Goal: Task Accomplishment & Management: Complete application form

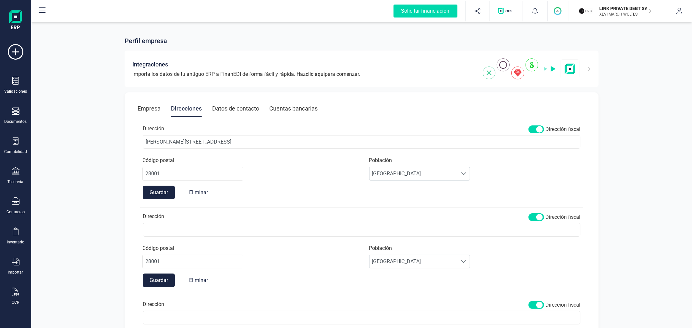
click at [620, 13] on p "XEVI MARCH WOLTÉS" at bounding box center [626, 14] width 52 height 5
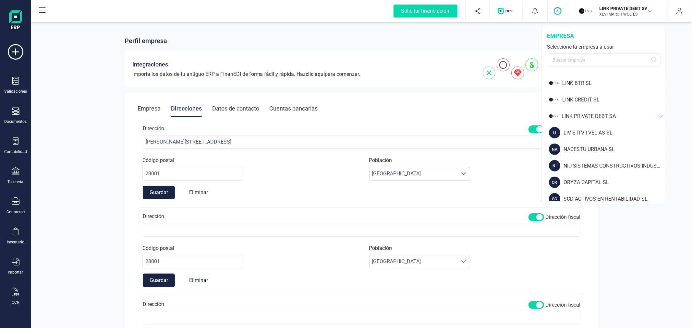
scroll to position [468, 0]
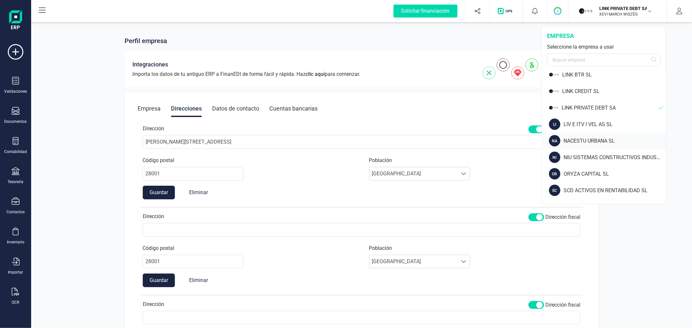
click at [576, 138] on div "NACESTU URBANA SL" at bounding box center [615, 141] width 102 height 8
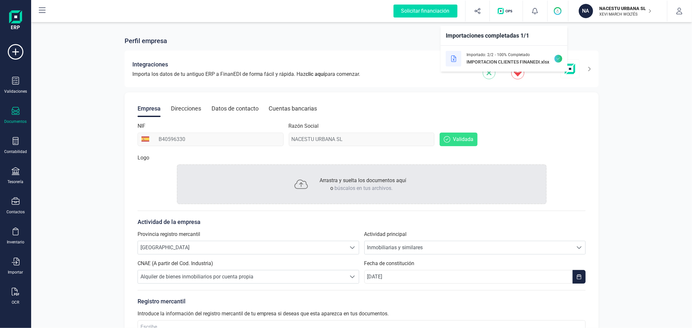
click at [18, 114] on icon at bounding box center [16, 111] width 8 height 8
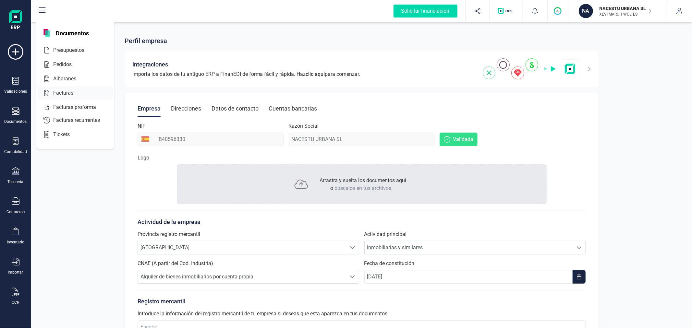
click at [64, 95] on span "Facturas" at bounding box center [68, 93] width 34 height 8
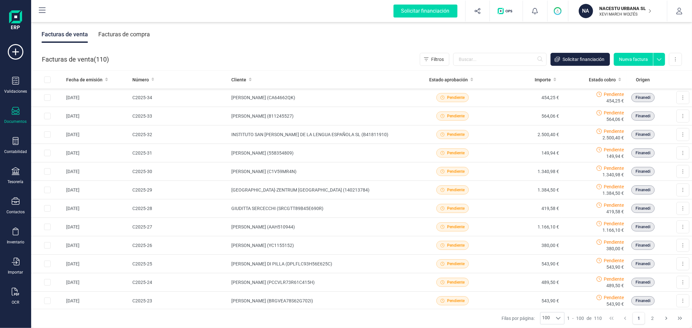
click at [635, 62] on button "Nueva factura" at bounding box center [633, 59] width 39 height 13
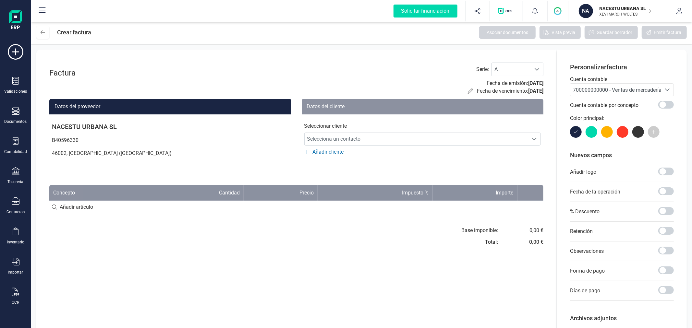
click at [607, 92] on span "700000000000 - Ventas de mercaderías" at bounding box center [618, 90] width 91 height 6
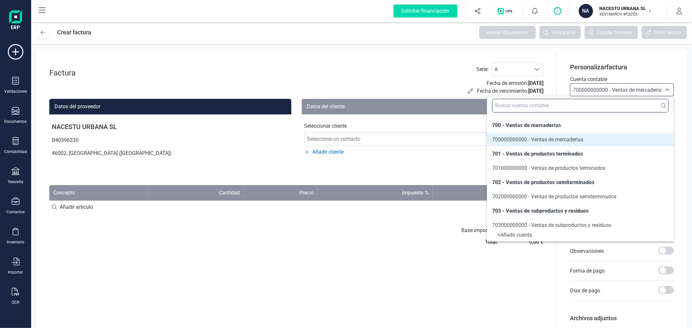
drag, startPoint x: 606, startPoint y: 108, endPoint x: 602, endPoint y: 108, distance: 3.6
click at [603, 108] on input "text" at bounding box center [580, 106] width 176 height 14
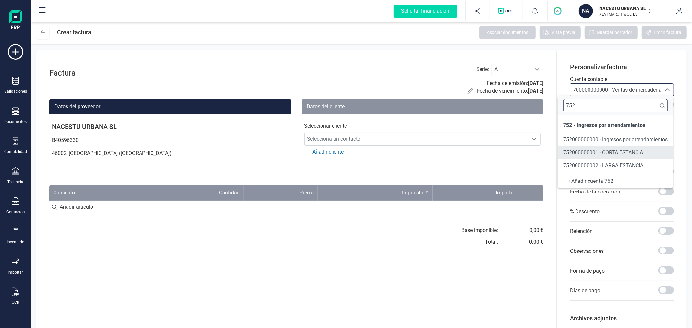
type input "752"
click at [624, 162] on span "752000000002 - LARGA ESTANCIA" at bounding box center [603, 166] width 80 height 8
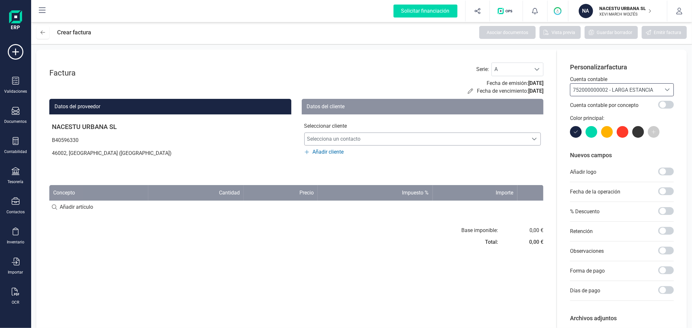
click at [403, 144] on span "Selecciona un contacto" at bounding box center [417, 139] width 224 height 13
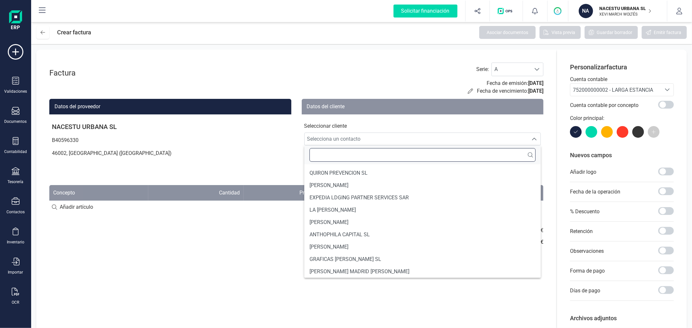
click at [394, 158] on input "text" at bounding box center [422, 155] width 226 height 14
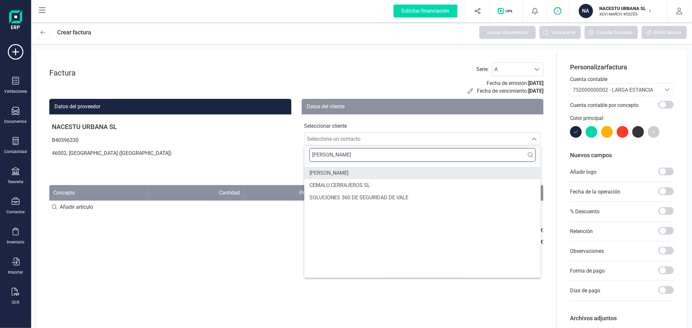
type input "[PERSON_NAME]"
click at [348, 175] on span "[PERSON_NAME]" at bounding box center [328, 173] width 39 height 8
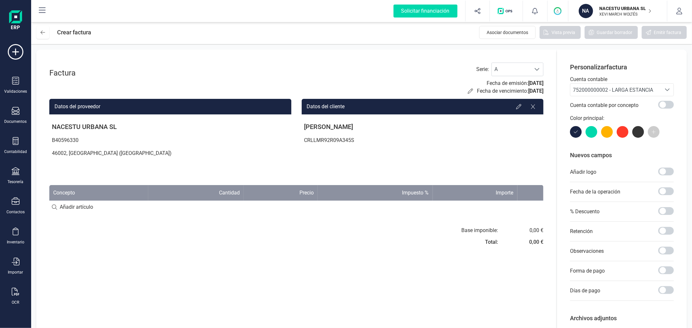
click at [89, 205] on input at bounding box center [296, 207] width 494 height 13
type input "Estancia septiembre"
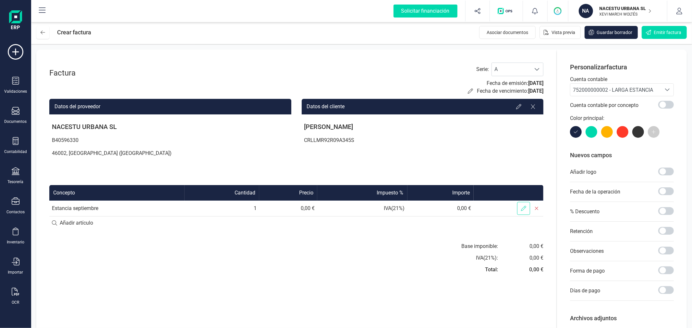
click at [521, 206] on icon at bounding box center [523, 208] width 5 height 5
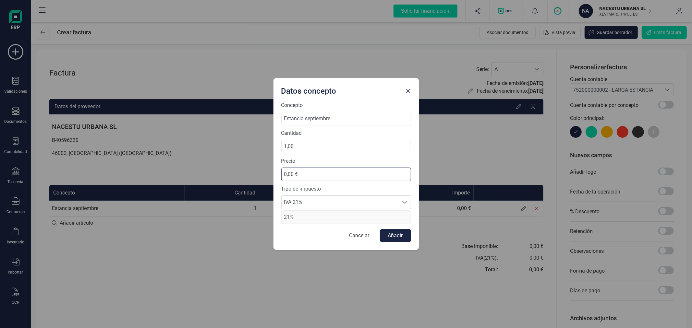
drag, startPoint x: 321, startPoint y: 173, endPoint x: 267, endPoint y: 176, distance: 54.9
click at [267, 176] on div "Datos concepto Concepto Estancia septiembre Cantidad 1,00 Precio 0,00 € Tipo de…" at bounding box center [346, 164] width 692 height 328
type input "827,27 €"
click at [316, 204] on span "IVA 21%" at bounding box center [340, 202] width 117 height 13
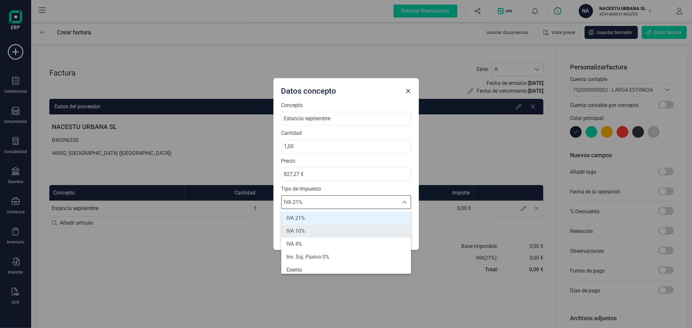
click at [317, 228] on li "IVA 10%" at bounding box center [346, 231] width 130 height 13
type input "10%"
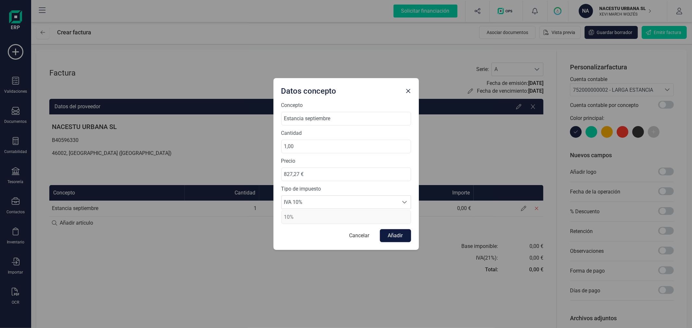
click at [397, 234] on button "Añadir" at bounding box center [395, 235] width 31 height 13
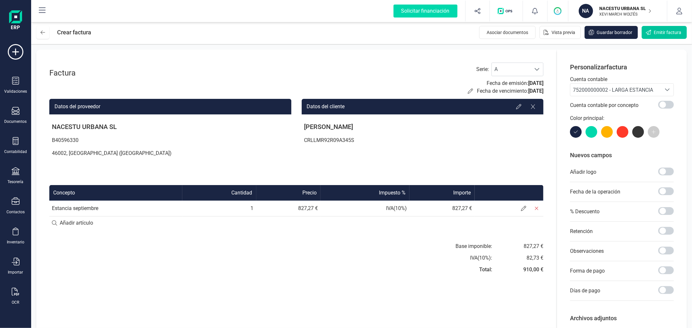
click at [654, 33] on span "Emitir factura" at bounding box center [668, 32] width 28 height 6
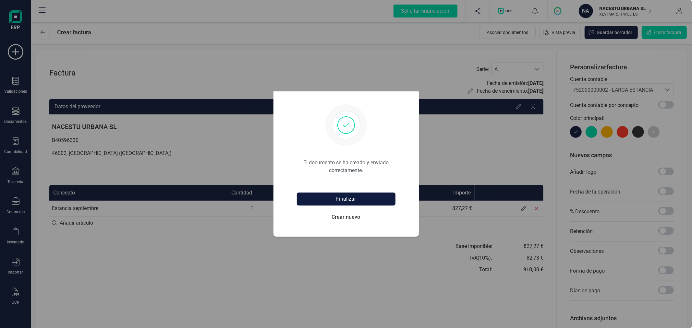
click at [352, 199] on button "Finalizar" at bounding box center [346, 199] width 99 height 13
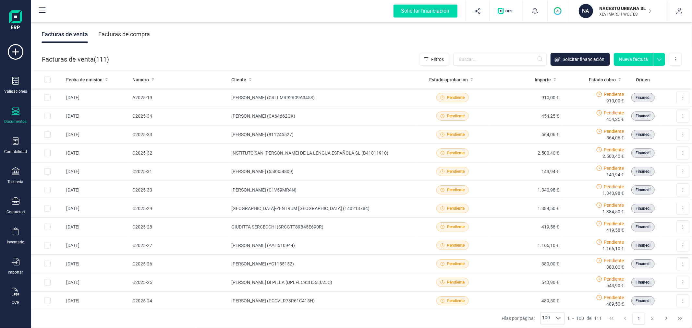
click at [637, 54] on button "Nueva factura" at bounding box center [633, 59] width 39 height 13
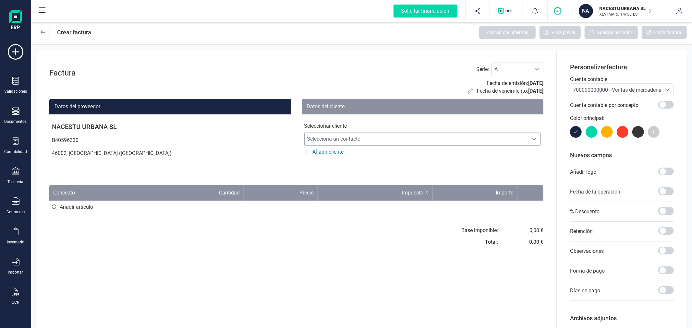
click at [465, 143] on span "Selecciona un contacto" at bounding box center [417, 139] width 224 height 13
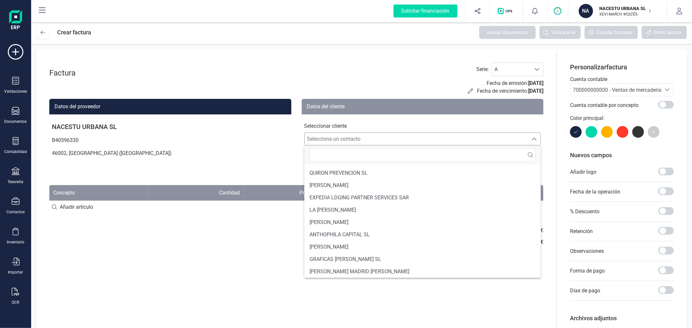
click at [459, 141] on span "Selecciona un contacto" at bounding box center [417, 139] width 224 height 13
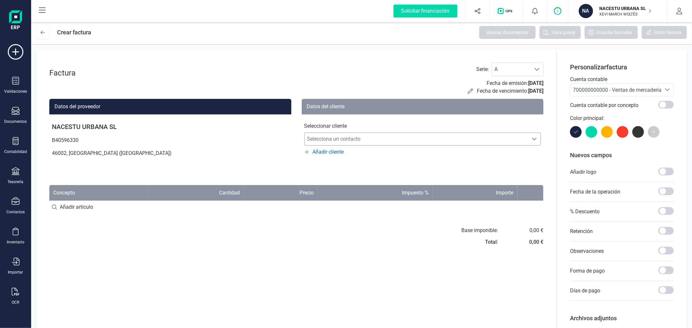
click at [459, 141] on span "Selecciona un contacto" at bounding box center [417, 139] width 224 height 13
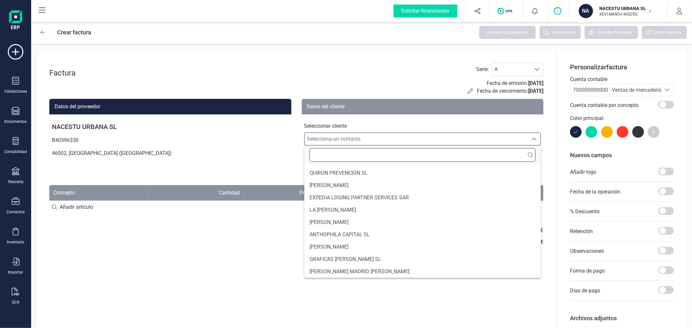
click at [456, 154] on input "text" at bounding box center [422, 155] width 226 height 14
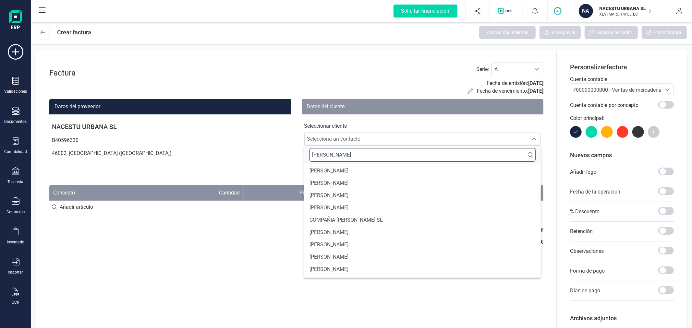
type input "[PERSON_NAME]"
click at [393, 195] on li "[PERSON_NAME]" at bounding box center [422, 195] width 237 height 12
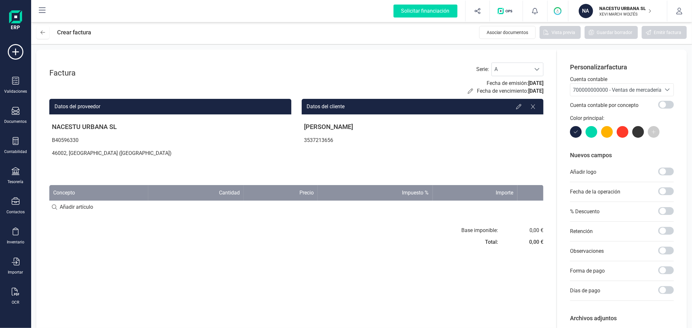
click at [97, 203] on input at bounding box center [296, 207] width 494 height 13
type input "Estancia agosto"
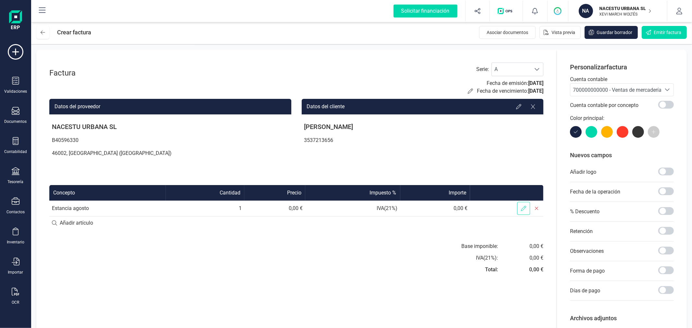
click at [524, 208] on icon at bounding box center [523, 208] width 5 height 5
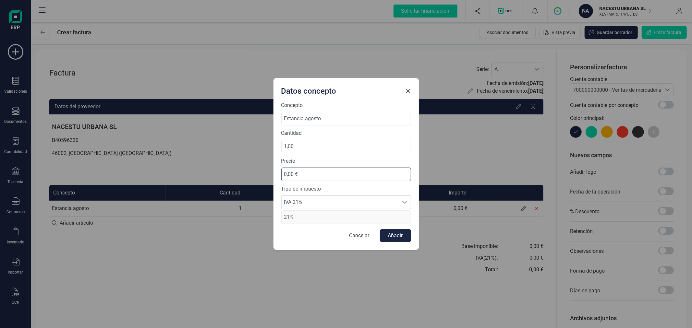
drag, startPoint x: 307, startPoint y: 173, endPoint x: 272, endPoint y: 168, distance: 35.8
click at [272, 168] on div "Datos concepto Concepto Estancia agosto Cantidad 1,00 Precio 0,00 € Tipo de imp…" at bounding box center [346, 164] width 692 height 328
type input "827,27 €"
click at [323, 199] on span "IVA 21%" at bounding box center [340, 202] width 117 height 13
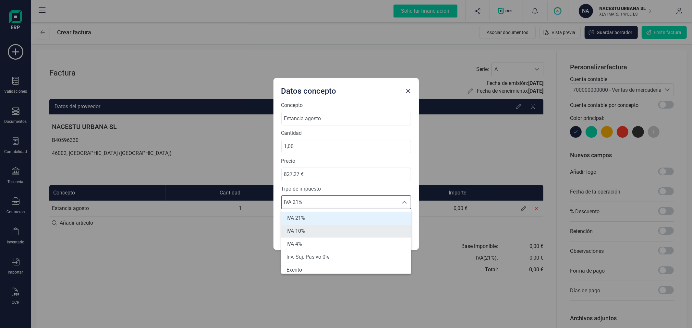
click at [328, 229] on li "IVA 10%" at bounding box center [346, 231] width 130 height 13
type input "10%"
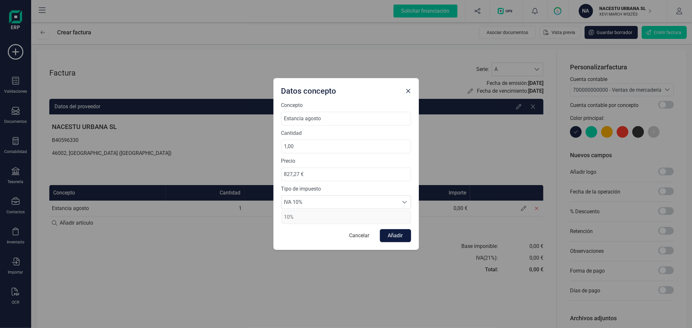
click at [395, 233] on button "Añadir" at bounding box center [395, 235] width 31 height 13
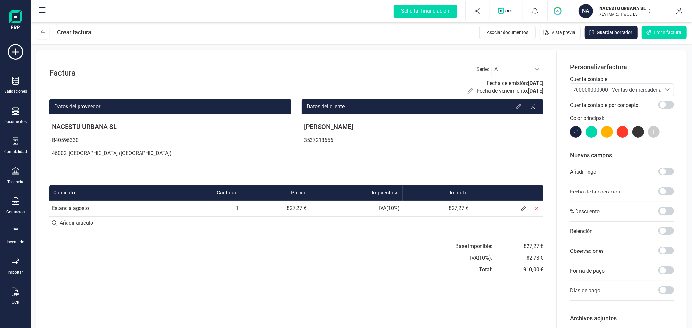
click at [620, 87] on span "700000000000 - Ventas de mercaderías" at bounding box center [618, 90] width 91 height 6
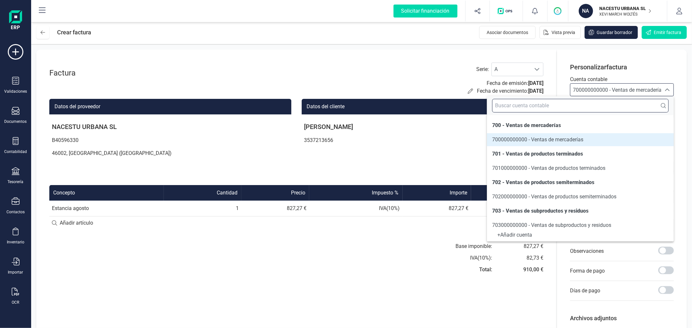
click at [605, 99] on input "text" at bounding box center [580, 106] width 176 height 14
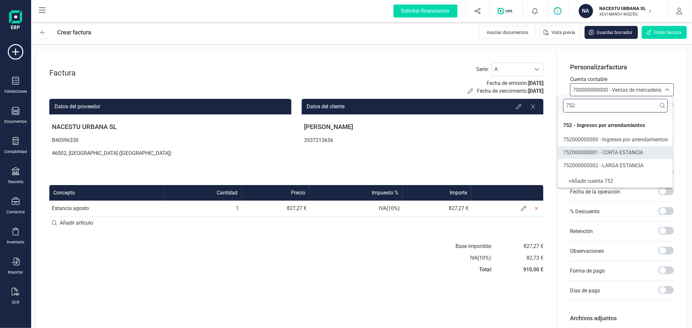
type input "752"
click at [626, 164] on span "752000000002 - LARGA ESTANCIA" at bounding box center [603, 166] width 80 height 6
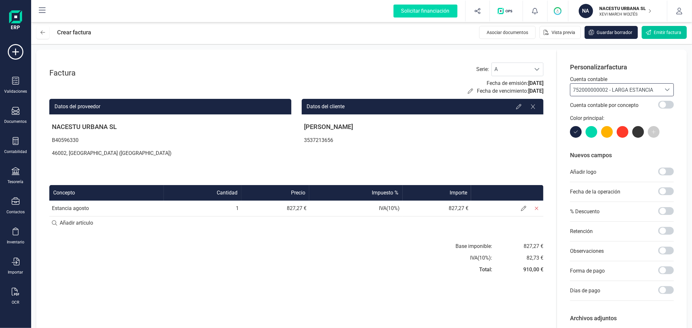
click at [667, 33] on span "Emitir factura" at bounding box center [668, 32] width 28 height 6
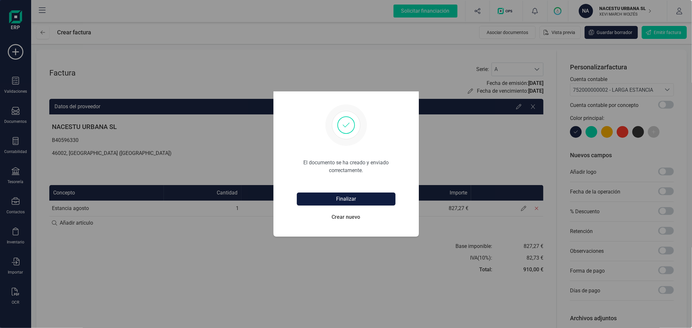
click at [316, 199] on button "Finalizar" at bounding box center [346, 199] width 99 height 13
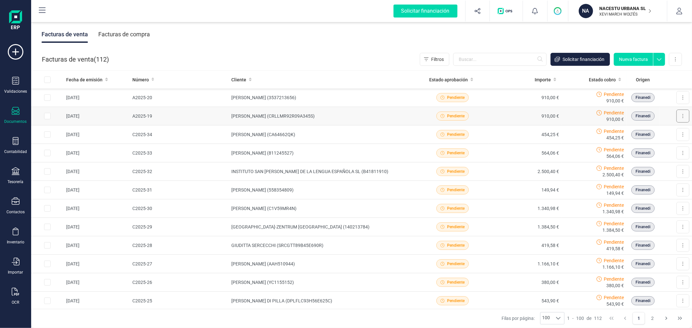
click at [682, 114] on button at bounding box center [682, 116] width 13 height 13
click at [661, 143] on span "Crear factura rectificativa" at bounding box center [658, 145] width 52 height 6
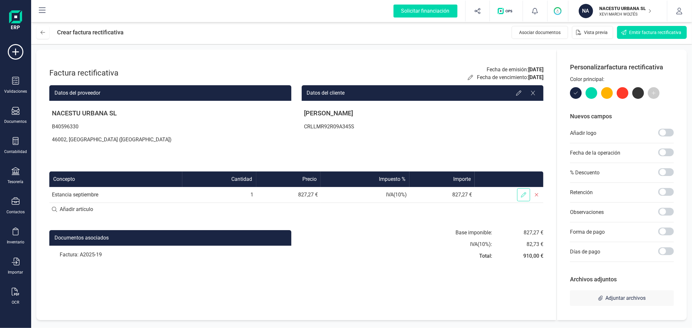
click at [524, 193] on icon at bounding box center [523, 194] width 5 height 5
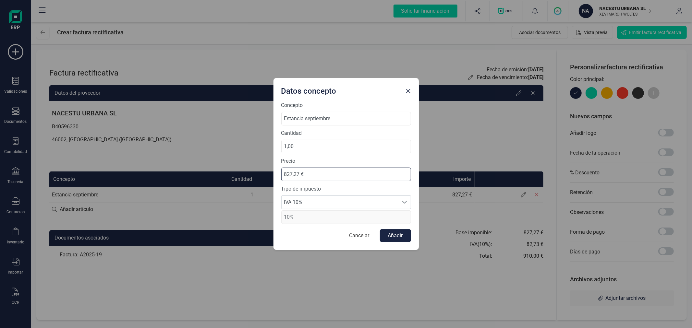
drag, startPoint x: 322, startPoint y: 174, endPoint x: 257, endPoint y: 171, distance: 65.3
click at [257, 171] on div "Datos concepto Concepto Estancia septiembre Cantidad 1,00 Precio 827,27 € Tipo …" at bounding box center [346, 164] width 692 height 328
type input "736,36 €"
drag, startPoint x: 344, startPoint y: 118, endPoint x: 304, endPoint y: 122, distance: 39.8
click at [304, 122] on input "Estancia septiembre" at bounding box center [346, 119] width 130 height 14
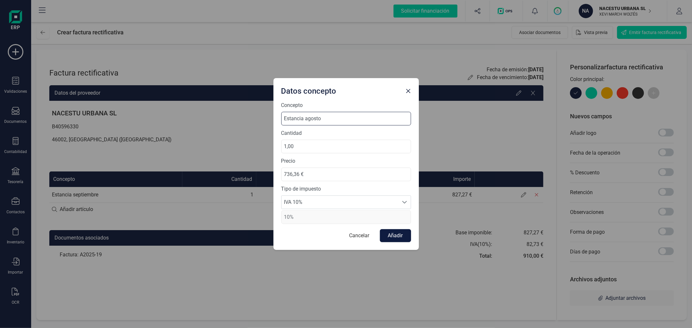
type input "Estancia agosto"
click at [397, 237] on button "Añadir" at bounding box center [395, 235] width 31 height 13
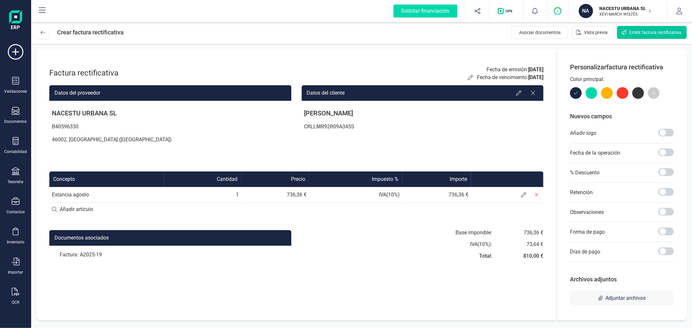
click at [656, 33] on span "Emitir factura rectificativa" at bounding box center [655, 32] width 52 height 6
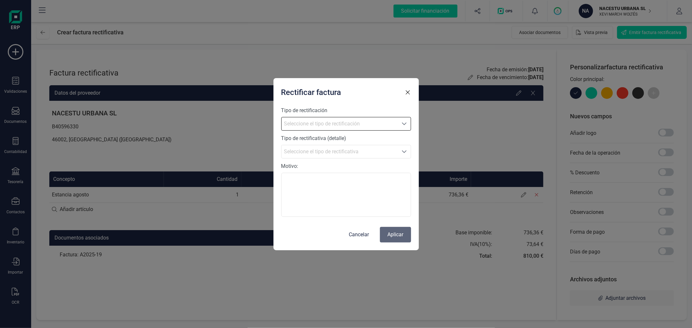
click at [343, 121] on span "Seleccione el tipo de rectificación" at bounding box center [340, 123] width 116 height 13
click at [347, 134] on li "Sustitutiva" at bounding box center [346, 138] width 130 height 13
click at [357, 152] on span "Seleccione el tipo de rectificativa" at bounding box center [340, 151] width 116 height 13
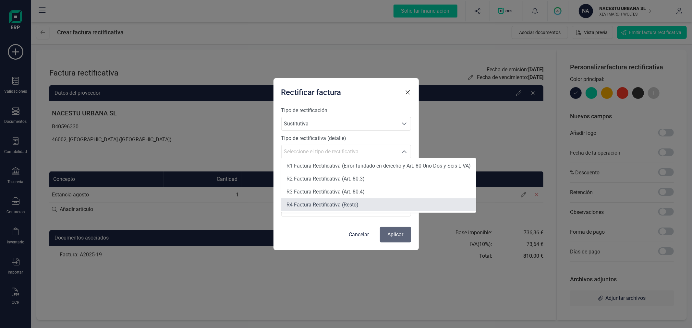
click at [364, 202] on li "R4 Factura Rectificativa (Resto)" at bounding box center [378, 205] width 195 height 13
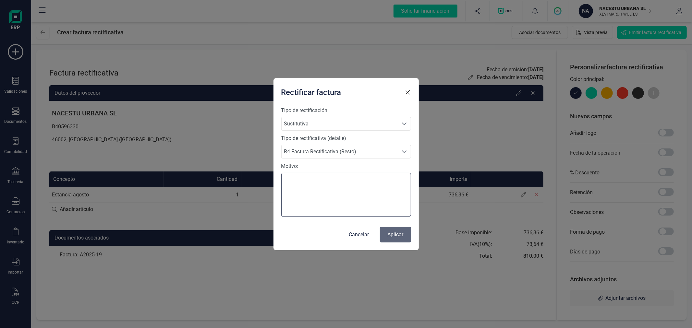
click at [369, 193] on textarea "Motivo:" at bounding box center [346, 195] width 130 height 44
type textarea "F"
type textarea "Error en el importe facturado"
click at [393, 236] on button "Aplicar" at bounding box center [395, 235] width 31 height 16
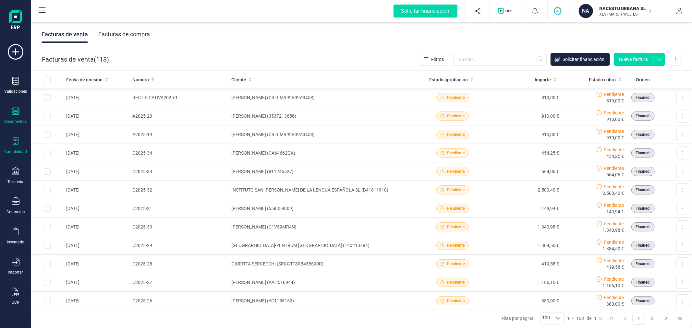
click at [11, 149] on div "Contabilidad" at bounding box center [16, 145] width 26 height 17
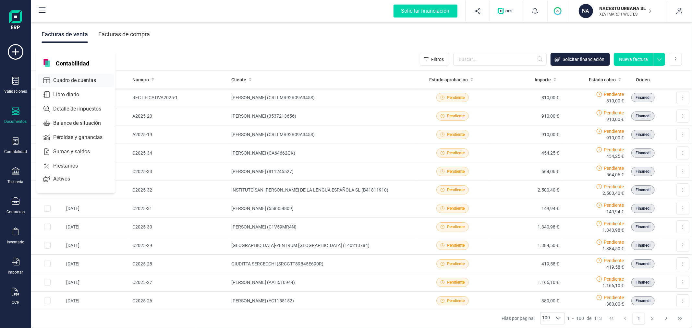
click at [92, 78] on span "Cuadro de cuentas" at bounding box center [79, 81] width 57 height 8
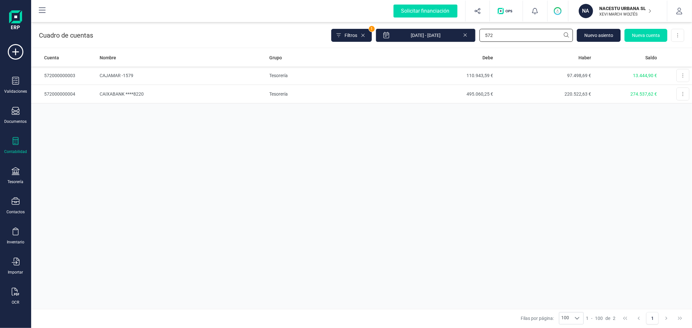
click at [494, 36] on input "572" at bounding box center [525, 35] width 93 height 13
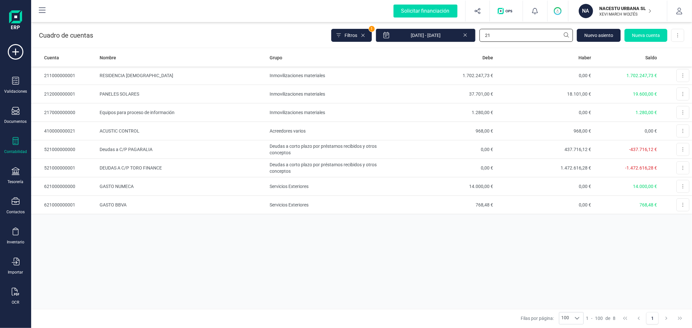
type input "21"
click at [617, 17] on p "XEVI MARCH WOLTÉS" at bounding box center [626, 14] width 52 height 5
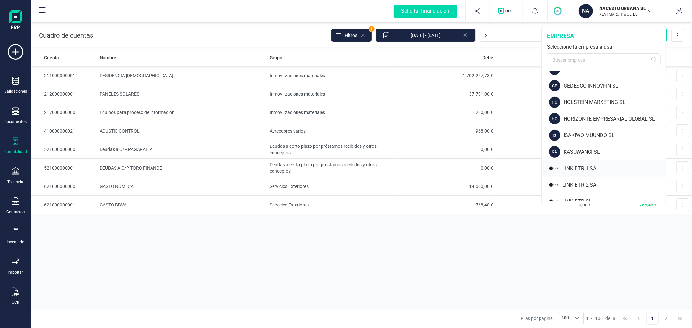
scroll to position [324, 0]
click at [599, 117] on div "HOLSTEIN MARKETING SL" at bounding box center [615, 120] width 102 height 8
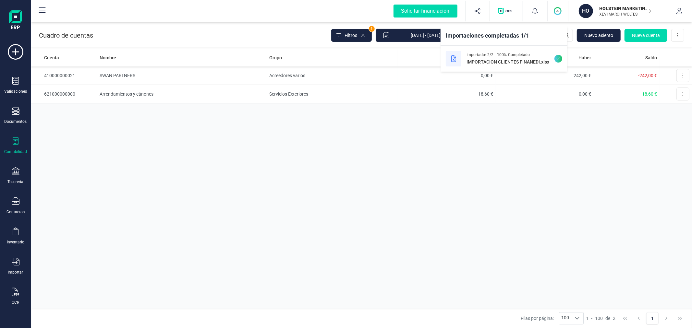
click at [14, 138] on icon at bounding box center [16, 141] width 8 height 8
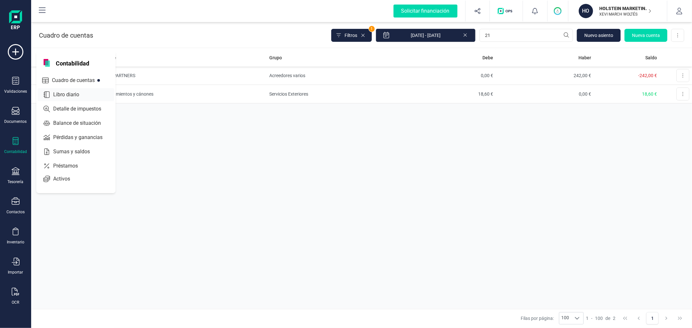
click at [80, 94] on div at bounding box center [85, 94] width 12 height 3
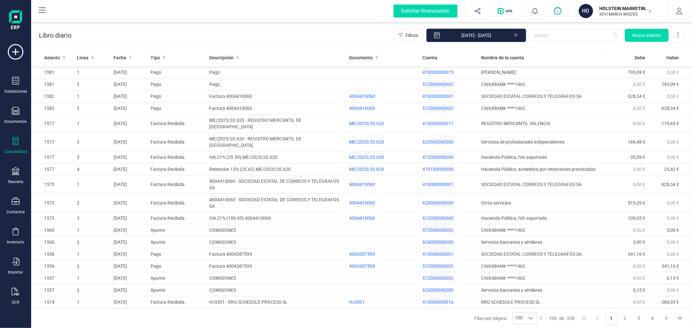
click at [490, 33] on input "[DATE] - [DATE]" at bounding box center [476, 36] width 100 height 14
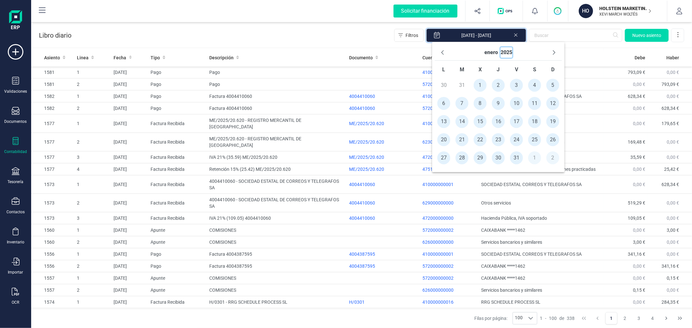
click at [511, 51] on button "2025" at bounding box center [507, 52] width 12 height 10
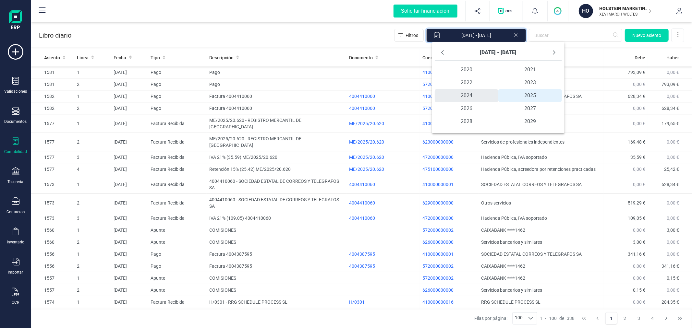
click at [472, 93] on span "2024" at bounding box center [467, 95] width 64 height 13
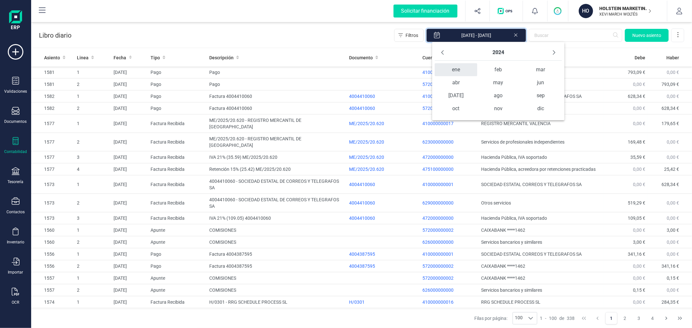
click at [454, 70] on span "ene" at bounding box center [456, 69] width 42 height 13
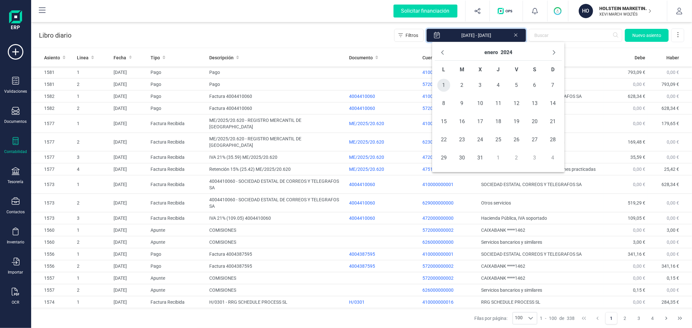
click at [447, 82] on span "1" at bounding box center [443, 85] width 13 height 13
click at [490, 51] on button "enero" at bounding box center [491, 52] width 14 height 10
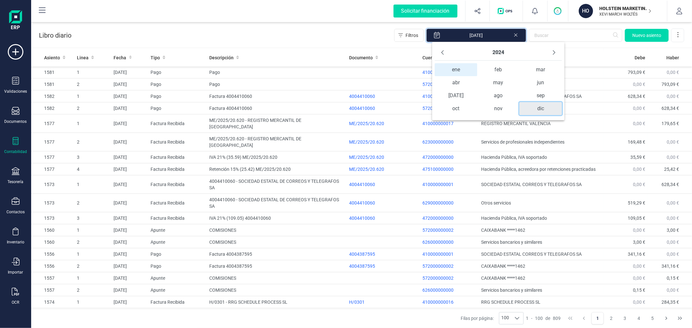
click at [540, 106] on span "dic" at bounding box center [540, 108] width 42 height 13
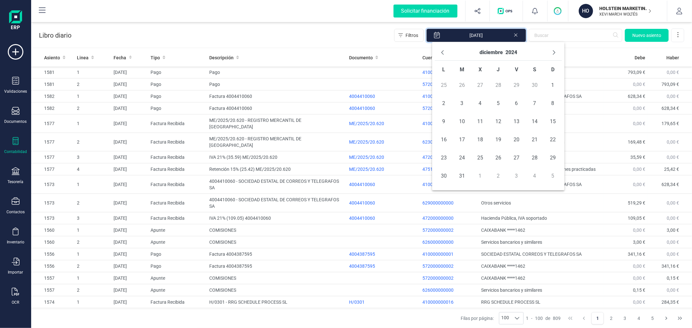
click at [467, 171] on td "31" at bounding box center [462, 176] width 18 height 18
click at [461, 176] on span "31" at bounding box center [461, 176] width 13 height 13
type input "[DATE] - [DATE]"
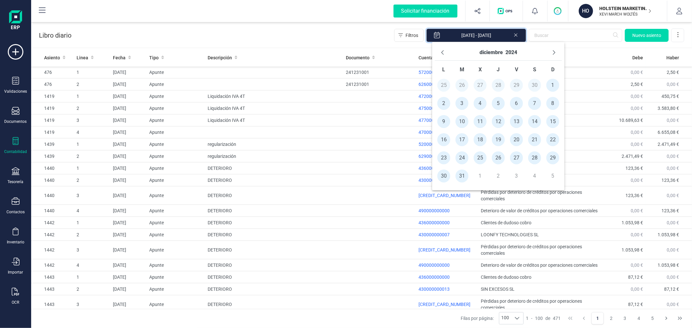
click at [264, 30] on div "Libro diario Filtros [DATE] - [DATE] [GEOGRAPHIC_DATA]" at bounding box center [361, 34] width 661 height 27
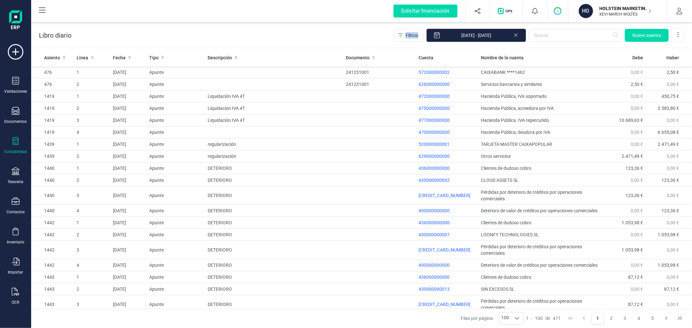
click at [264, 30] on div "Libro diario Filtros [DATE] - [DATE] [GEOGRAPHIC_DATA]" at bounding box center [361, 34] width 661 height 27
click at [52, 59] on span "Asiento" at bounding box center [52, 58] width 16 height 6
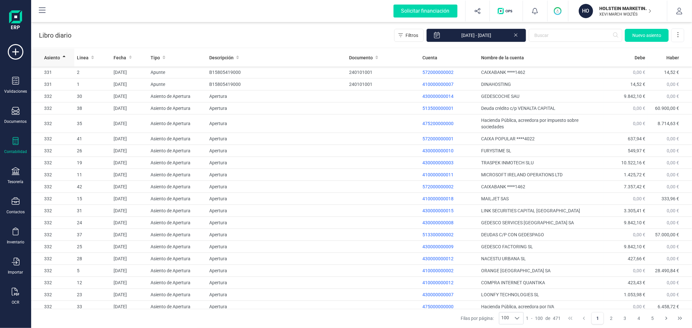
click at [52, 59] on span "Asiento" at bounding box center [52, 58] width 16 height 6
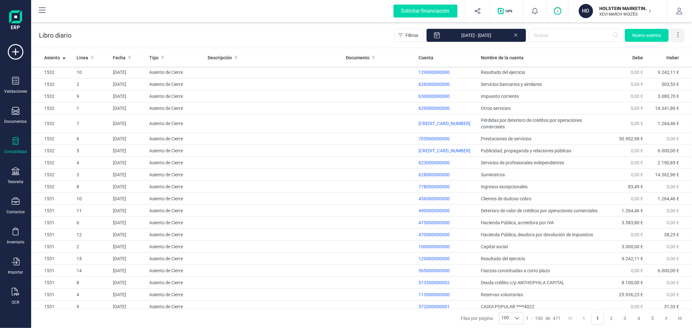
click at [676, 31] on icon at bounding box center [678, 34] width 6 height 6
click at [665, 49] on span "Exportar Excel" at bounding box center [656, 50] width 47 height 5
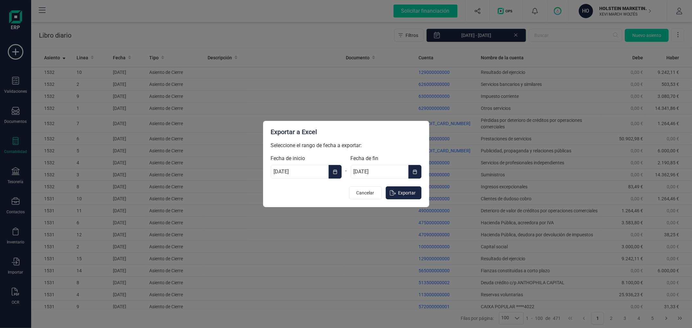
click at [337, 170] on span "Choose Date" at bounding box center [337, 172] width 1 height 8
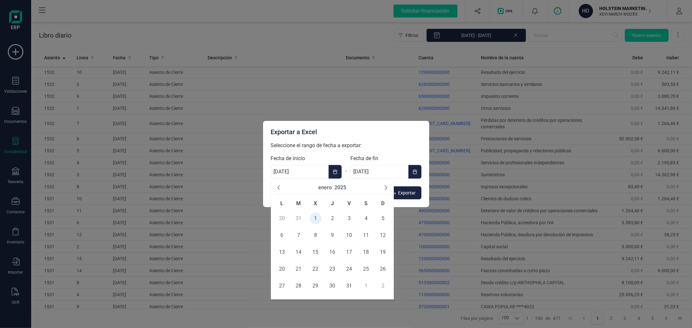
click at [344, 182] on div "[DATE]" at bounding box center [332, 187] width 118 height 13
click at [342, 188] on button "2025" at bounding box center [340, 188] width 12 height 8
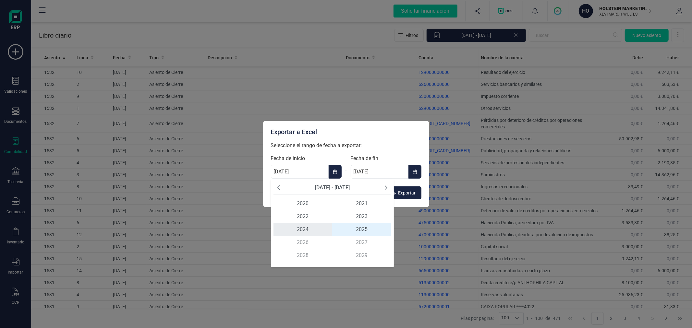
click at [316, 225] on span "2024" at bounding box center [302, 229] width 59 height 13
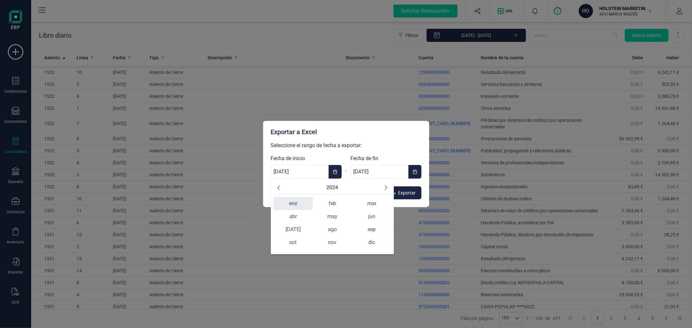
click at [294, 205] on span "ene" at bounding box center [292, 203] width 39 height 13
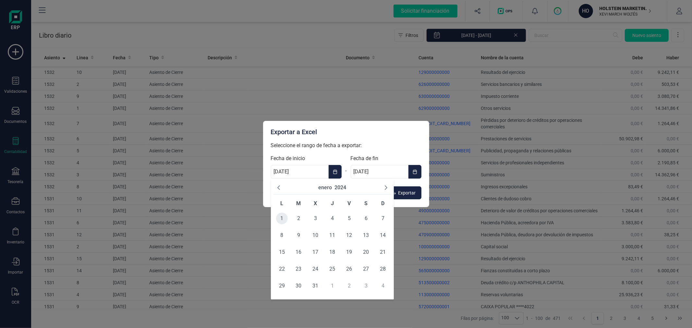
click at [281, 216] on span "1" at bounding box center [282, 219] width 12 height 12
type input "[DATE]"
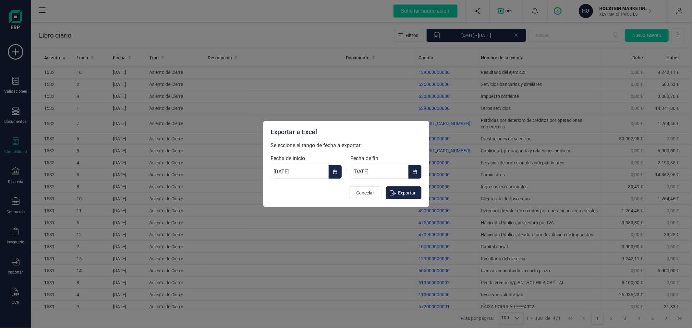
click at [420, 172] on button "Choose Date" at bounding box center [414, 172] width 13 height 14
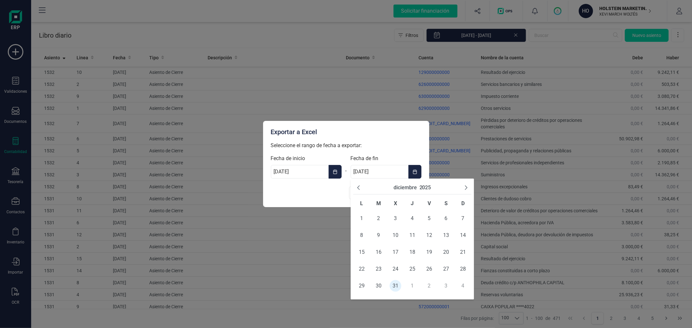
click at [424, 188] on button "2025" at bounding box center [425, 188] width 12 height 8
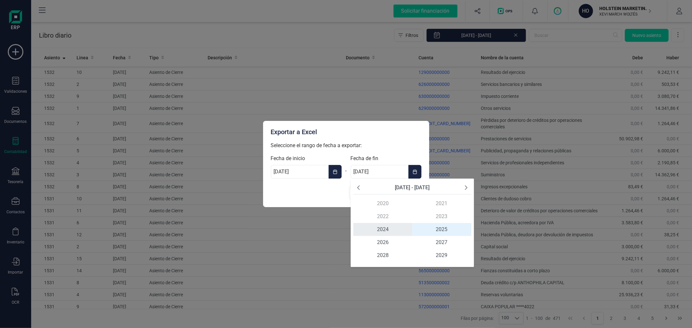
click at [393, 227] on span "2024" at bounding box center [382, 229] width 59 height 13
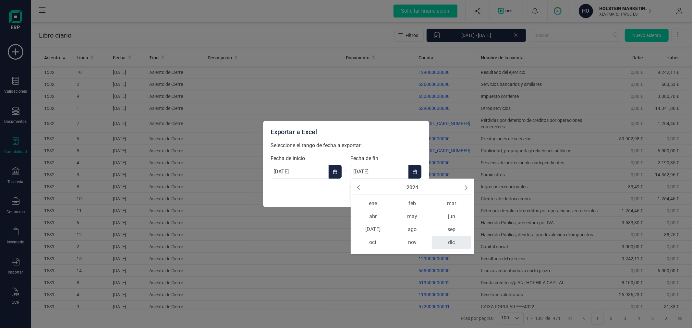
click at [446, 239] on span "dic" at bounding box center [451, 242] width 39 height 13
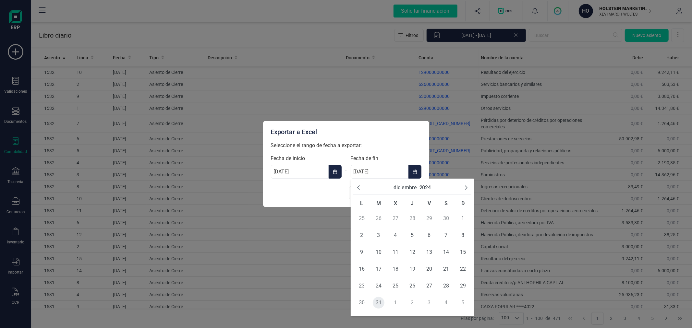
click at [380, 300] on span "31" at bounding box center [379, 303] width 12 height 12
type input "[DATE]"
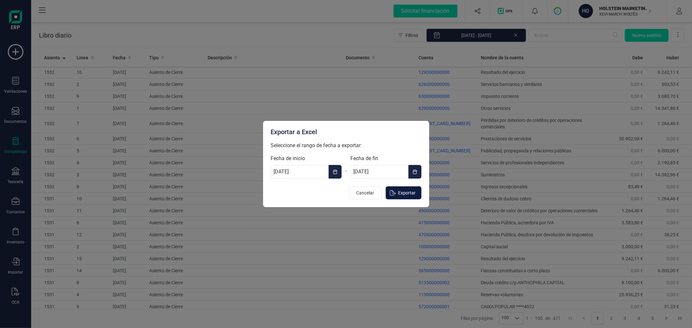
click at [411, 192] on span "Exportar" at bounding box center [407, 193] width 18 height 6
type input "[DATE]"
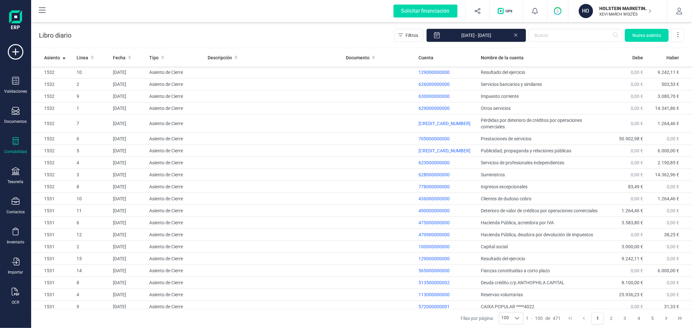
click at [604, 10] on p "HOLSTEIN MARKETING SL" at bounding box center [626, 8] width 52 height 6
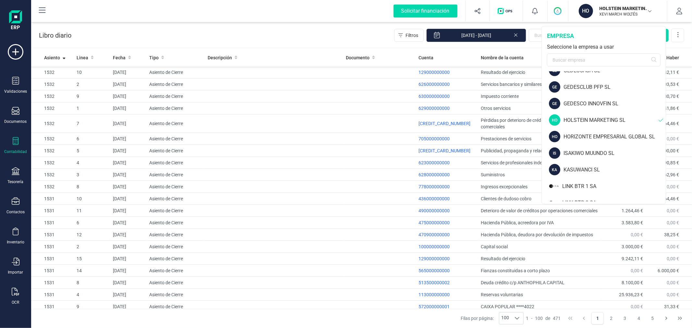
scroll to position [324, 0]
click at [595, 149] on div "ISAKIWO MUUNDO SL" at bounding box center [615, 153] width 102 height 8
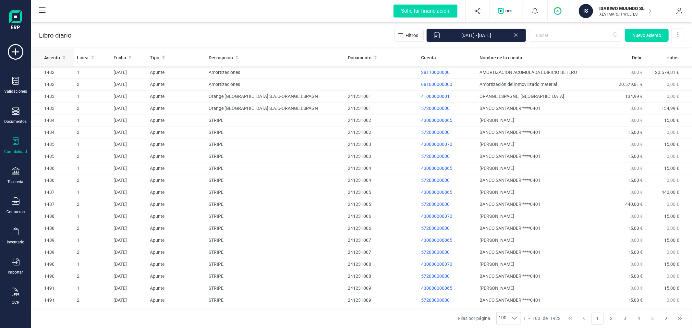
click at [50, 55] on span "Asiento" at bounding box center [52, 58] width 16 height 6
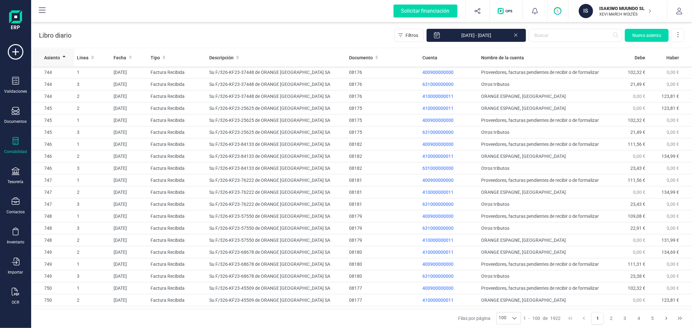
click at [50, 55] on span "Asiento" at bounding box center [52, 58] width 16 height 6
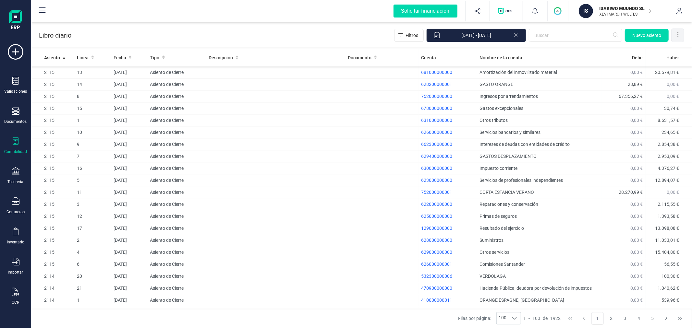
click at [679, 37] on icon at bounding box center [678, 34] width 6 height 6
click at [650, 49] on span "Exportar Excel" at bounding box center [656, 50] width 47 height 5
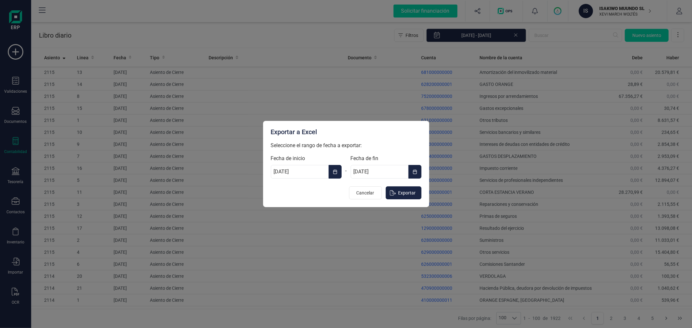
click at [333, 169] on icon "Choose Date" at bounding box center [335, 171] width 5 height 5
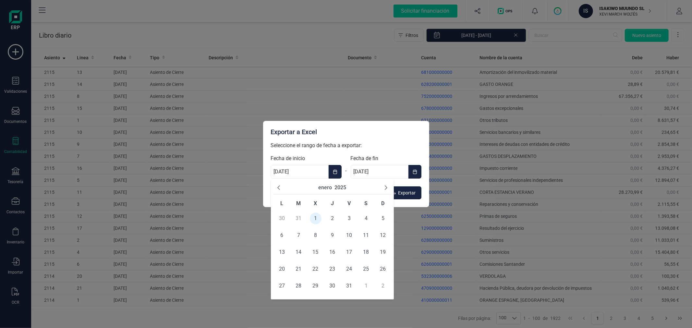
click at [344, 187] on button "2025" at bounding box center [340, 188] width 12 height 8
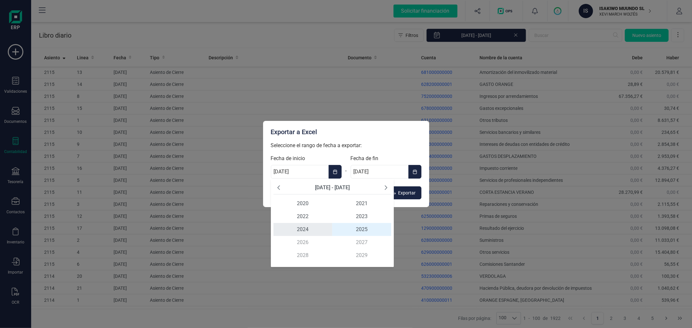
click at [298, 226] on span "2024" at bounding box center [302, 229] width 59 height 13
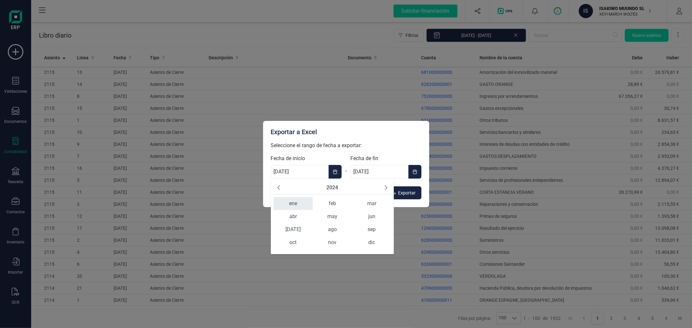
click at [293, 205] on span "ene" at bounding box center [292, 203] width 39 height 13
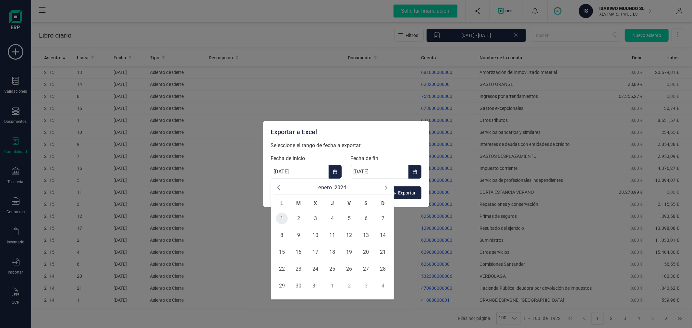
click at [283, 217] on span "1" at bounding box center [282, 219] width 12 height 12
type input "[DATE]"
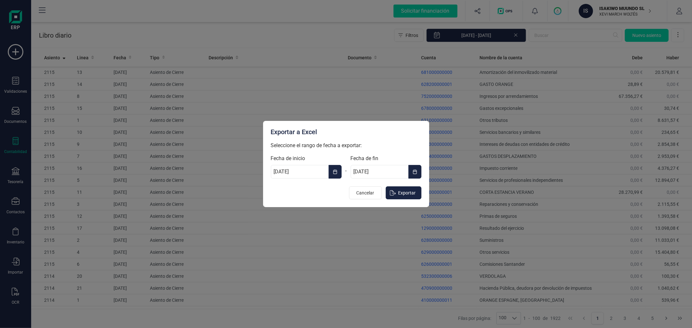
click at [416, 168] on button "Choose Date" at bounding box center [414, 172] width 13 height 14
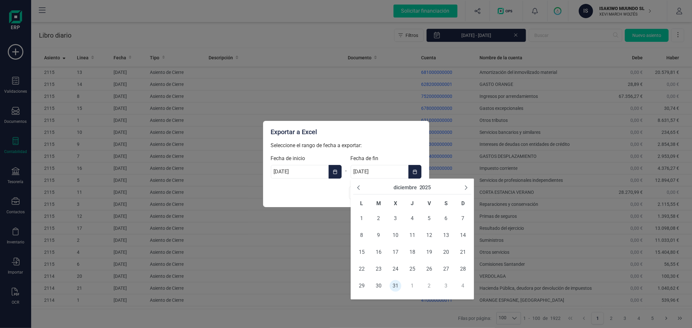
click at [425, 187] on button "2025" at bounding box center [425, 188] width 12 height 8
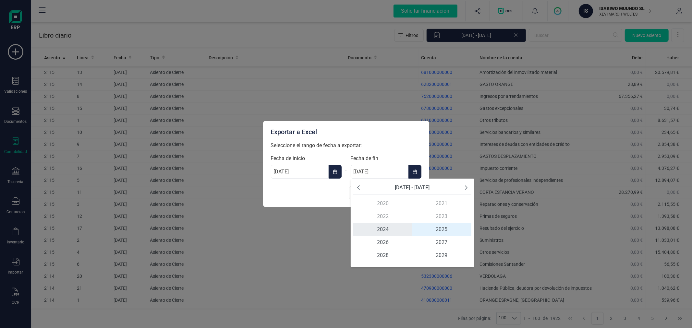
click at [381, 228] on span "2024" at bounding box center [382, 229] width 59 height 13
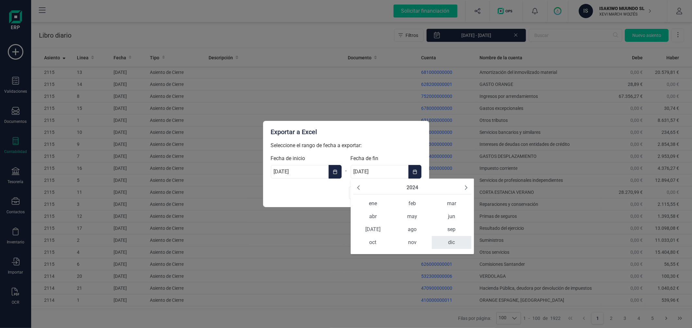
click at [450, 241] on span "dic" at bounding box center [451, 242] width 39 height 13
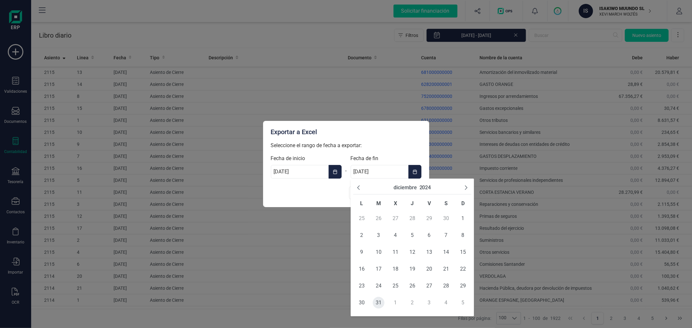
click at [379, 300] on span "31" at bounding box center [379, 303] width 12 height 12
type input "[DATE]"
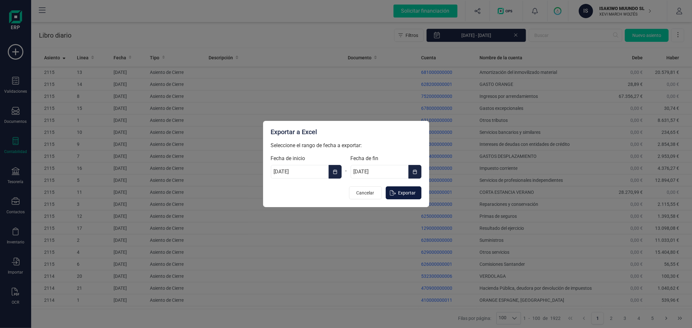
click at [409, 188] on button "Exportar" at bounding box center [404, 193] width 36 height 13
type input "[DATE]"
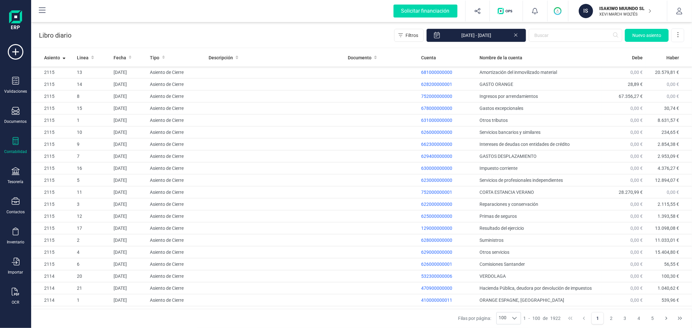
click at [618, 10] on p "ISAKIWO MUUNDO SL" at bounding box center [626, 8] width 52 height 6
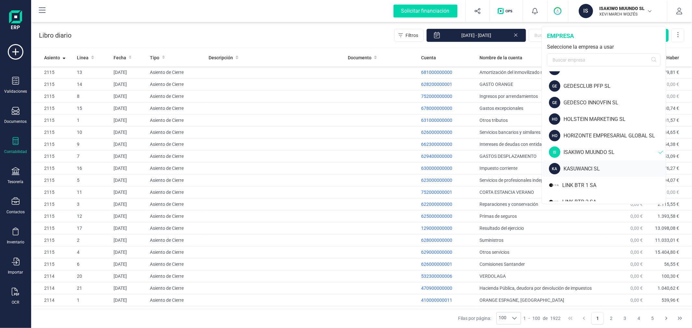
scroll to position [360, 0]
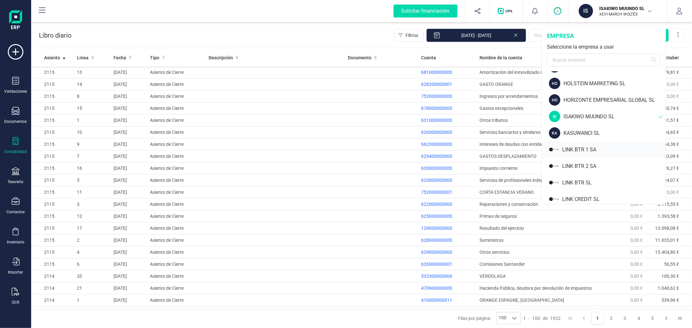
click at [591, 151] on div "LINK BTR 1 SA" at bounding box center [613, 150] width 103 height 8
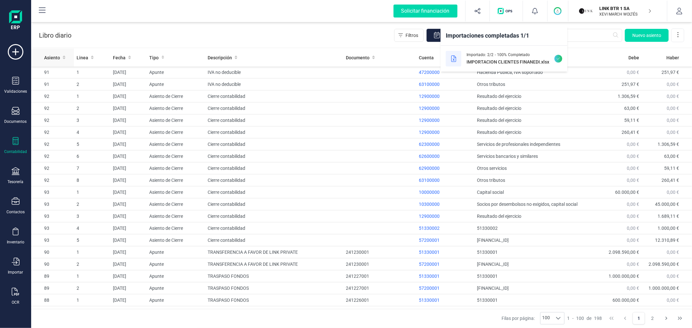
click at [48, 56] on span "Asiento" at bounding box center [52, 58] width 16 height 6
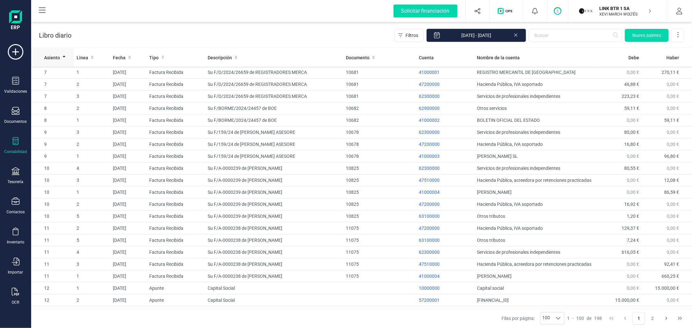
click at [48, 56] on span "Asiento" at bounding box center [52, 58] width 16 height 6
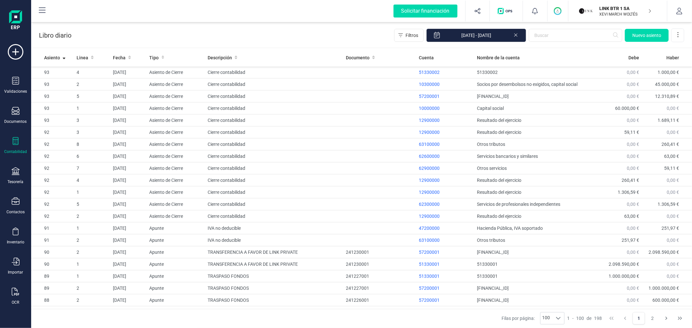
click at [633, 10] on p "LINK BTR 1 SA" at bounding box center [626, 8] width 52 height 6
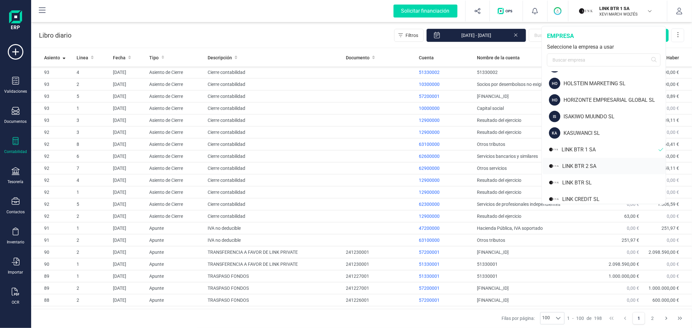
click at [596, 163] on div "LINK BTR 2 SA" at bounding box center [613, 167] width 103 height 8
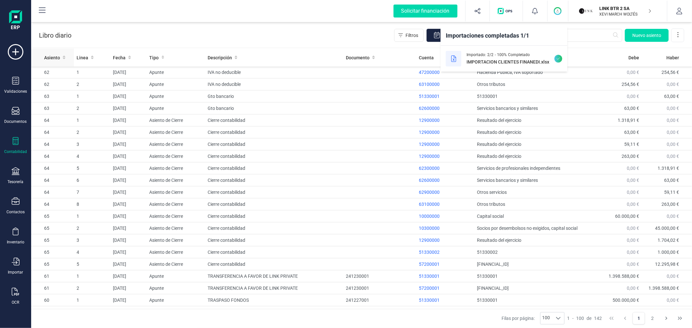
click at [50, 56] on span "Asiento" at bounding box center [52, 58] width 16 height 6
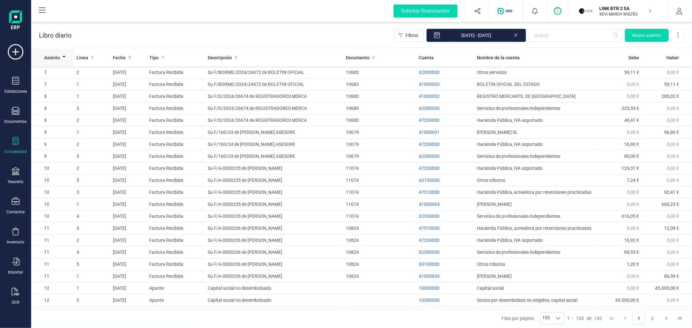
click at [50, 56] on span "Asiento" at bounding box center [52, 58] width 16 height 6
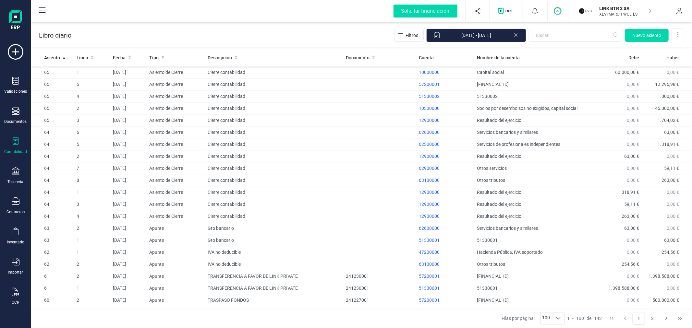
click at [633, 12] on p "XEVI MARCH WOLTÉS" at bounding box center [626, 14] width 52 height 5
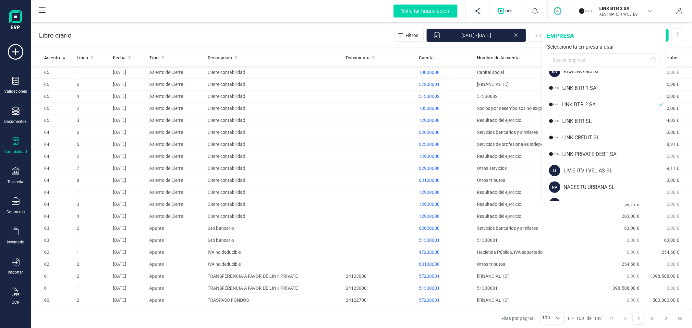
scroll to position [432, 0]
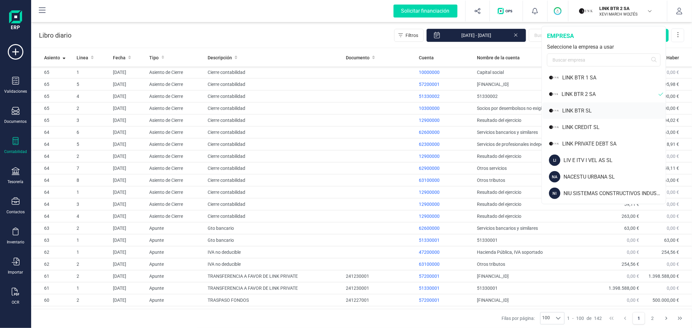
click at [592, 110] on div "LINK BTR SL" at bounding box center [613, 111] width 103 height 8
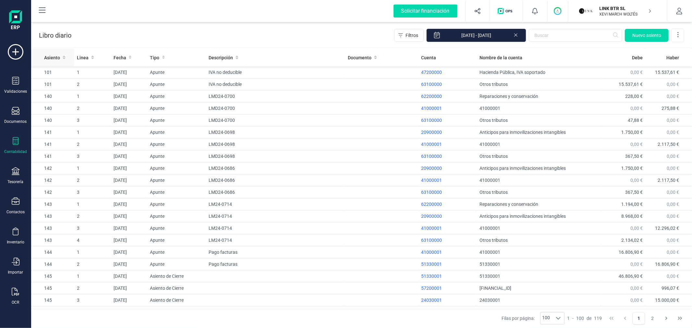
click at [49, 56] on span "Asiento" at bounding box center [52, 58] width 16 height 6
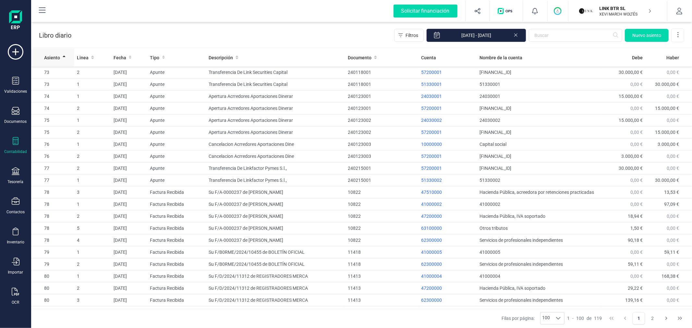
click at [49, 56] on span "Asiento" at bounding box center [52, 58] width 16 height 6
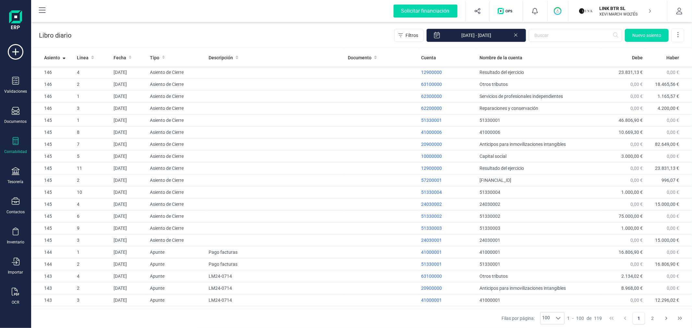
click at [618, 11] on p "LINK BTR SL" at bounding box center [626, 8] width 52 height 6
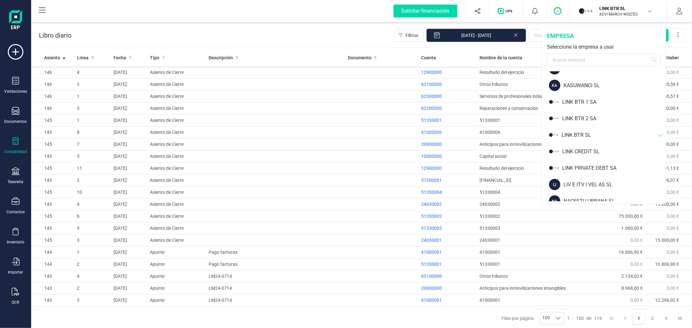
scroll to position [468, 0]
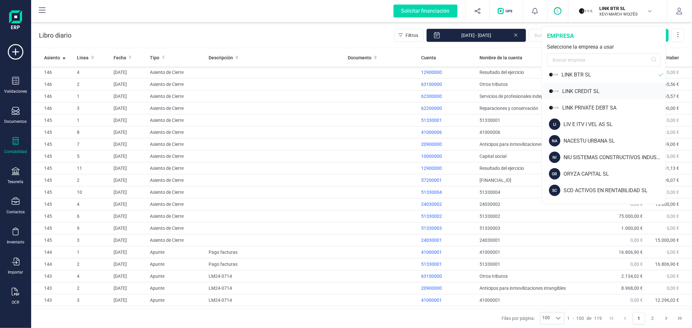
click at [602, 90] on div "LINK CREDIT SL" at bounding box center [613, 92] width 103 height 8
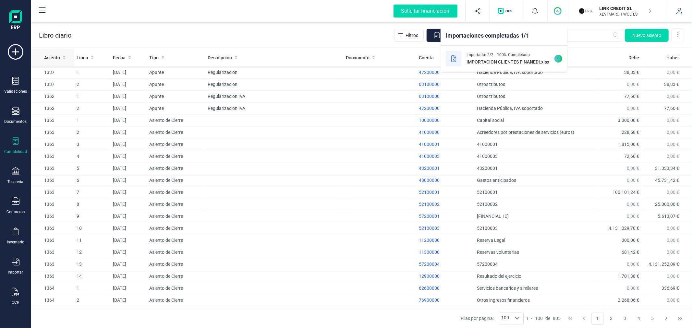
click at [47, 53] on th "Asiento" at bounding box center [52, 58] width 43 height 18
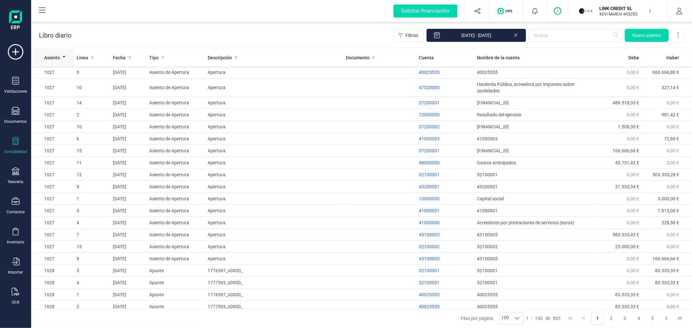
click at [47, 53] on th "Asiento" at bounding box center [52, 58] width 43 height 18
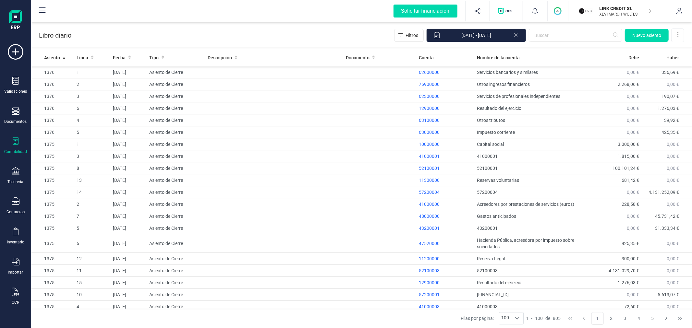
click at [604, 4] on div "LINK CREDIT SL [PERSON_NAME] MARCH [PERSON_NAME]" at bounding box center [622, 11] width 50 height 14
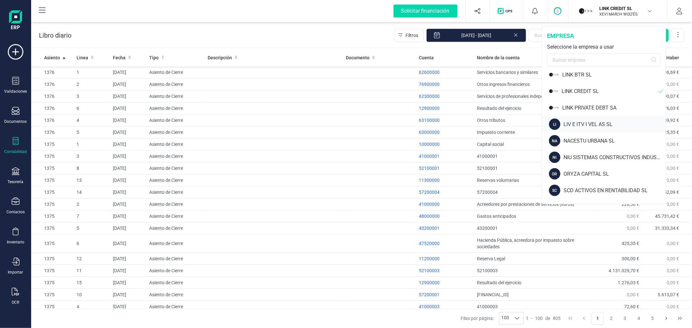
click at [599, 121] on div "LIV E ITV I VEL AS SL" at bounding box center [615, 125] width 102 height 8
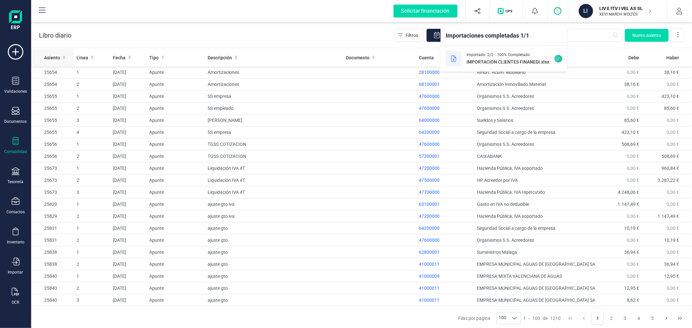
click at [55, 55] on span "Asiento" at bounding box center [52, 58] width 16 height 6
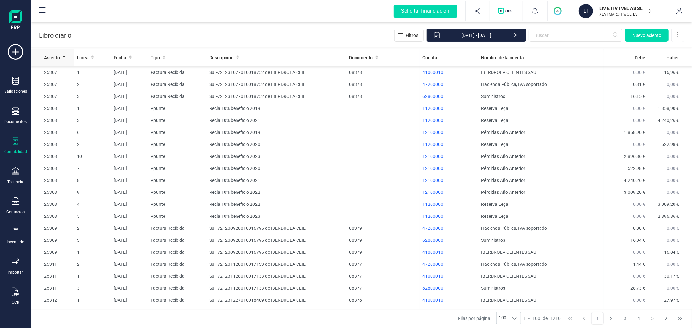
click at [55, 55] on span "Asiento" at bounding box center [52, 58] width 16 height 6
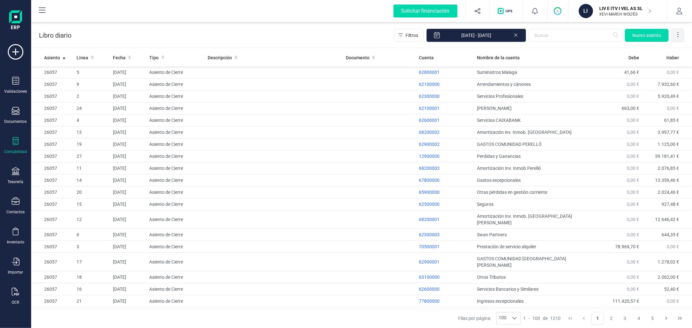
click at [678, 38] on div at bounding box center [678, 35] width 13 height 13
click at [667, 48] on span "Exportar Excel" at bounding box center [656, 50] width 47 height 5
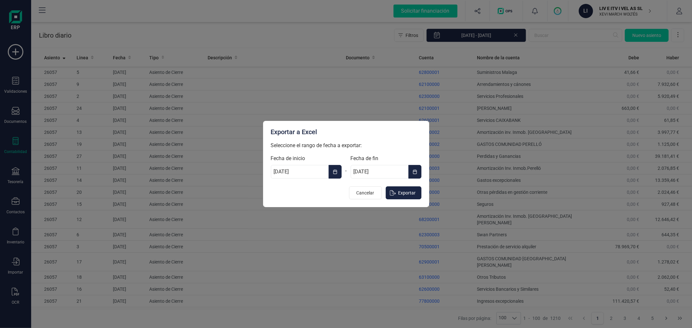
click at [334, 169] on icon "Choose Date" at bounding box center [335, 171] width 5 height 5
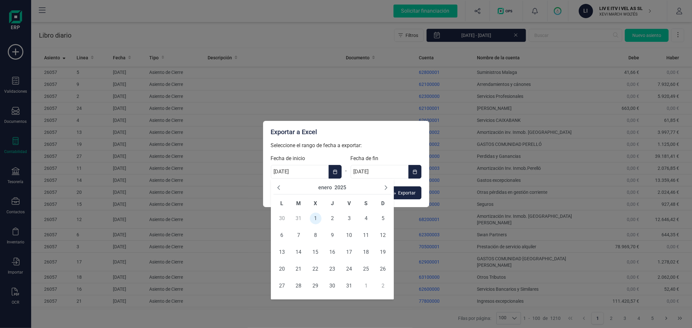
click at [341, 185] on button "2025" at bounding box center [340, 188] width 12 height 8
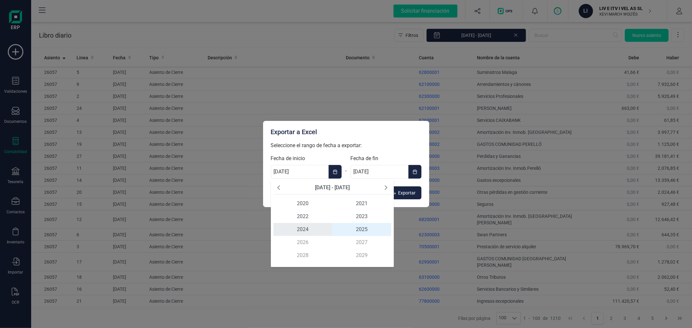
click at [306, 231] on span "2024" at bounding box center [302, 229] width 59 height 13
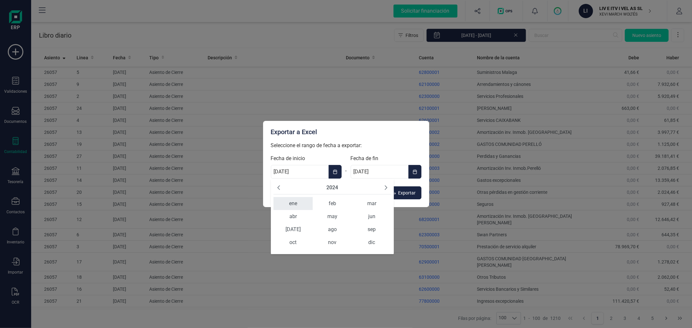
click at [291, 201] on span "ene" at bounding box center [292, 203] width 39 height 13
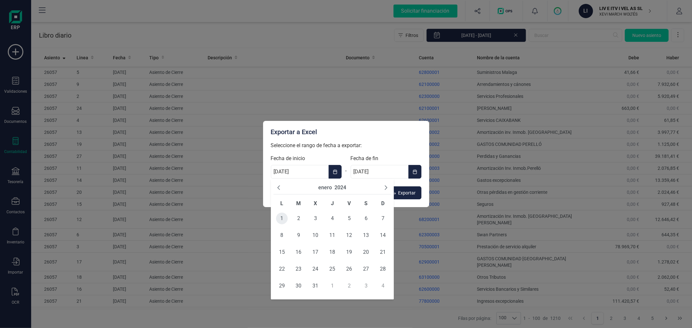
click at [284, 218] on span "1" at bounding box center [282, 219] width 12 height 12
type input "[DATE]"
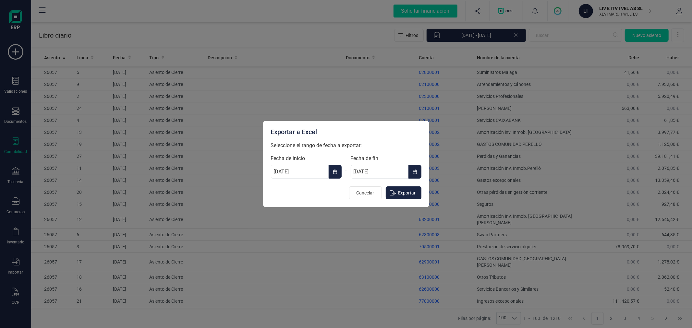
click at [416, 170] on icon "Choose Date" at bounding box center [415, 171] width 5 height 5
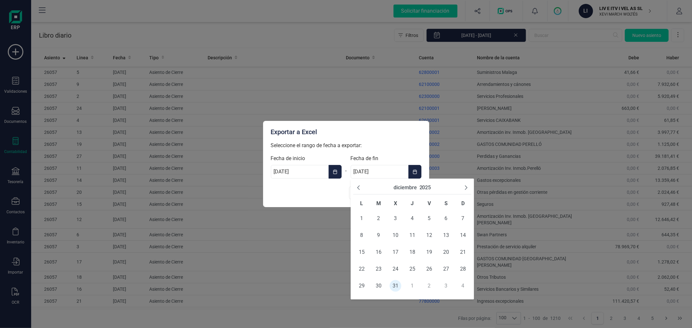
click at [422, 188] on button "2025" at bounding box center [425, 188] width 12 height 8
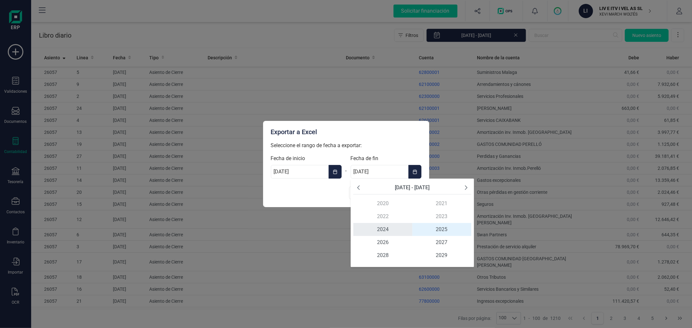
click at [377, 231] on span "2024" at bounding box center [382, 229] width 59 height 13
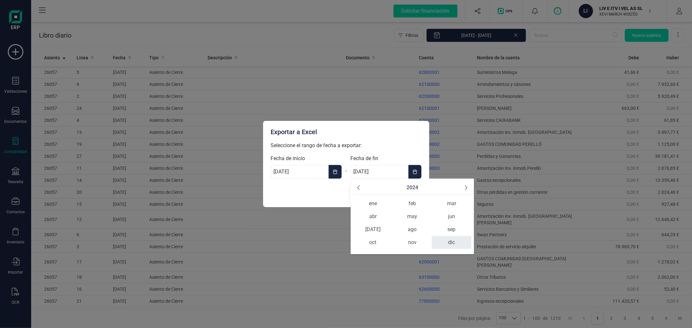
click at [449, 238] on span "dic" at bounding box center [451, 242] width 39 height 13
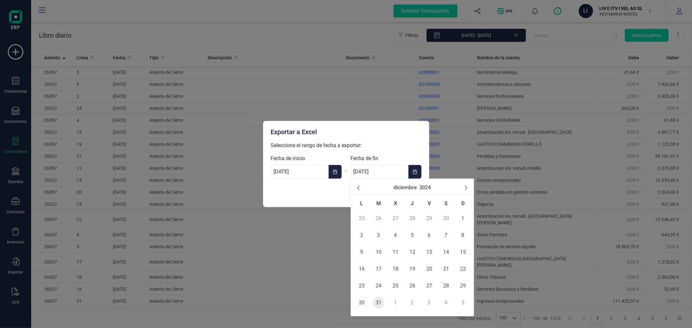
click at [377, 304] on span "31" at bounding box center [379, 303] width 12 height 12
type input "[DATE]"
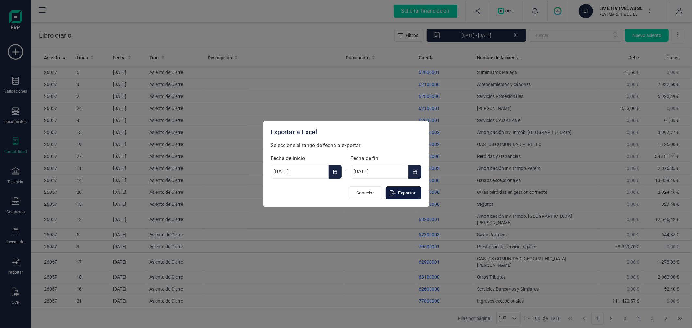
click at [414, 191] on span "Exportar" at bounding box center [407, 193] width 18 height 6
type input "[DATE]"
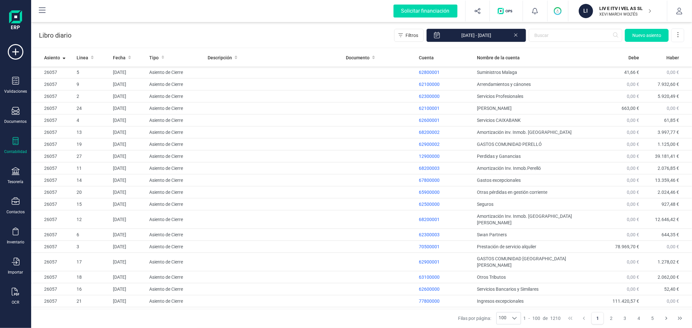
click at [618, 14] on p "XEVI MARCH WOLTÉS" at bounding box center [626, 14] width 52 height 5
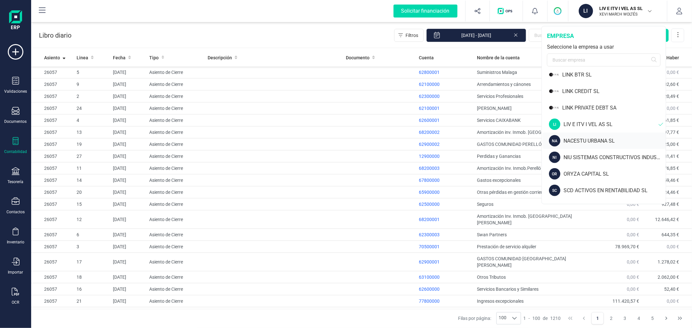
click at [591, 143] on div "NACESTU URBANA SL" at bounding box center [615, 141] width 102 height 8
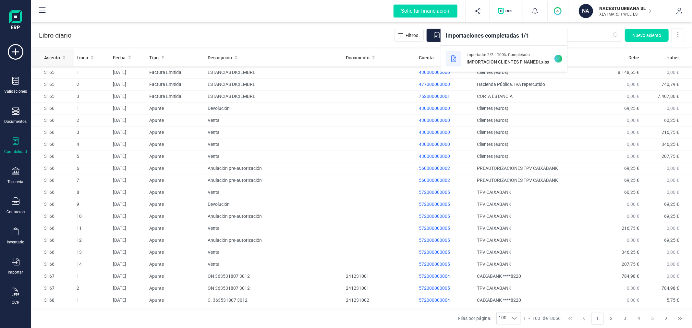
click at [54, 59] on span "Asiento" at bounding box center [52, 58] width 16 height 6
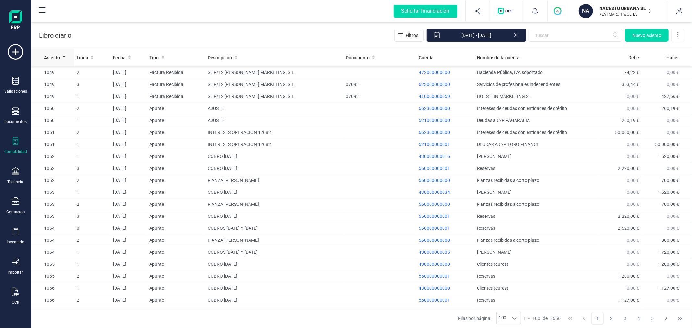
click at [54, 59] on span "Asiento" at bounding box center [52, 58] width 16 height 6
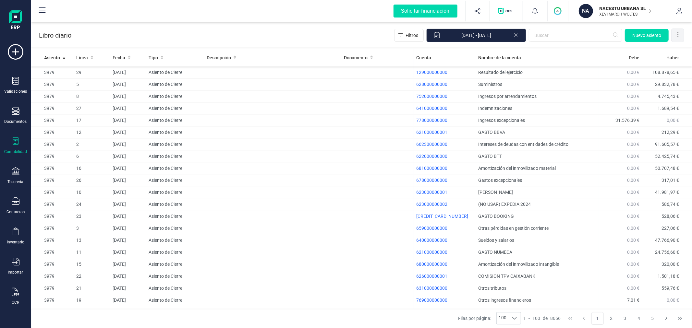
click at [680, 33] on icon at bounding box center [678, 34] width 6 height 6
click at [654, 50] on span "Exportar Excel" at bounding box center [656, 50] width 47 height 5
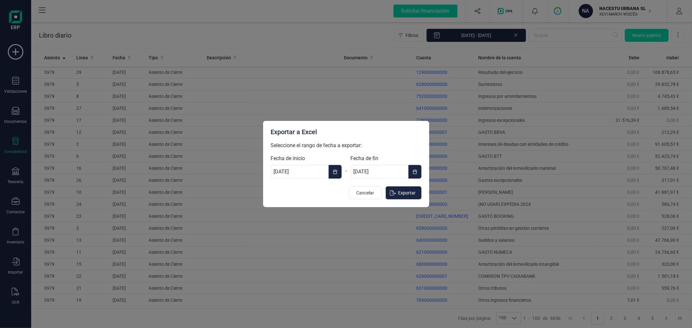
click at [333, 169] on icon "Choose Date" at bounding box center [335, 171] width 5 height 5
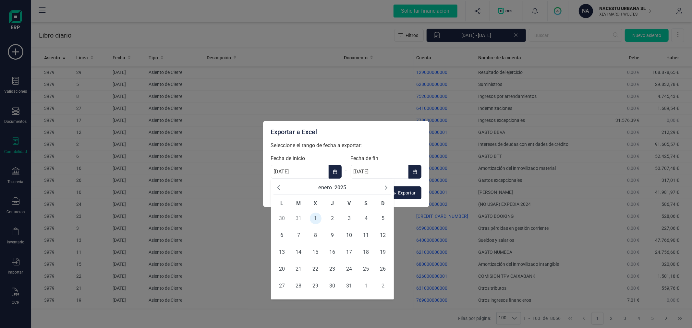
click at [346, 188] on button "2025" at bounding box center [340, 188] width 12 height 8
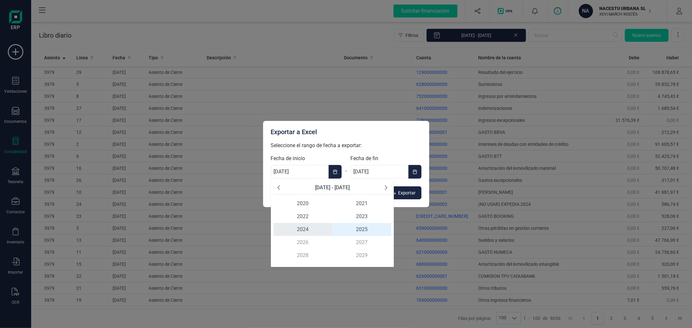
click at [308, 226] on span "2024" at bounding box center [302, 229] width 59 height 13
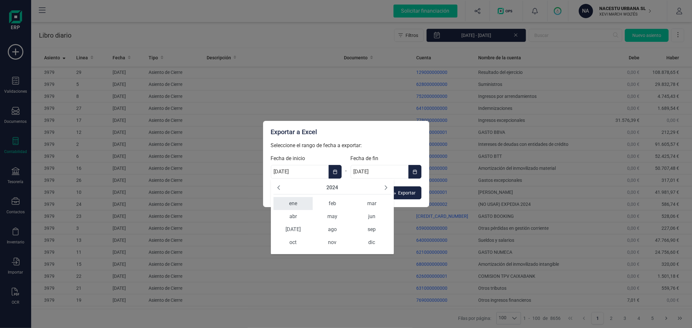
click at [298, 205] on span "ene" at bounding box center [292, 203] width 39 height 13
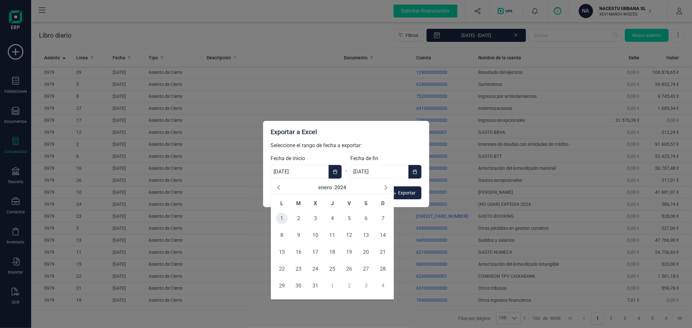
click at [284, 221] on span "1" at bounding box center [282, 219] width 12 height 12
type input "[DATE]"
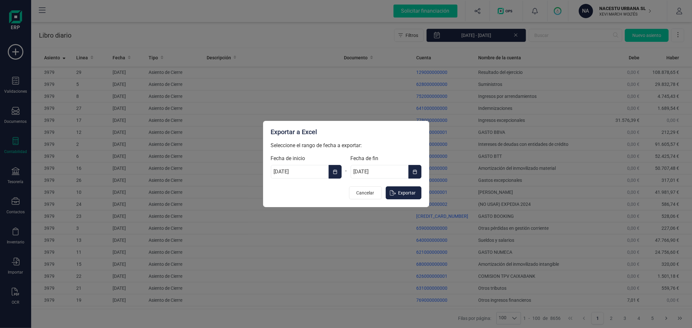
click at [413, 173] on icon "Choose Date" at bounding box center [415, 171] width 5 height 5
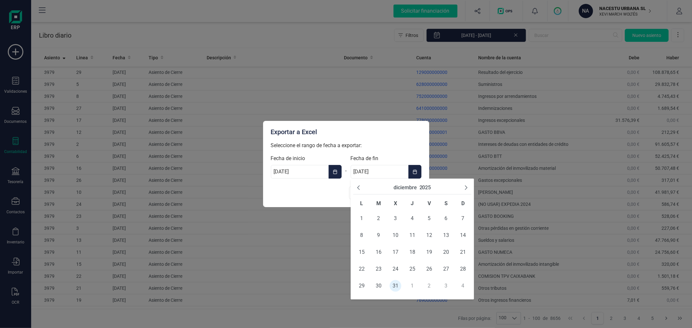
click at [431, 189] on button "2025" at bounding box center [425, 188] width 12 height 8
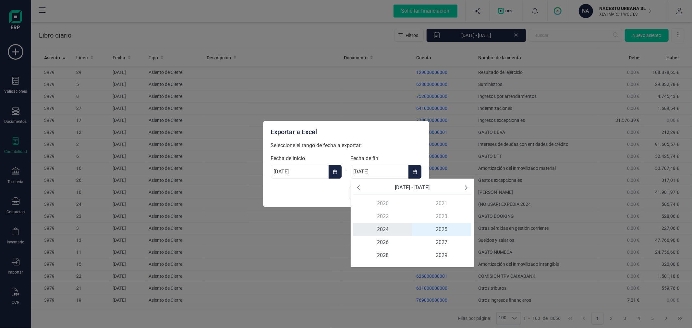
click at [381, 227] on span "2024" at bounding box center [382, 229] width 59 height 13
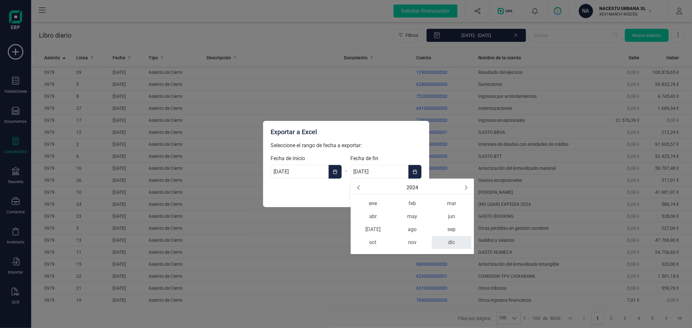
click at [452, 243] on span "dic" at bounding box center [451, 242] width 39 height 13
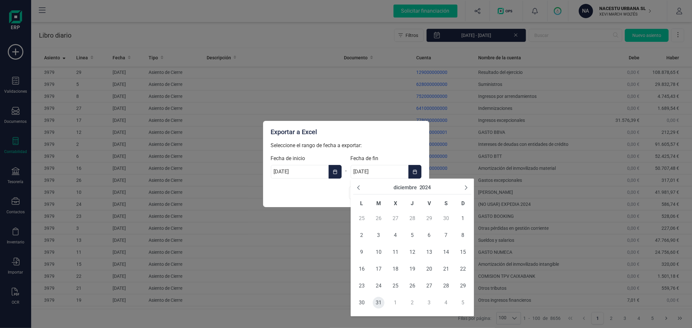
click at [377, 301] on span "31" at bounding box center [379, 303] width 12 height 12
type input "[DATE]"
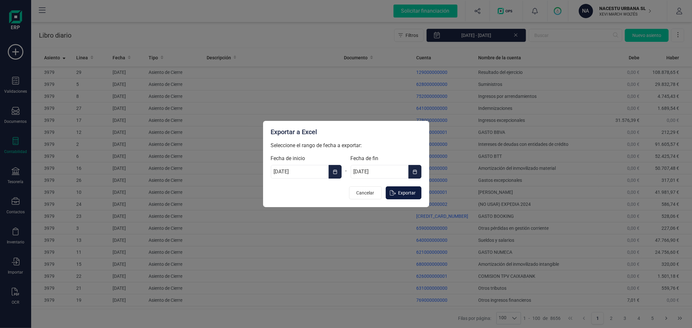
click at [409, 191] on span "Exportar" at bounding box center [407, 193] width 18 height 6
type input "[DATE]"
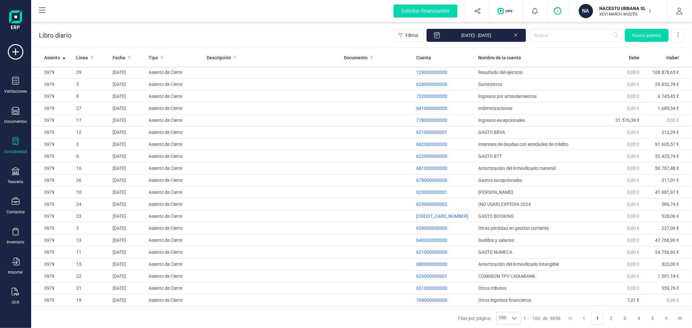
click at [615, 6] on p "NACESTU URBANA SL" at bounding box center [626, 8] width 52 height 6
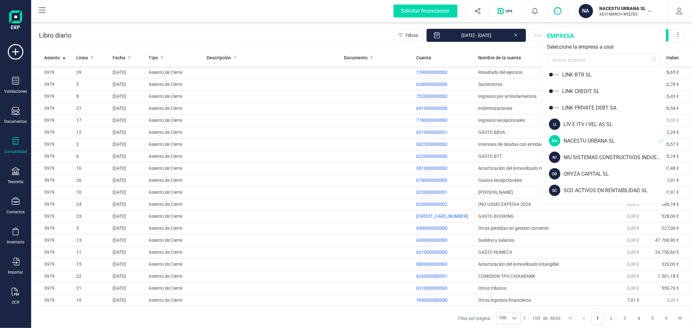
scroll to position [504, 0]
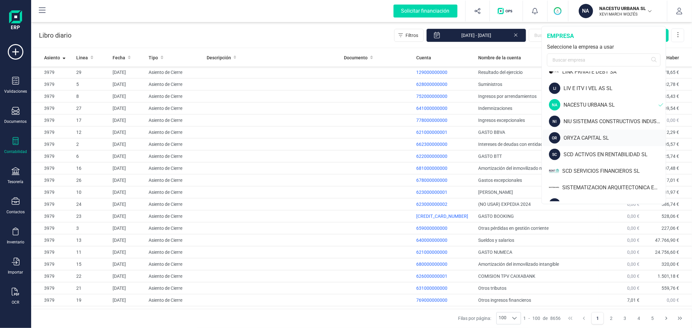
click at [597, 135] on div "ORYZA CAPITAL SL" at bounding box center [615, 138] width 102 height 8
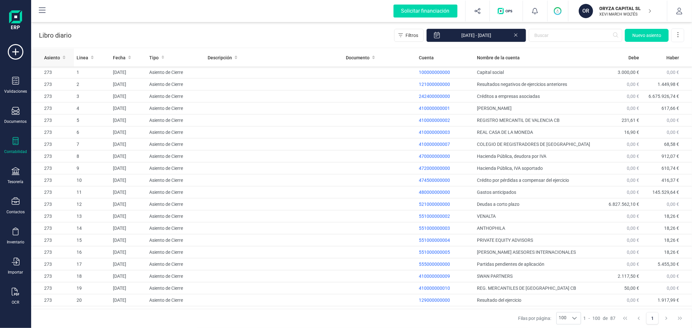
click at [51, 56] on span "Asiento" at bounding box center [52, 58] width 16 height 6
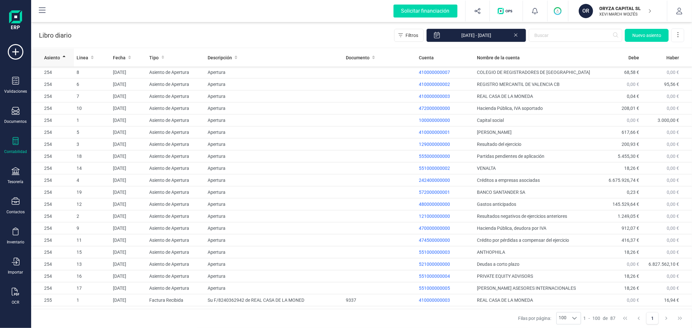
click at [51, 56] on span "Asiento" at bounding box center [52, 58] width 16 height 6
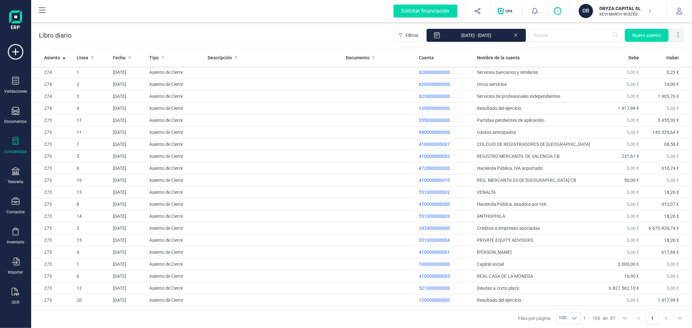
click at [677, 30] on div at bounding box center [678, 35] width 13 height 13
click at [647, 49] on span "Exportar Excel" at bounding box center [656, 50] width 47 height 5
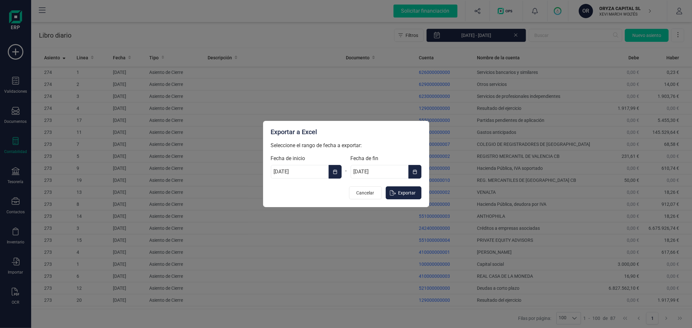
click at [333, 170] on icon "Choose Date" at bounding box center [335, 171] width 5 height 5
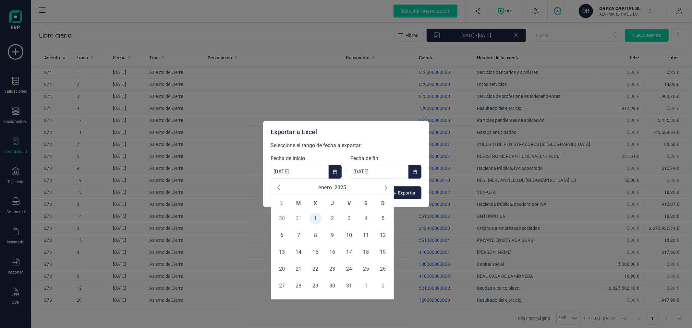
click at [341, 188] on button "2025" at bounding box center [340, 188] width 12 height 8
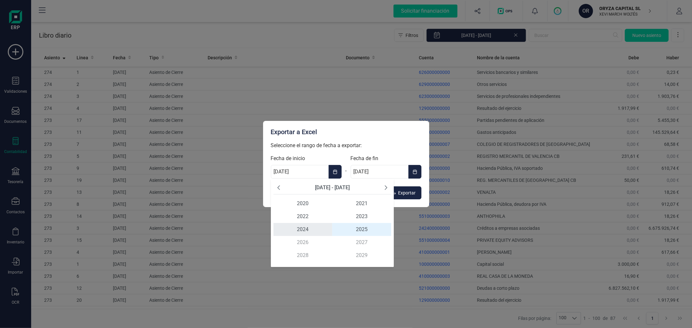
click at [306, 226] on span "2024" at bounding box center [302, 229] width 59 height 13
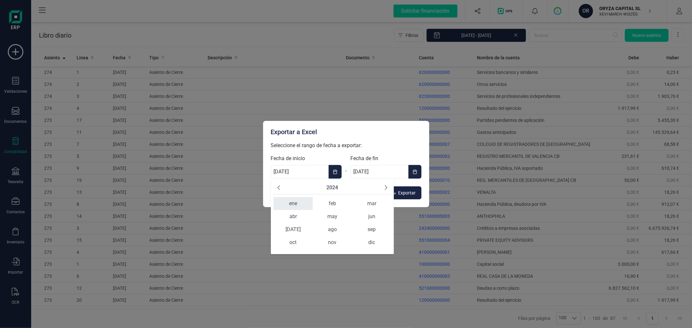
click at [300, 201] on span "ene" at bounding box center [292, 203] width 39 height 13
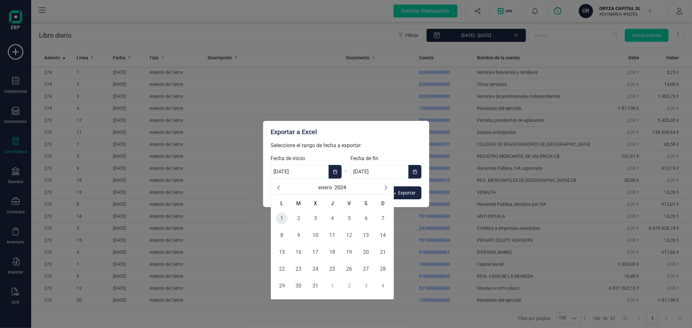
click at [283, 219] on span "1" at bounding box center [282, 219] width 12 height 12
type input "[DATE]"
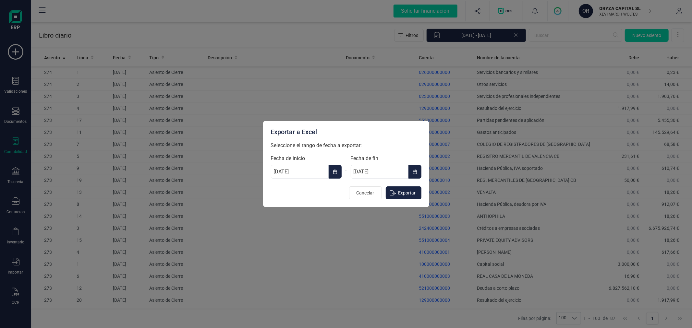
click at [418, 171] on button "Choose Date" at bounding box center [414, 172] width 13 height 14
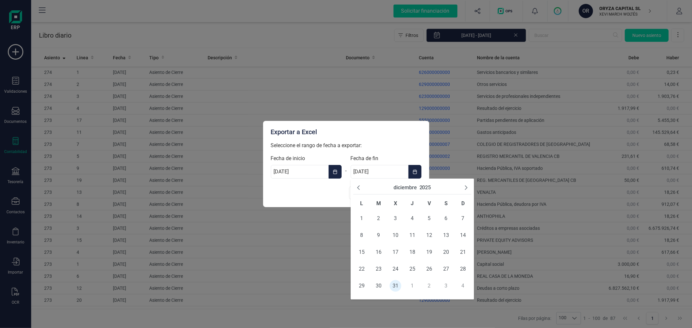
click at [424, 186] on button "2025" at bounding box center [425, 188] width 12 height 8
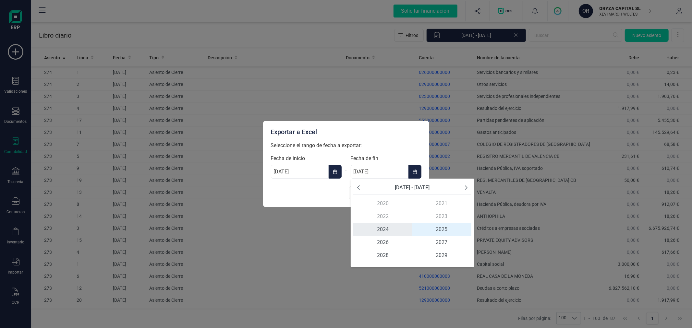
click at [385, 227] on span "2024" at bounding box center [382, 229] width 59 height 13
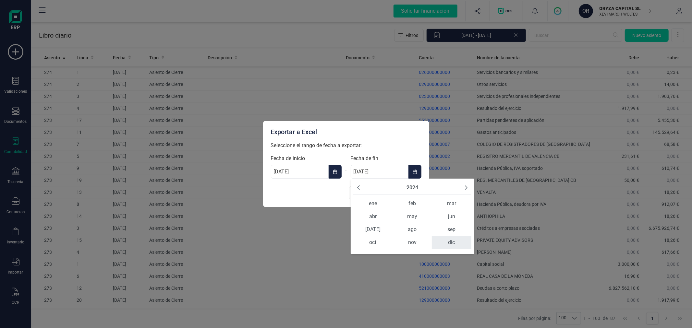
click at [448, 241] on span "dic" at bounding box center [451, 242] width 39 height 13
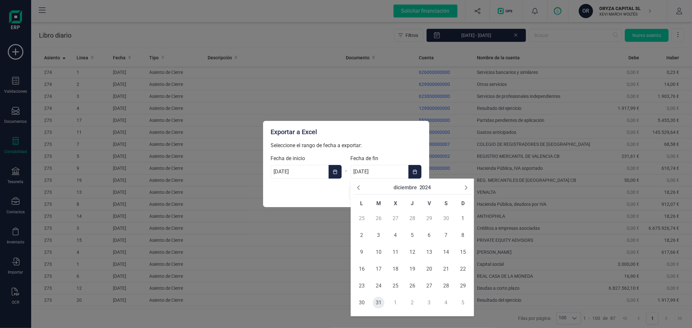
click at [378, 303] on span "31" at bounding box center [379, 303] width 12 height 12
type input "[DATE]"
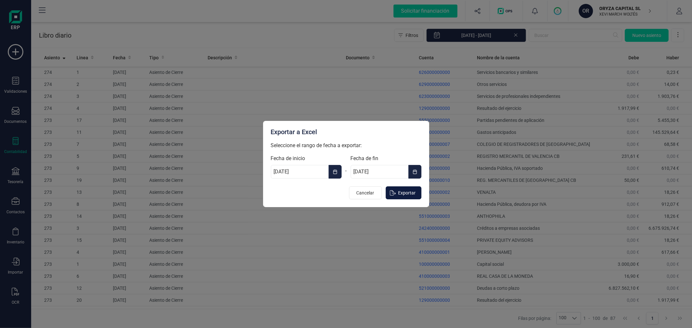
click at [407, 192] on span "Exportar" at bounding box center [407, 193] width 18 height 6
type input "[DATE]"
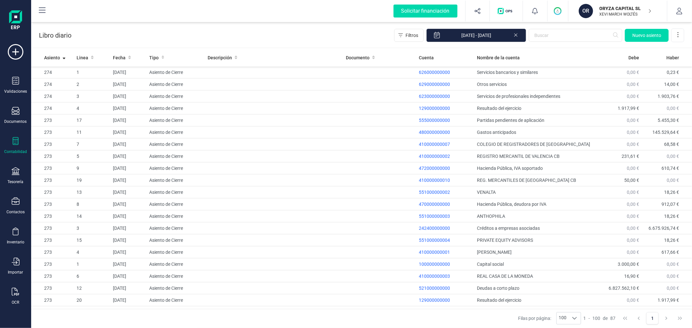
drag, startPoint x: 608, startPoint y: 12, endPoint x: 605, endPoint y: 15, distance: 4.2
click at [608, 12] on p "XEVI MARCH WOLTÉS" at bounding box center [626, 14] width 52 height 5
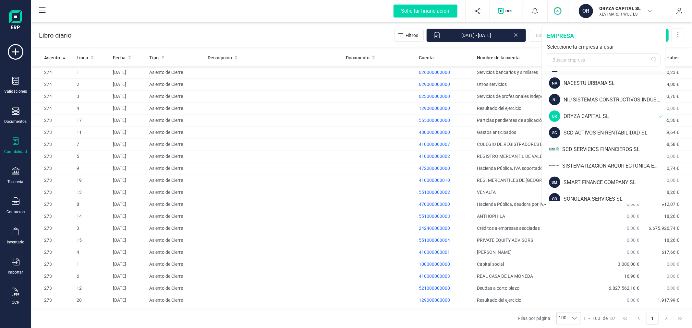
scroll to position [540, 0]
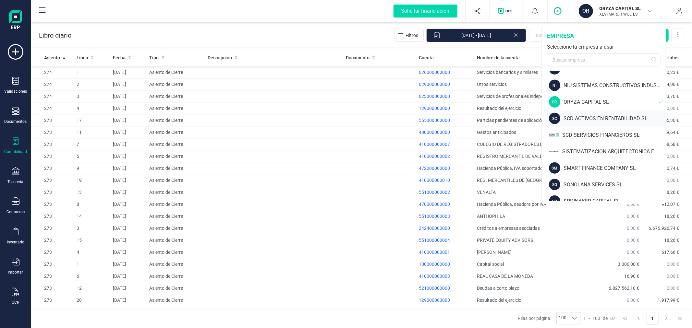
click at [585, 117] on div "SCD ACTIVOS EN RENTABILIDAD SL" at bounding box center [615, 119] width 102 height 8
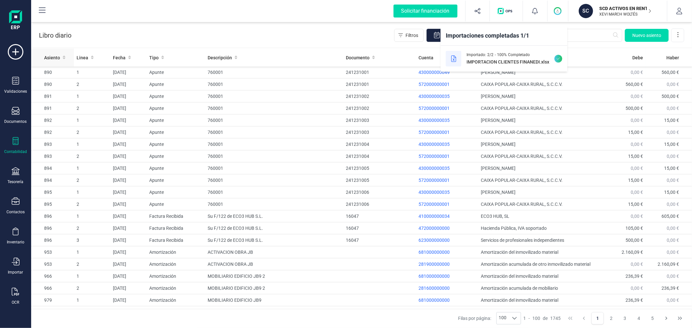
click at [53, 51] on th "Asiento" at bounding box center [52, 58] width 43 height 18
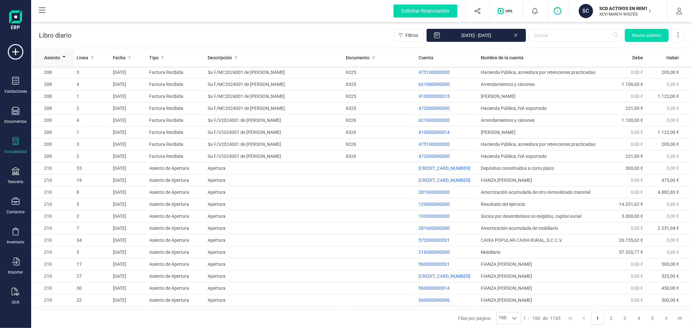
click at [47, 55] on span "Asiento" at bounding box center [52, 58] width 16 height 6
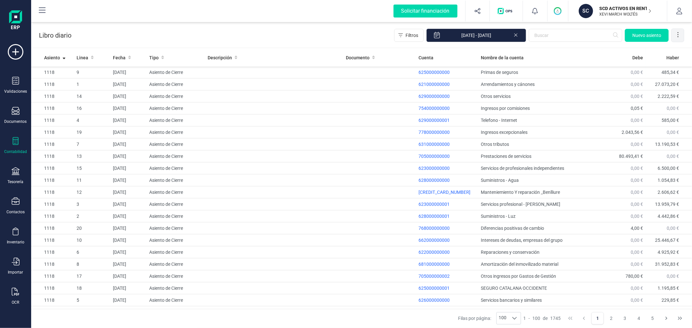
click at [680, 34] on icon at bounding box center [678, 34] width 6 height 6
click at [663, 55] on link "Exportar Excel" at bounding box center [652, 50] width 65 height 13
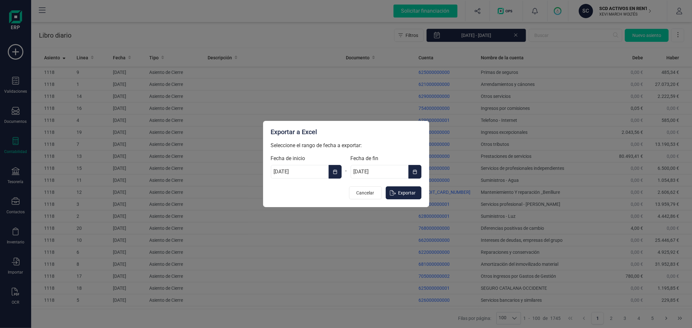
click at [331, 173] on button "Choose Date" at bounding box center [335, 172] width 13 height 14
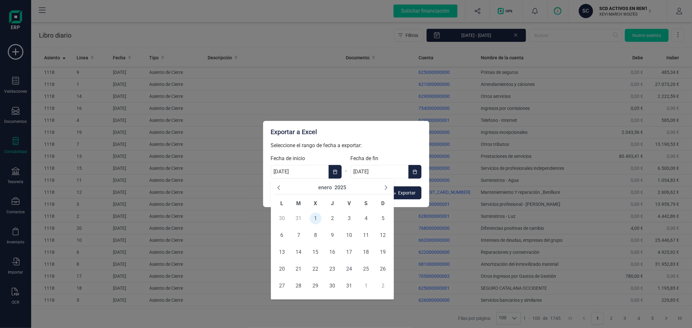
click at [342, 187] on button "2025" at bounding box center [340, 188] width 12 height 8
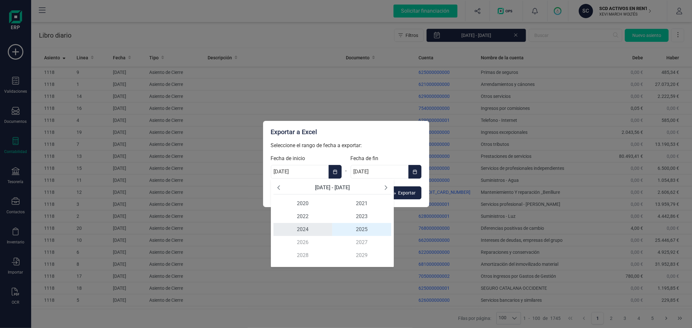
click at [306, 229] on span "2024" at bounding box center [302, 229] width 59 height 13
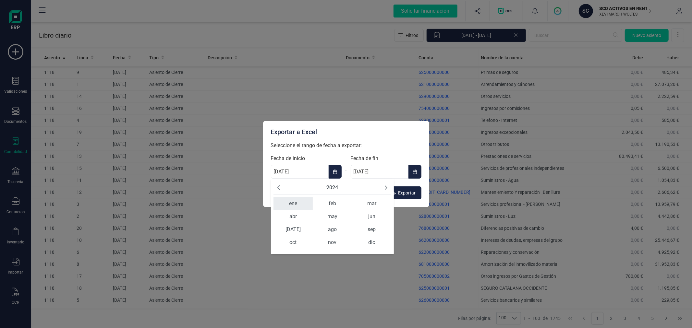
click at [290, 206] on span "ene" at bounding box center [292, 203] width 39 height 13
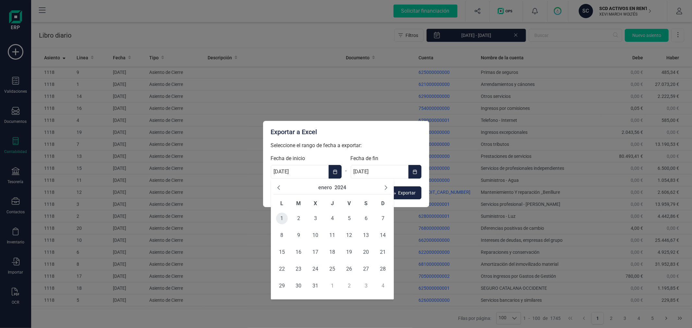
click at [282, 219] on span "1" at bounding box center [282, 219] width 12 height 12
type input "[DATE]"
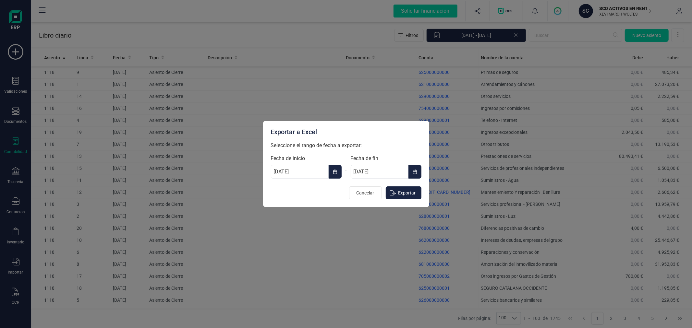
click at [414, 171] on icon "Choose Date" at bounding box center [415, 171] width 5 height 5
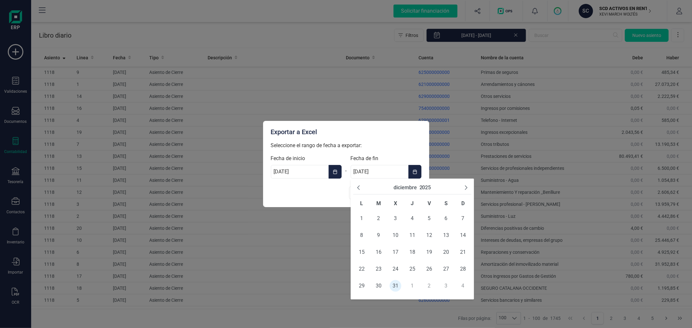
click at [427, 185] on button "2025" at bounding box center [425, 188] width 12 height 8
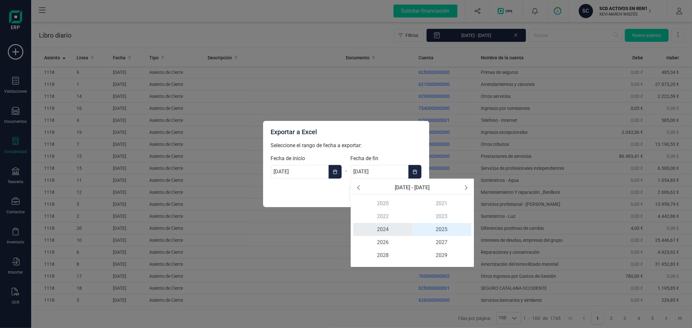
click at [384, 228] on span "2024" at bounding box center [382, 229] width 59 height 13
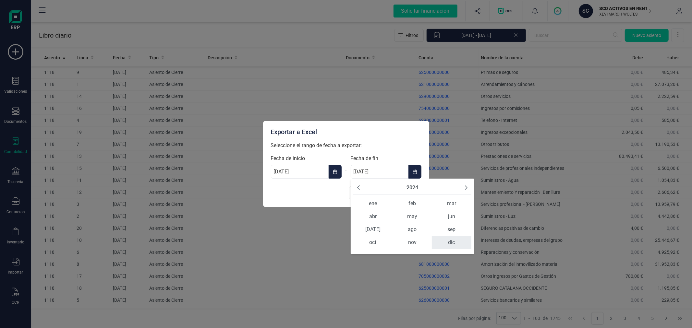
click at [451, 241] on span "dic" at bounding box center [451, 242] width 39 height 13
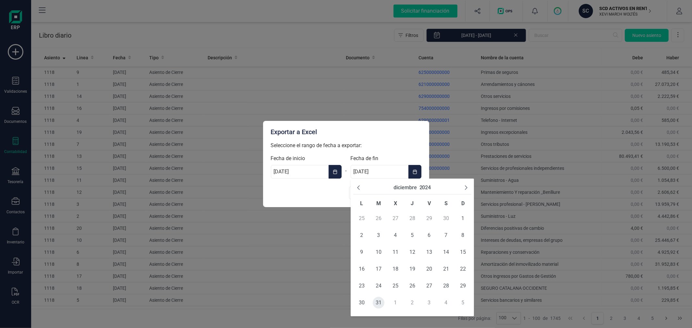
click at [378, 304] on span "31" at bounding box center [379, 303] width 12 height 12
type input "[DATE]"
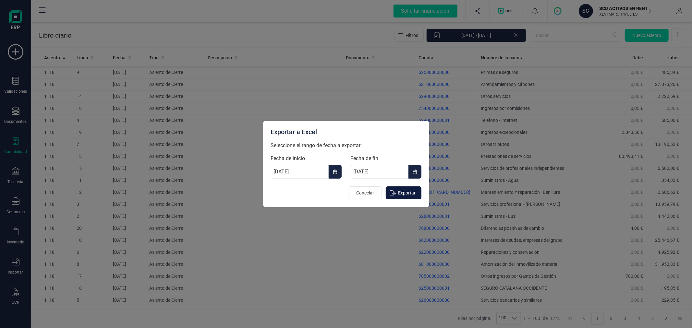
click at [408, 192] on span "Exportar" at bounding box center [407, 193] width 18 height 6
type input "[DATE]"
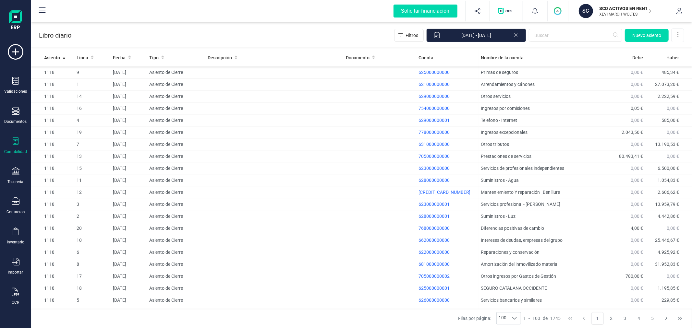
click at [617, 6] on p "SCD ACTIVOS EN RENTABILIDAD SL" at bounding box center [626, 8] width 52 height 6
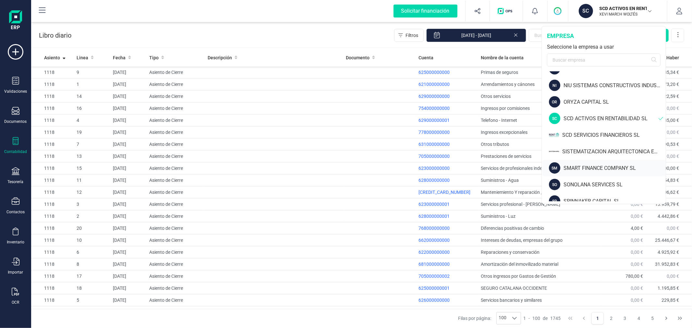
click at [603, 168] on div "SMART FINANCE COMPANY SL" at bounding box center [615, 168] width 102 height 8
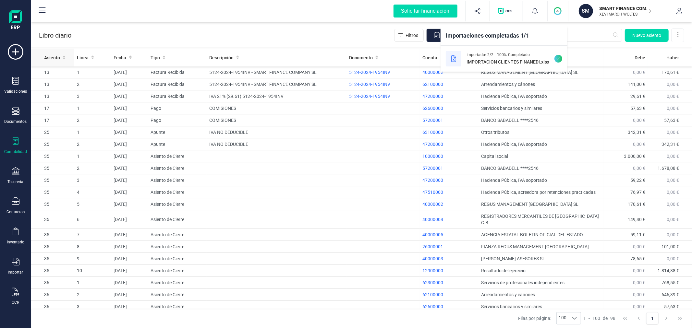
click at [47, 57] on span "Asiento" at bounding box center [52, 58] width 16 height 6
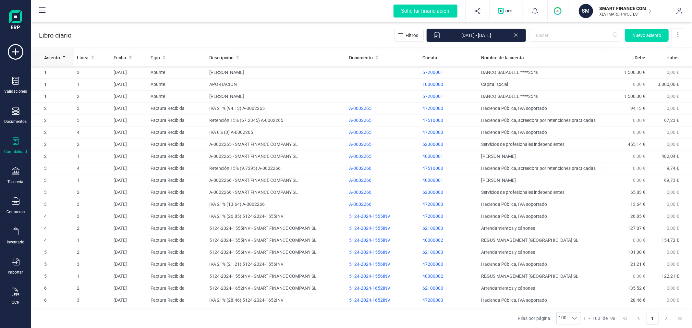
click at [47, 57] on span "Asiento" at bounding box center [52, 58] width 16 height 6
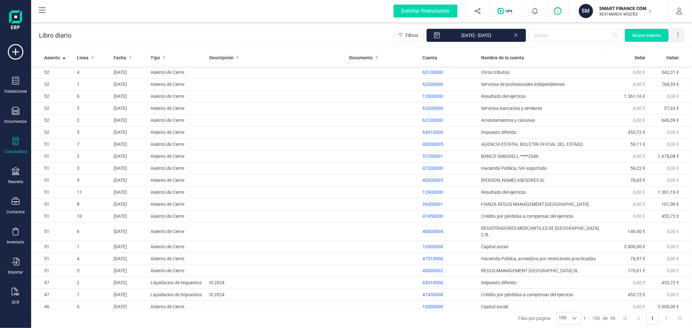
click at [680, 36] on icon at bounding box center [678, 34] width 6 height 6
click at [660, 51] on span "Exportar Excel" at bounding box center [656, 50] width 47 height 5
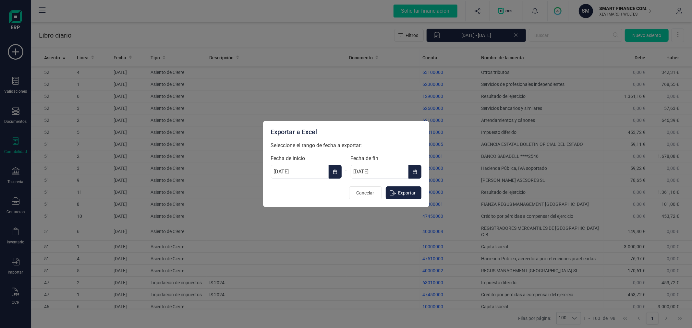
click at [338, 168] on span "Choose Date" at bounding box center [337, 172] width 1 height 8
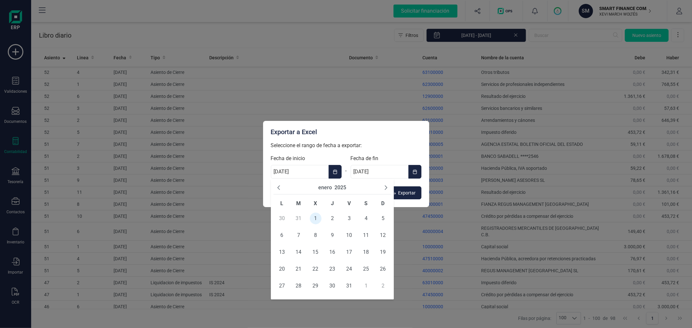
click at [344, 188] on button "2025" at bounding box center [340, 188] width 12 height 8
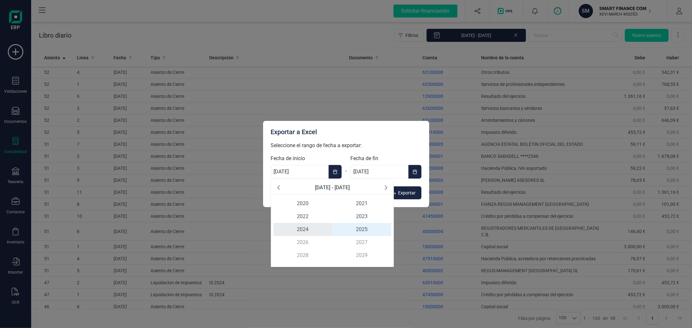
click at [306, 234] on span "2024" at bounding box center [302, 229] width 59 height 13
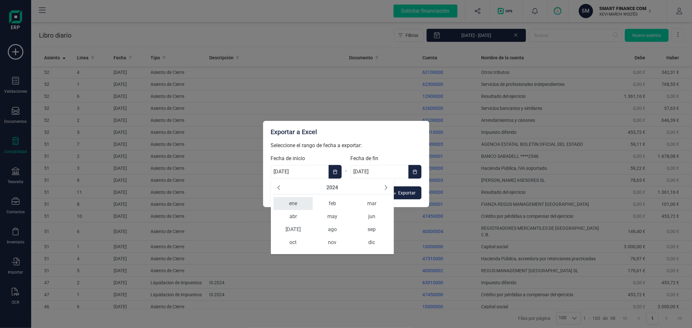
click at [300, 205] on span "ene" at bounding box center [292, 203] width 39 height 13
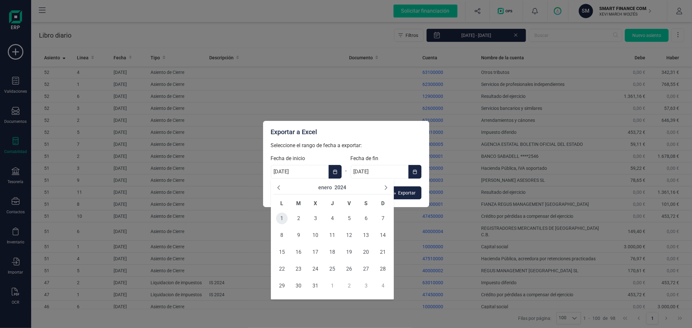
click at [283, 215] on span "1" at bounding box center [282, 219] width 12 height 12
type input "[DATE]"
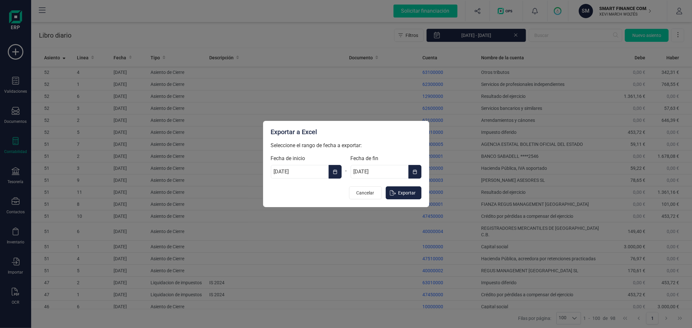
click at [414, 168] on button "Choose Date" at bounding box center [414, 172] width 13 height 14
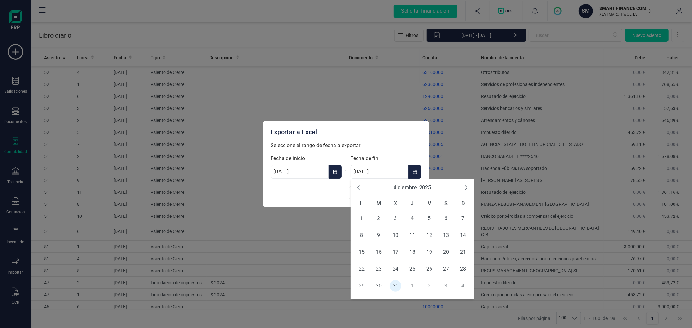
click at [429, 186] on button "2025" at bounding box center [425, 188] width 12 height 8
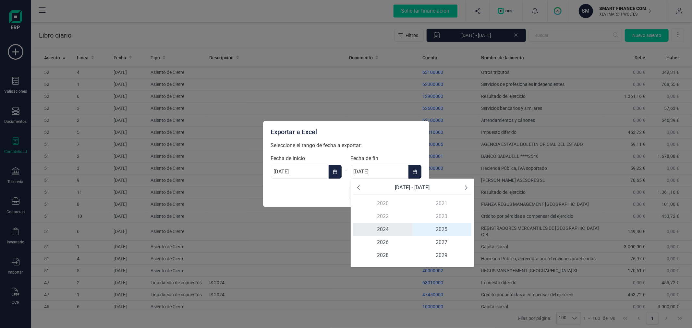
click at [385, 229] on span "2024" at bounding box center [382, 229] width 59 height 13
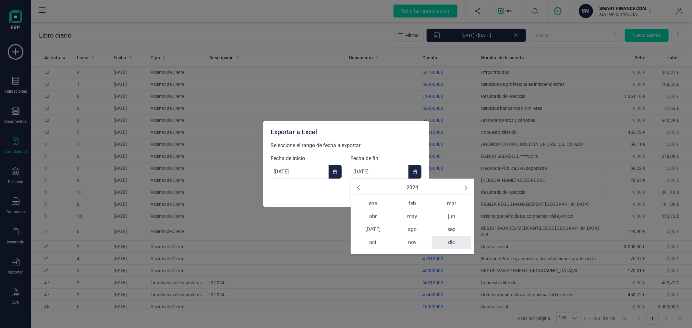
click at [454, 238] on span "dic" at bounding box center [451, 242] width 39 height 13
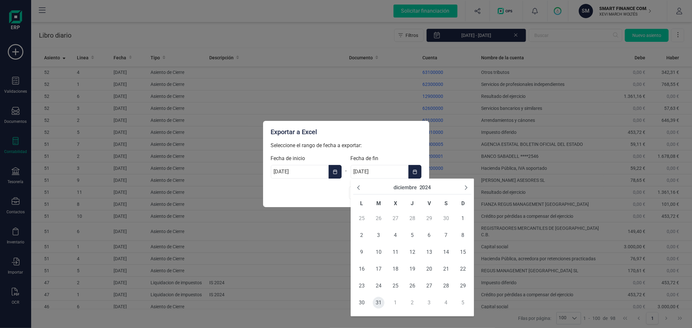
click at [382, 302] on span "31" at bounding box center [379, 303] width 12 height 12
type input "[DATE]"
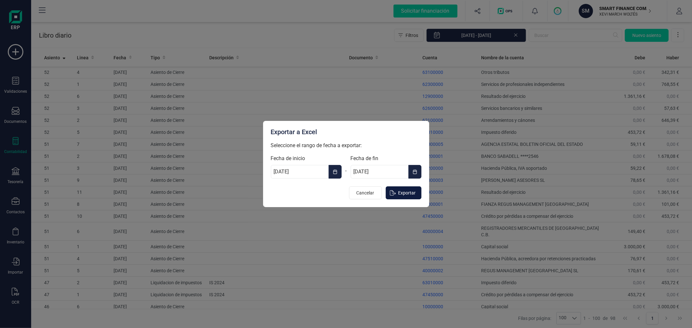
click at [414, 190] on span "Exportar" at bounding box center [407, 193] width 18 height 6
type input "[DATE]"
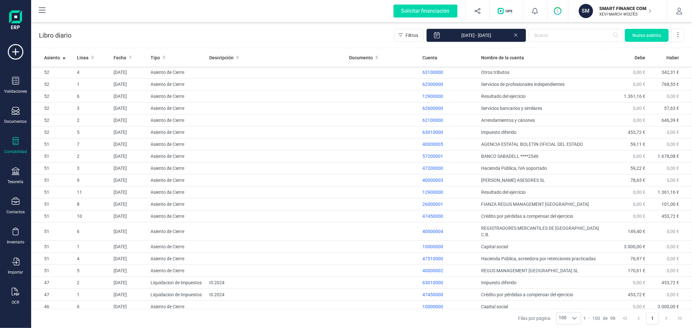
click at [609, 14] on p "XEVI MARCH WOLTÉS" at bounding box center [626, 14] width 52 height 5
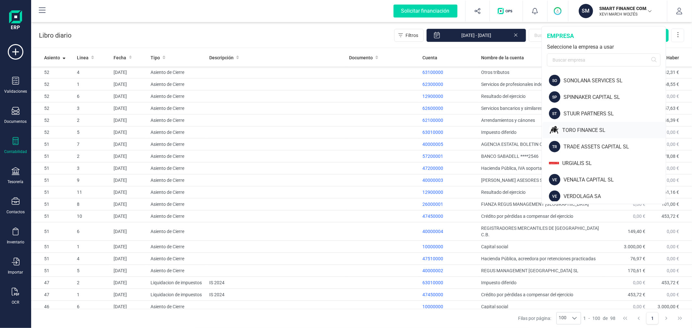
scroll to position [611, 0]
click at [598, 127] on div "SPINNAKER CAPITAL SL" at bounding box center [615, 131] width 102 height 8
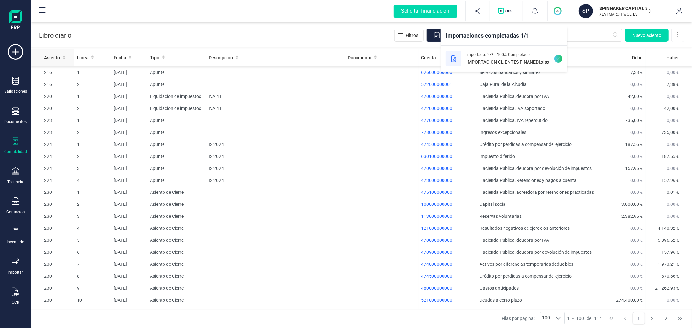
click at [51, 62] on th "Asiento" at bounding box center [52, 58] width 43 height 18
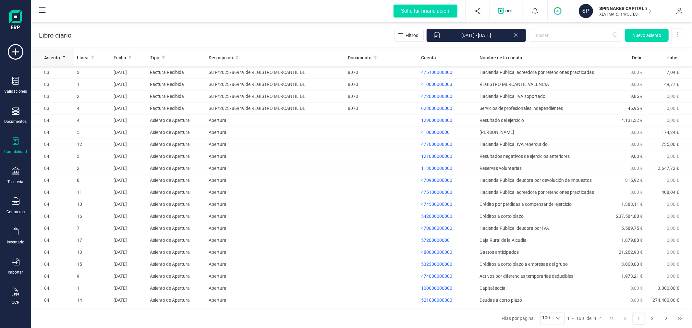
click at [59, 59] on span "Asiento" at bounding box center [52, 58] width 16 height 6
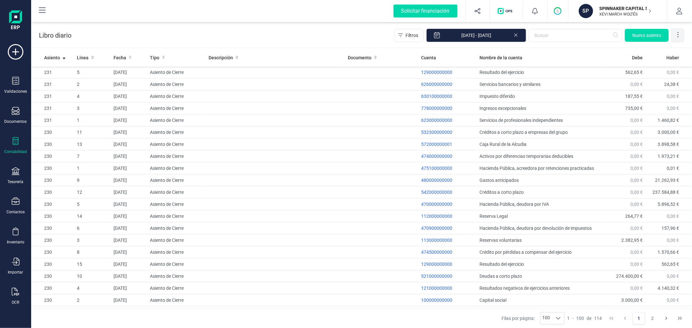
click at [675, 34] on icon at bounding box center [678, 34] width 6 height 6
click at [656, 53] on span "Exportar Excel" at bounding box center [656, 50] width 47 height 5
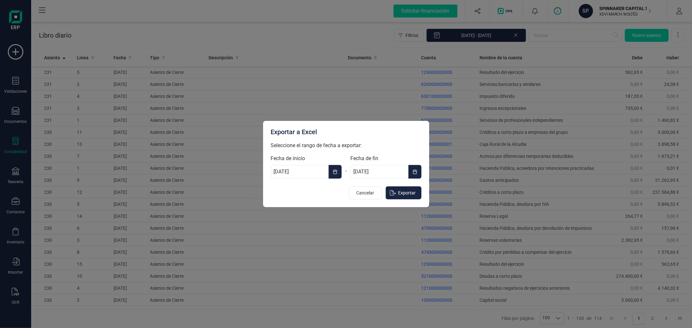
click at [333, 174] on icon "Choose Date" at bounding box center [335, 171] width 5 height 5
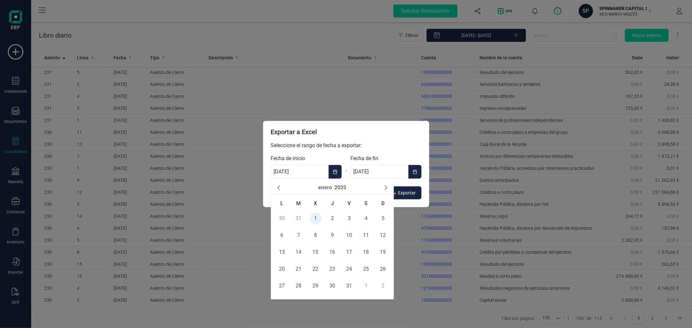
click at [345, 186] on button "2025" at bounding box center [340, 188] width 12 height 8
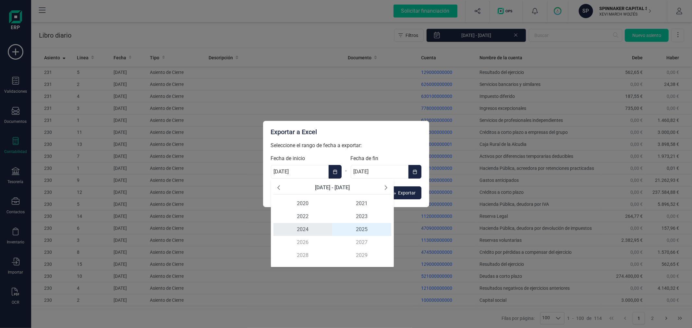
click at [300, 230] on span "2024" at bounding box center [302, 229] width 59 height 13
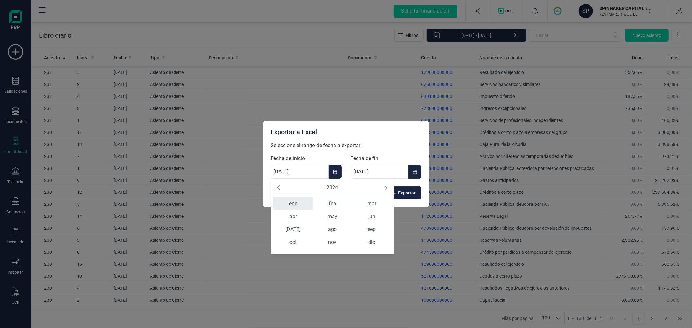
click at [299, 202] on span "ene" at bounding box center [292, 203] width 39 height 13
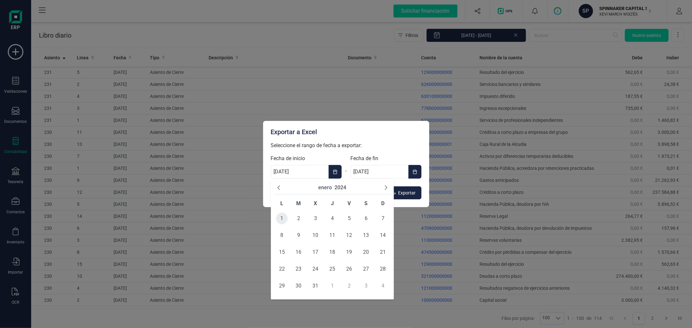
click at [280, 219] on span "1" at bounding box center [282, 219] width 12 height 12
type input "[DATE]"
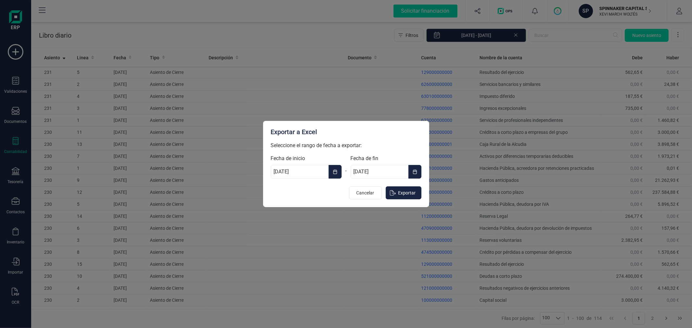
click at [415, 172] on icon "Choose Date" at bounding box center [415, 171] width 5 height 5
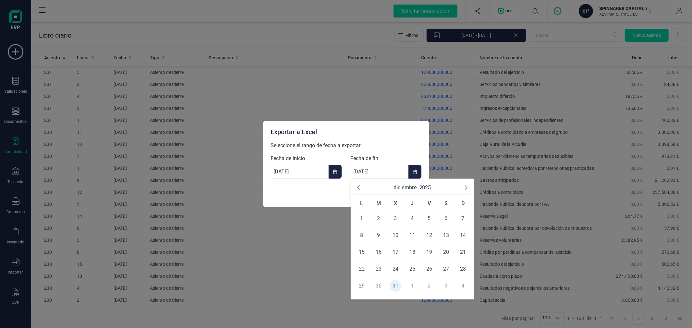
click at [424, 188] on button "2025" at bounding box center [425, 188] width 12 height 8
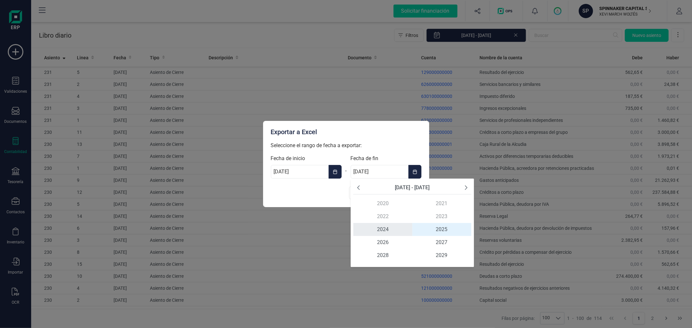
click at [377, 226] on span "2024" at bounding box center [382, 229] width 59 height 13
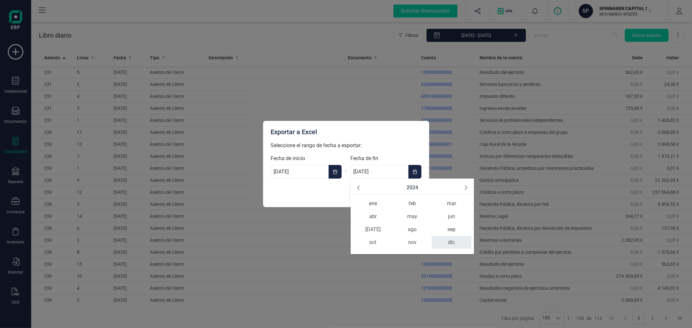
click at [450, 244] on span "dic" at bounding box center [451, 242] width 39 height 13
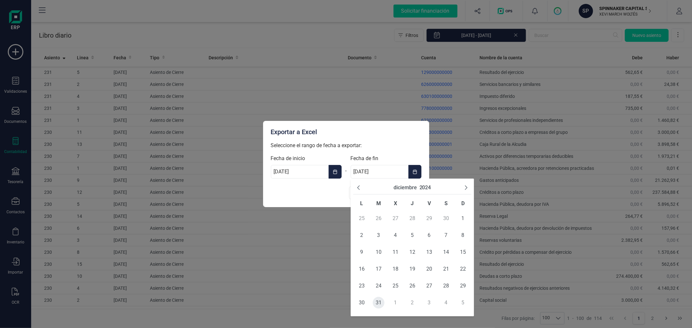
click at [377, 301] on span "31" at bounding box center [379, 303] width 12 height 12
type input "[DATE]"
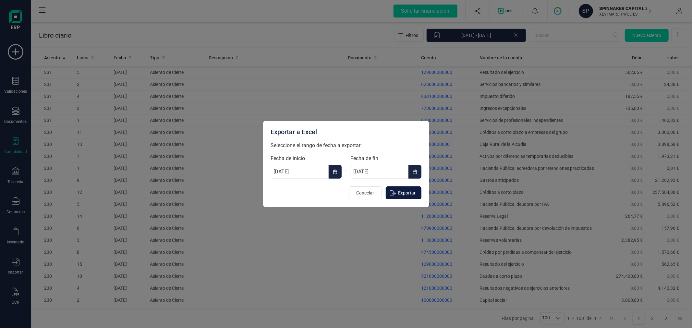
click at [411, 190] on span "Exportar" at bounding box center [407, 193] width 18 height 6
type input "[DATE]"
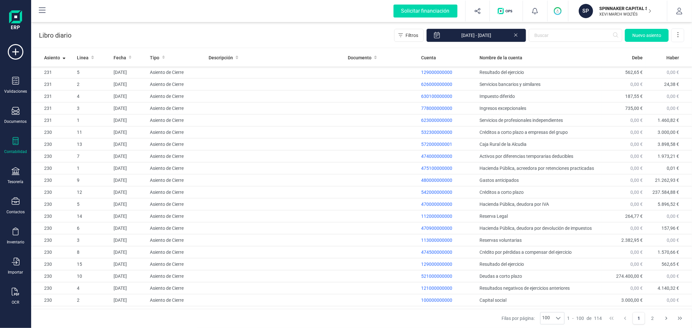
click at [604, 8] on p "SPINNAKER CAPITAL SL" at bounding box center [626, 8] width 52 height 6
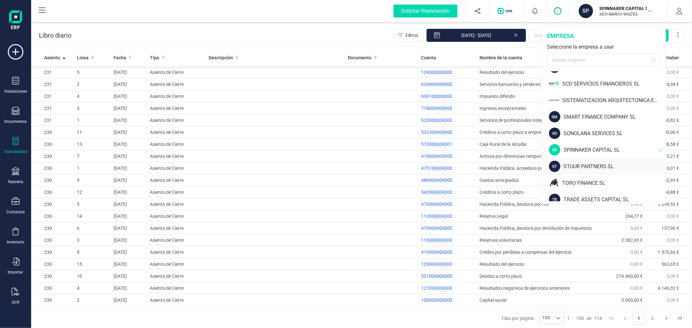
scroll to position [612, 0]
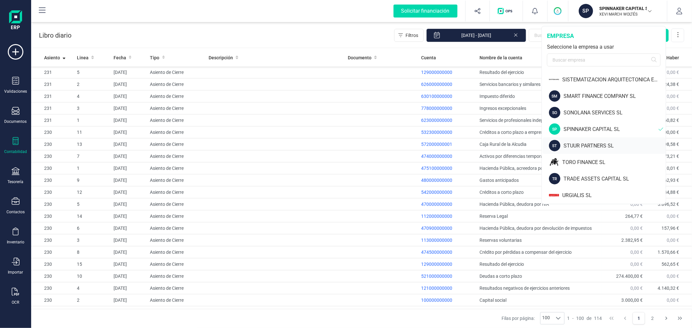
click at [590, 142] on div "STUUR PARTNERS SL" at bounding box center [615, 146] width 102 height 8
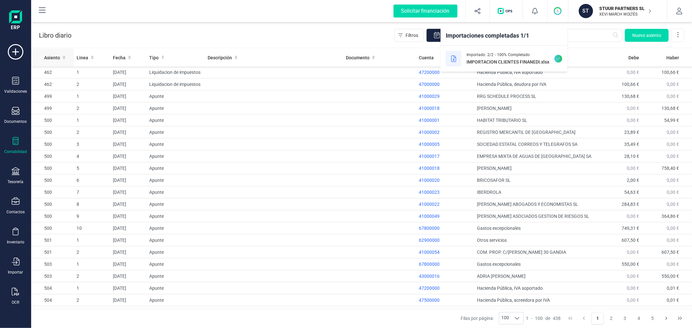
click at [46, 60] on span "Asiento" at bounding box center [52, 58] width 16 height 6
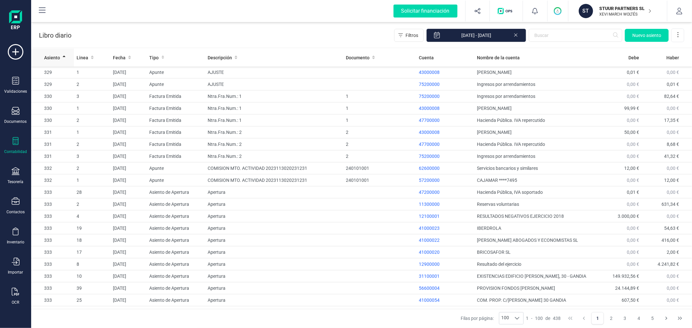
click at [46, 60] on span "Asiento" at bounding box center [52, 58] width 16 height 6
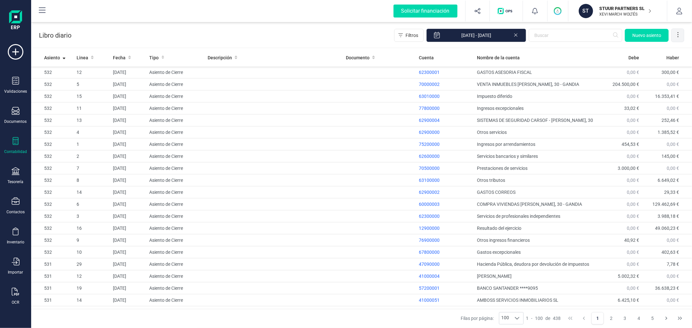
click at [678, 31] on icon at bounding box center [678, 34] width 6 height 6
click at [667, 49] on span "Exportar Excel" at bounding box center [656, 50] width 47 height 5
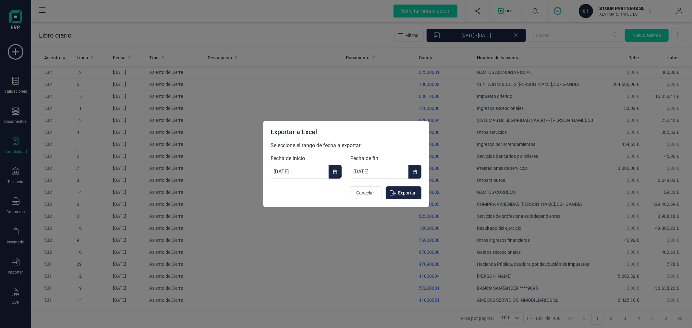
click at [333, 174] on icon "Choose Date" at bounding box center [335, 171] width 5 height 5
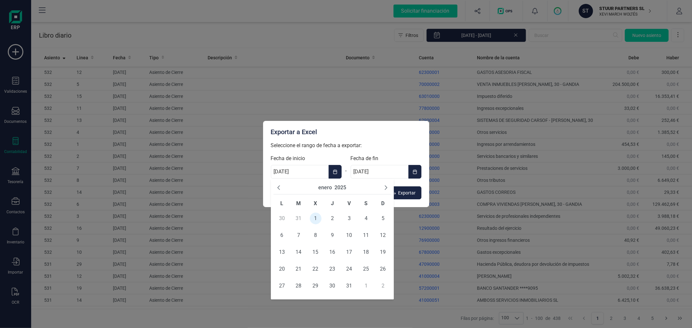
click at [346, 186] on div "[DATE]" at bounding box center [332, 187] width 118 height 13
click at [341, 188] on button "2025" at bounding box center [340, 188] width 12 height 8
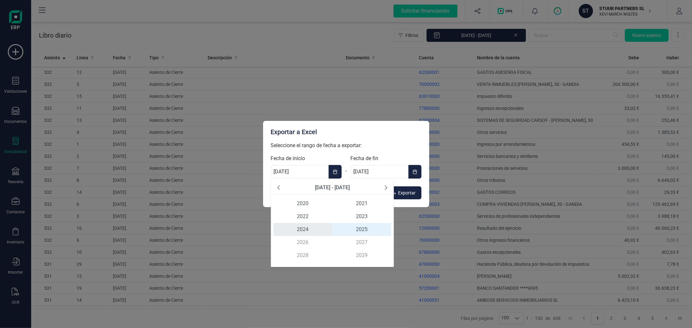
click at [293, 230] on span "2024" at bounding box center [302, 229] width 59 height 13
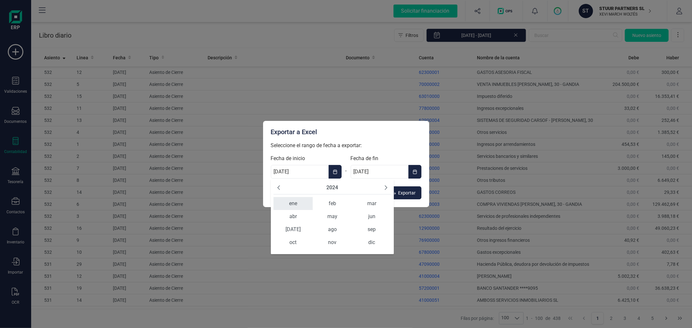
click at [294, 200] on span "ene" at bounding box center [292, 203] width 39 height 13
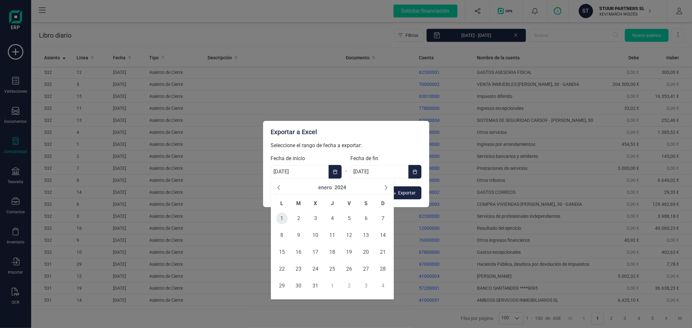
click at [284, 219] on span "1" at bounding box center [282, 219] width 12 height 12
type input "[DATE]"
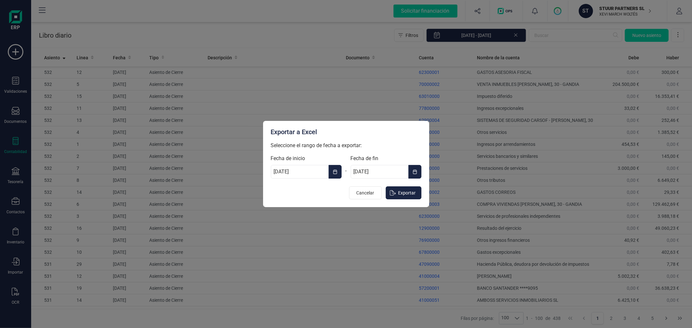
click at [417, 169] on span "Choose Date" at bounding box center [417, 172] width 1 height 8
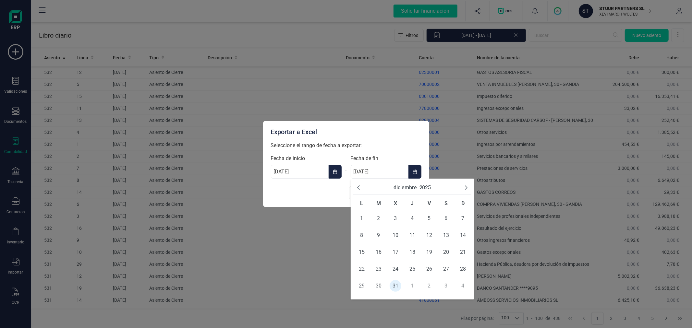
click at [424, 187] on button "2025" at bounding box center [425, 188] width 12 height 8
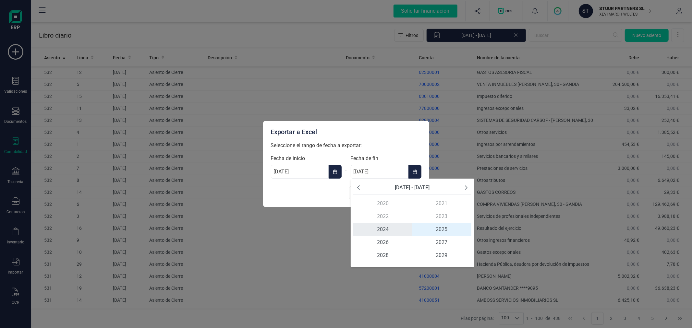
click at [380, 231] on span "2024" at bounding box center [382, 229] width 59 height 13
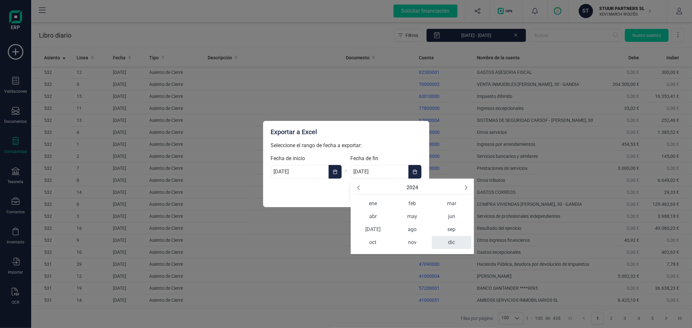
click at [449, 243] on span "dic" at bounding box center [451, 242] width 39 height 13
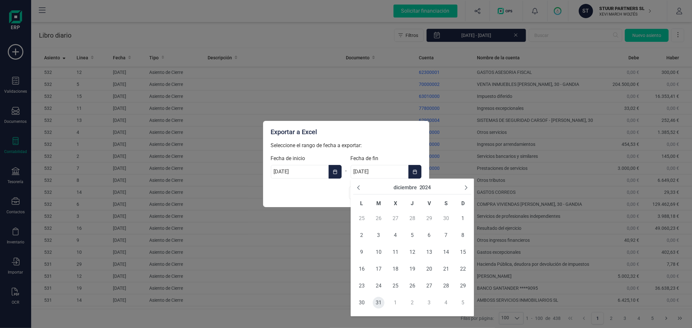
click at [378, 303] on span "31" at bounding box center [379, 303] width 12 height 12
type input "[DATE]"
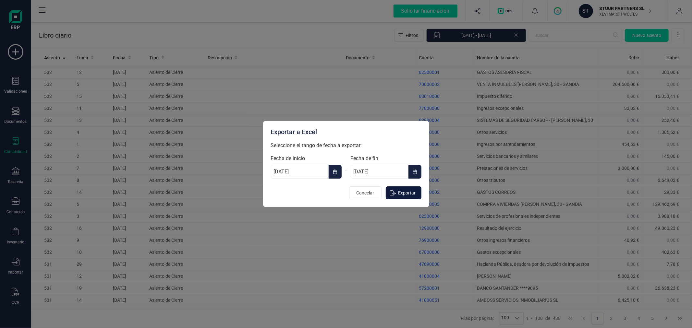
click at [412, 193] on span "Exportar" at bounding box center [407, 193] width 18 height 6
type input "[DATE]"
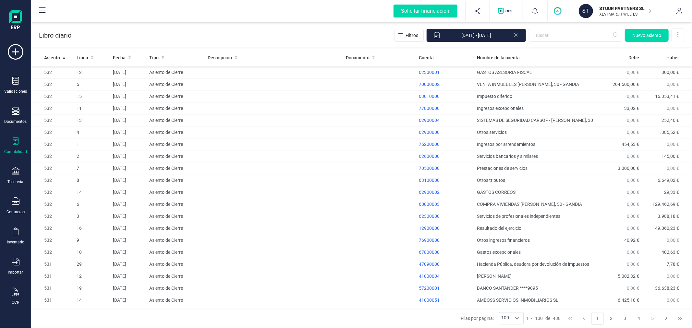
click at [606, 14] on p "XEVI MARCH WOLTÉS" at bounding box center [626, 14] width 52 height 5
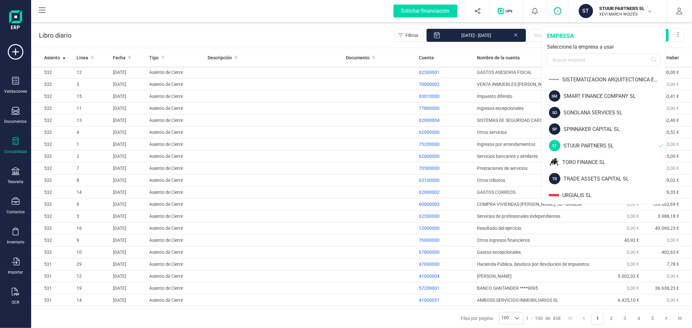
scroll to position [647, 0]
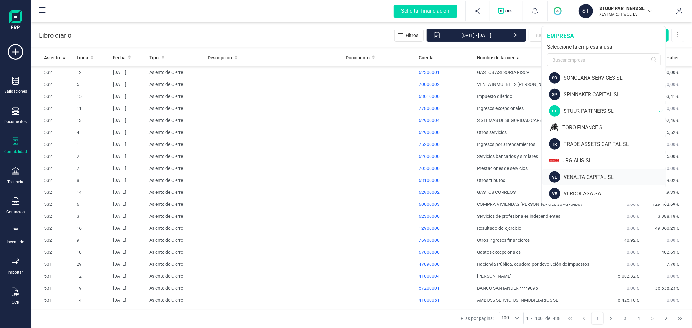
click at [587, 176] on div "VENALTA CAPITAL SL" at bounding box center [615, 178] width 102 height 8
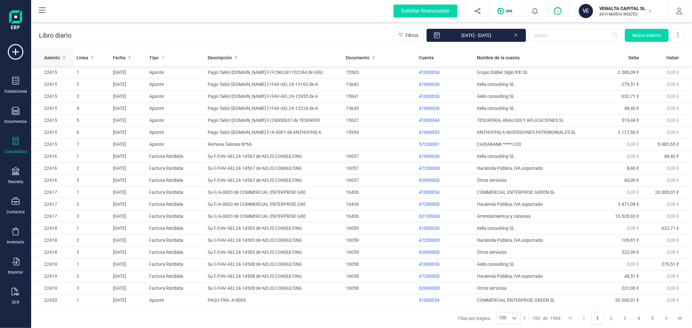
click at [55, 59] on span "Asiento" at bounding box center [52, 58] width 16 height 6
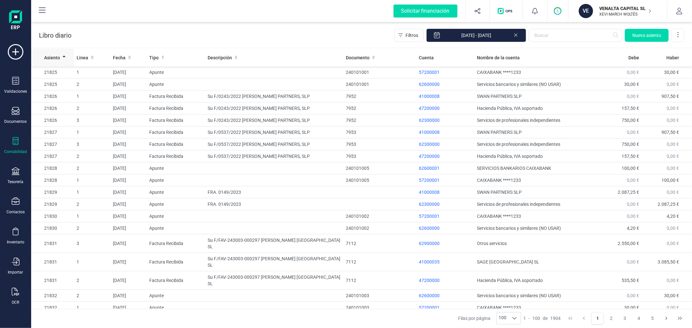
click at [55, 59] on span "Asiento" at bounding box center [52, 58] width 16 height 6
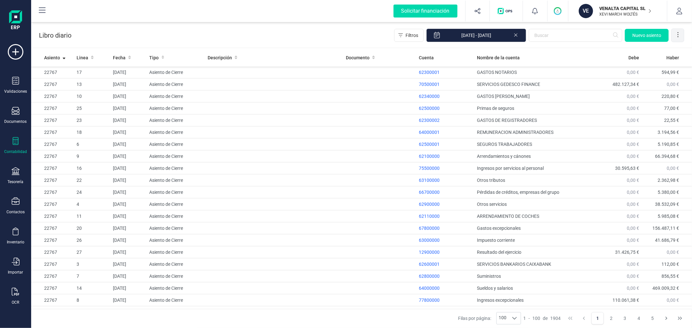
click at [680, 35] on icon at bounding box center [678, 34] width 6 height 6
click at [657, 50] on span "Exportar Excel" at bounding box center [656, 50] width 47 height 5
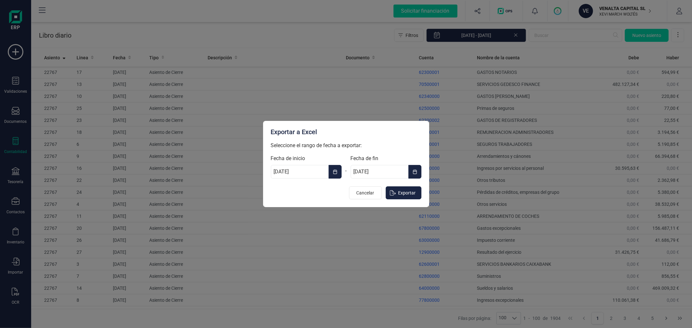
click at [333, 169] on button "Choose Date" at bounding box center [335, 172] width 13 height 14
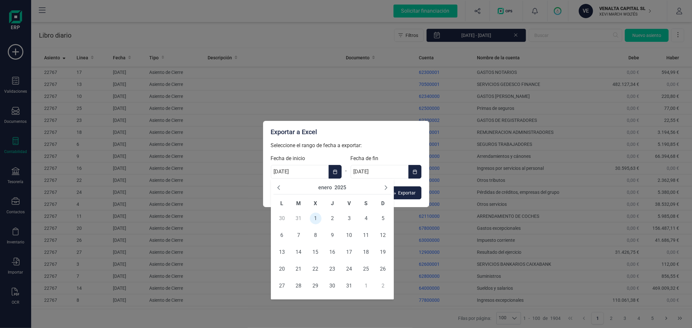
click at [343, 188] on button "2025" at bounding box center [340, 188] width 12 height 8
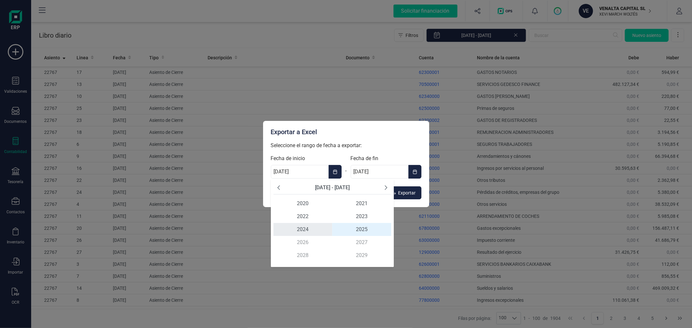
click at [301, 230] on span "2024" at bounding box center [302, 229] width 59 height 13
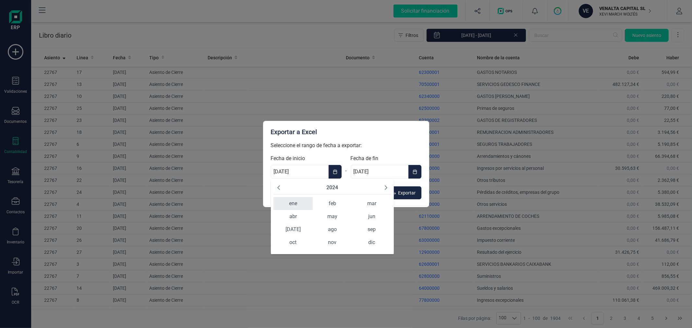
click at [297, 205] on span "ene" at bounding box center [292, 203] width 39 height 13
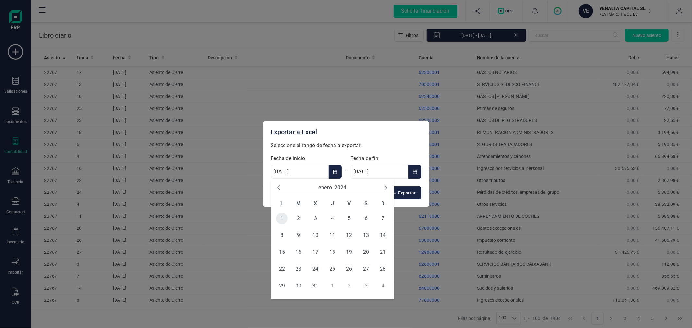
click at [281, 219] on span "1" at bounding box center [282, 219] width 12 height 12
type input "[DATE]"
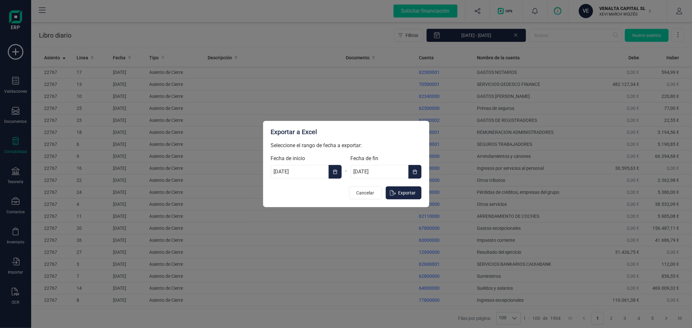
click at [419, 169] on button "Choose Date" at bounding box center [414, 172] width 13 height 14
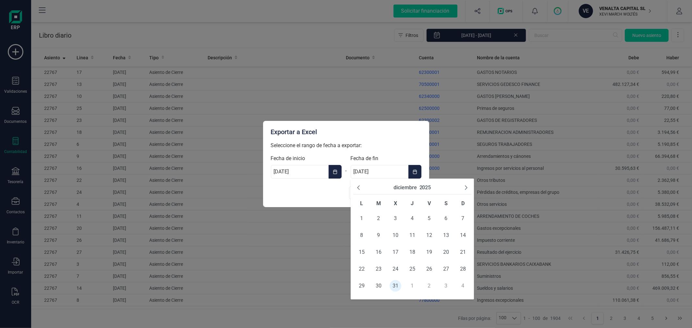
click at [422, 189] on button "2025" at bounding box center [425, 188] width 12 height 8
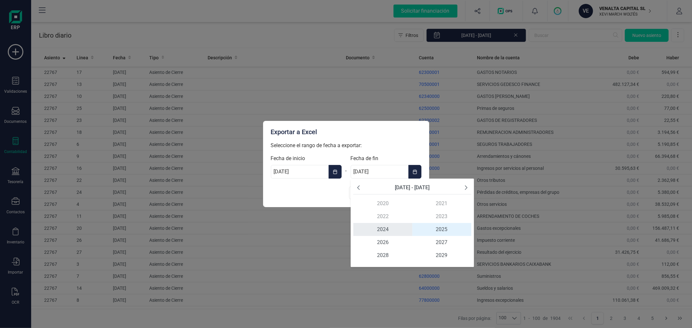
click at [389, 229] on span "2024" at bounding box center [382, 229] width 59 height 13
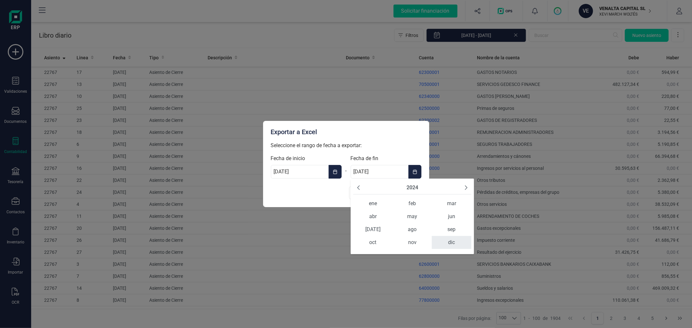
click at [457, 245] on span "dic" at bounding box center [451, 242] width 39 height 13
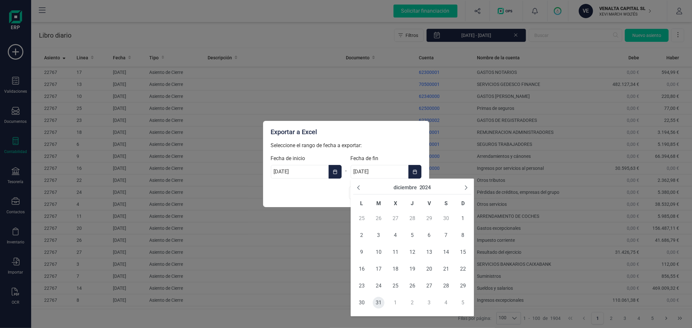
click at [380, 301] on span "31" at bounding box center [379, 303] width 12 height 12
type input "[DATE]"
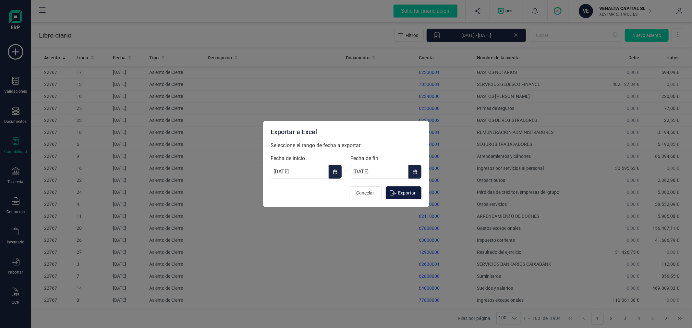
click at [407, 192] on span "Exportar" at bounding box center [407, 193] width 18 height 6
type input "[DATE]"
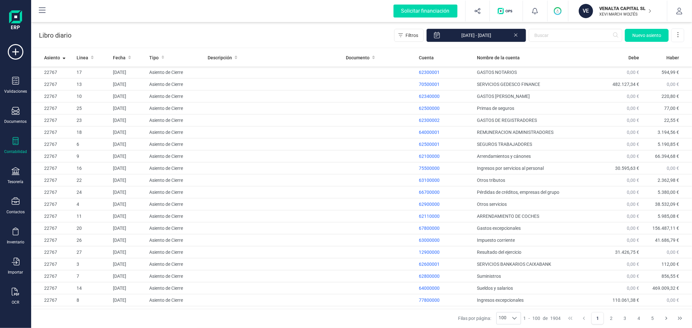
click at [622, 8] on p "VENALTA CAPITAL SL" at bounding box center [626, 8] width 52 height 6
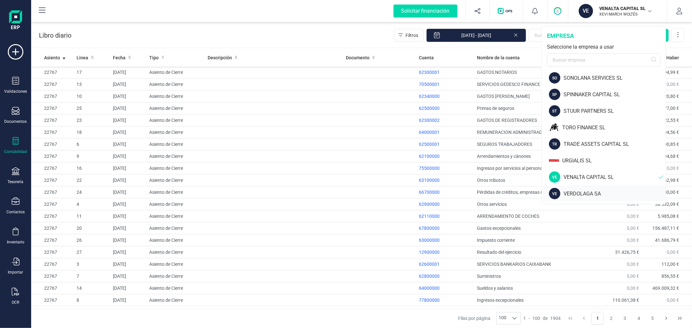
click at [586, 192] on div "VERDOLAGA SA" at bounding box center [615, 194] width 102 height 8
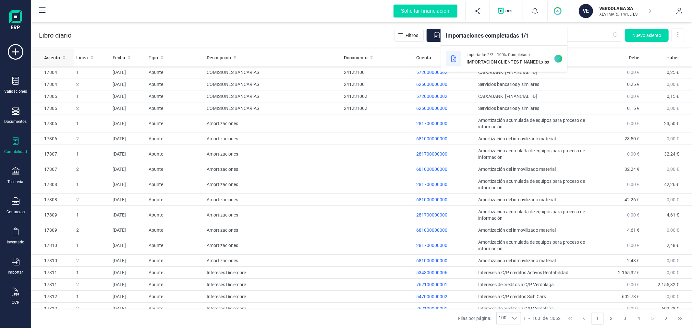
click at [52, 60] on span "Asiento" at bounding box center [52, 58] width 16 height 6
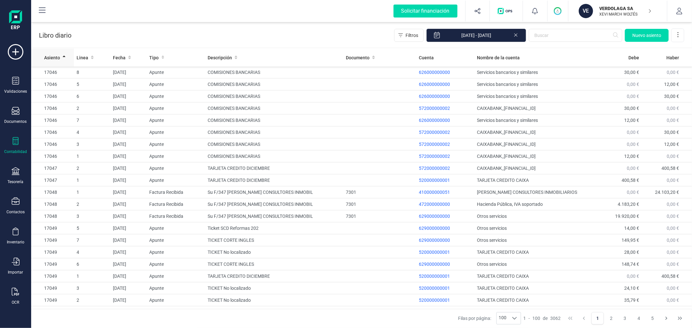
click at [52, 60] on span "Asiento" at bounding box center [52, 58] width 16 height 6
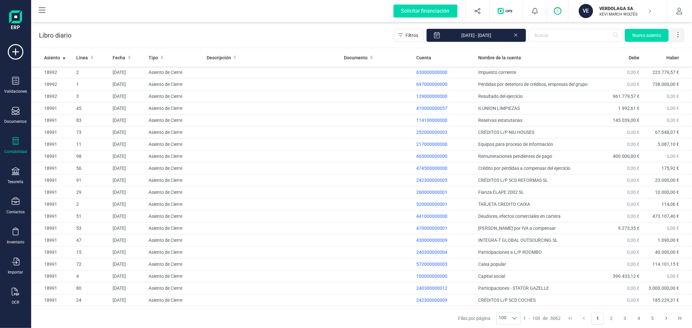
click at [680, 29] on div at bounding box center [678, 35] width 13 height 13
click at [656, 52] on span "Exportar Excel" at bounding box center [656, 50] width 47 height 5
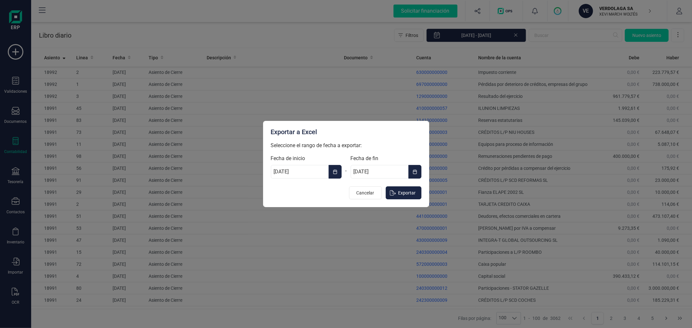
click at [335, 174] on icon "Choose Date" at bounding box center [335, 171] width 5 height 5
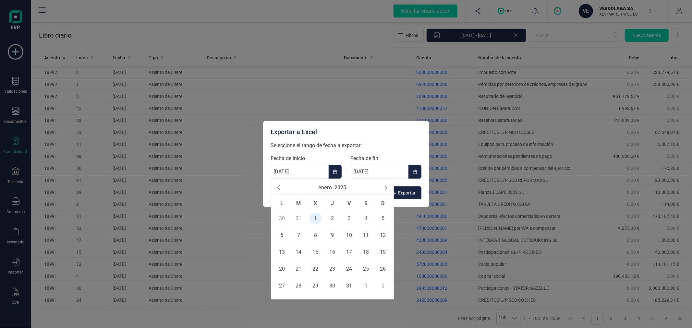
click at [340, 185] on button "2025" at bounding box center [340, 188] width 12 height 8
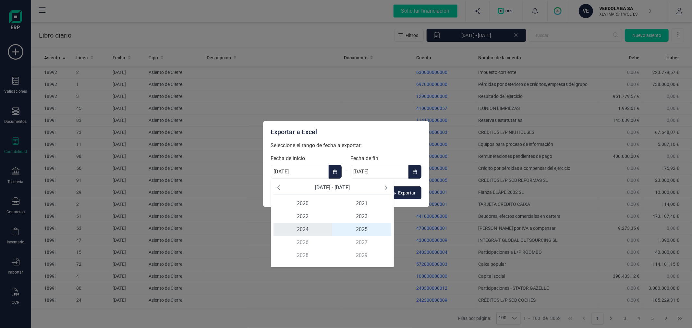
click at [304, 229] on span "2024" at bounding box center [302, 229] width 59 height 13
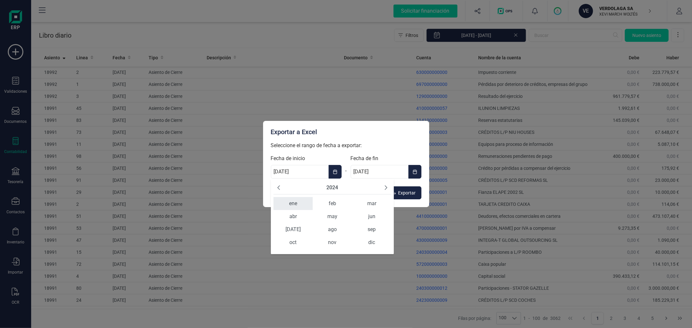
click at [299, 208] on span "ene" at bounding box center [292, 203] width 39 height 13
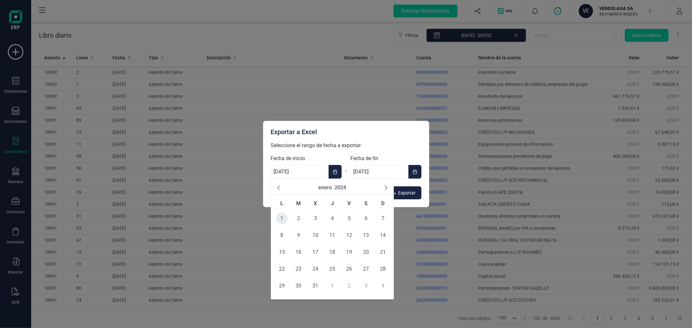
click at [281, 215] on span "1" at bounding box center [282, 219] width 12 height 12
type input "[DATE]"
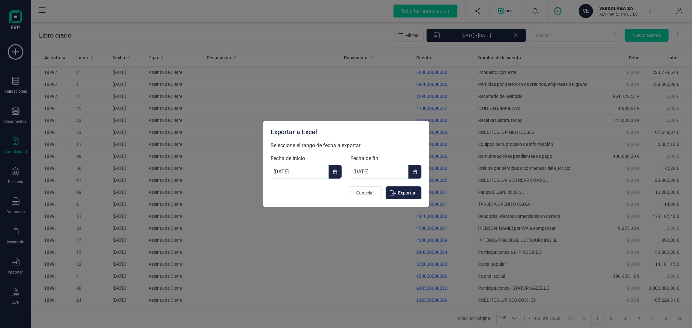
click at [411, 175] on button "Choose Date" at bounding box center [414, 172] width 13 height 14
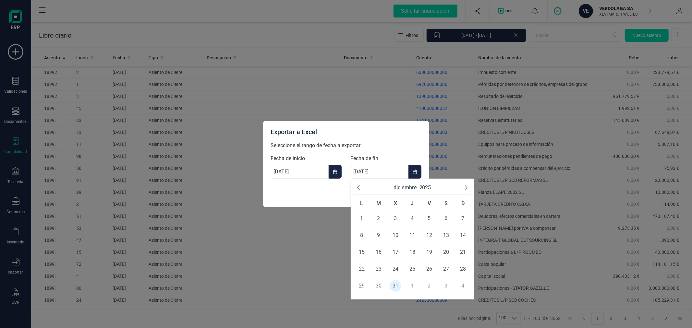
click at [426, 186] on button "2025" at bounding box center [425, 188] width 12 height 8
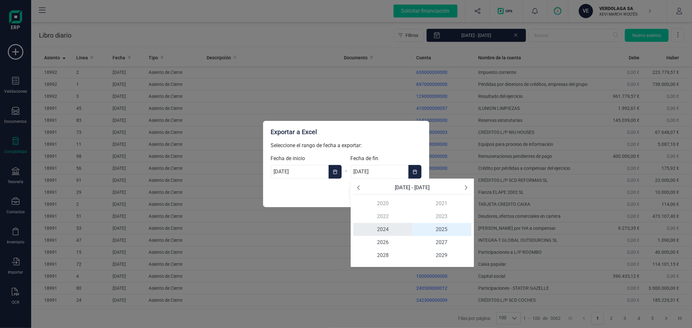
click at [385, 229] on span "2024" at bounding box center [382, 229] width 59 height 13
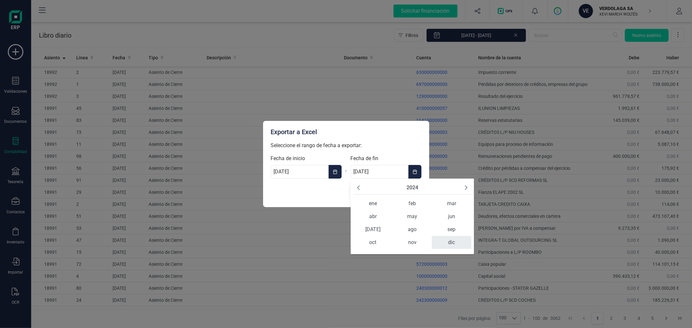
click at [454, 246] on span "dic" at bounding box center [451, 242] width 39 height 13
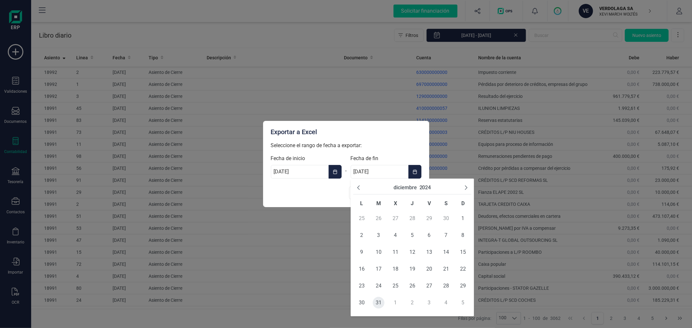
click at [381, 299] on span "31" at bounding box center [379, 303] width 12 height 12
type input "[DATE]"
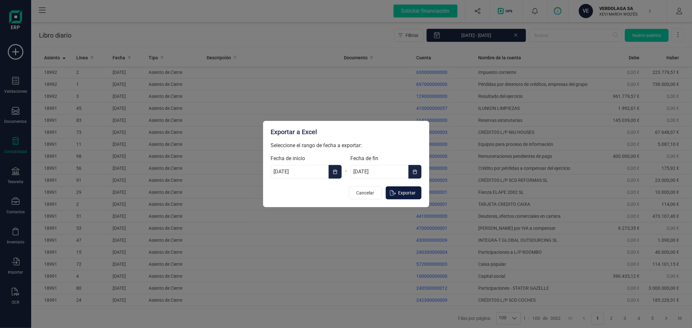
click at [412, 194] on span "Exportar" at bounding box center [407, 193] width 18 height 6
type input "[DATE]"
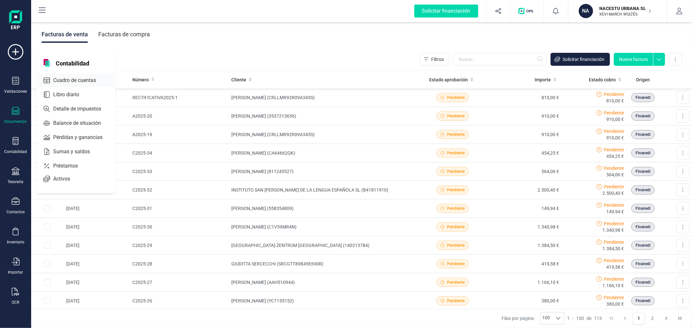
click at [65, 80] on span "Cuadro de cuentas" at bounding box center [79, 81] width 57 height 8
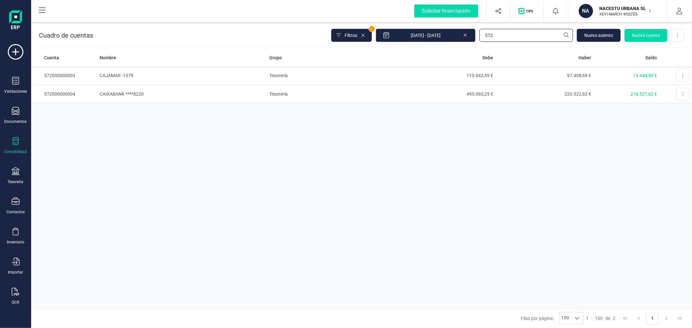
click at [498, 36] on input "572" at bounding box center [525, 35] width 93 height 13
type input "luca"
click at [340, 72] on td "Clientes" at bounding box center [332, 76] width 131 height 18
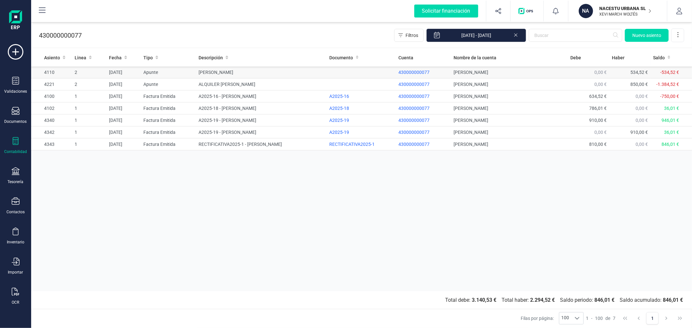
drag, startPoint x: 177, startPoint y: 76, endPoint x: 188, endPoint y: 76, distance: 11.0
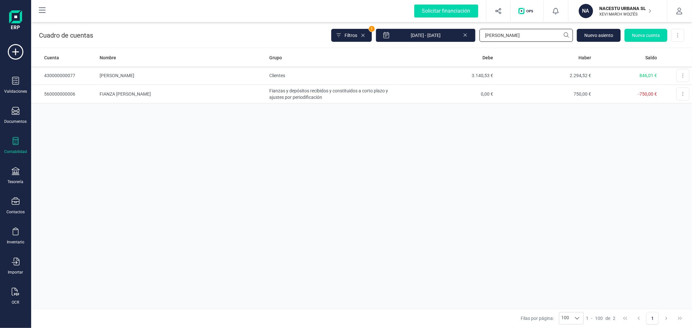
click at [507, 37] on input "luca" at bounding box center [525, 35] width 93 height 13
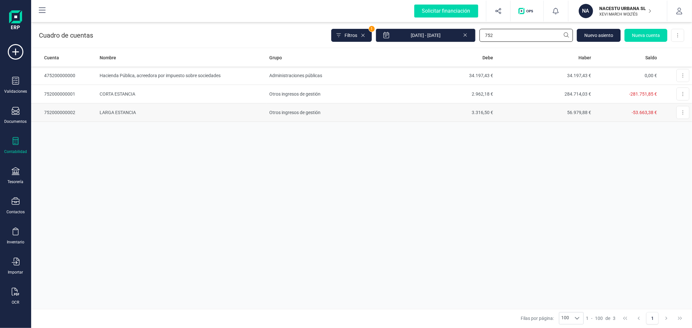
type input "752"
click at [391, 114] on td "Otros ingresos de gestión" at bounding box center [332, 112] width 131 height 18
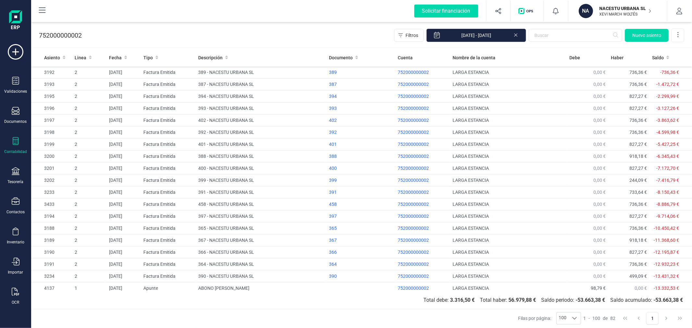
scroll to position [761, 0]
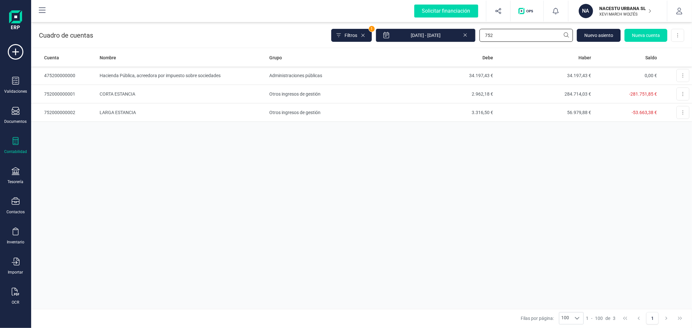
click at [504, 34] on input "752" at bounding box center [525, 35] width 93 height 13
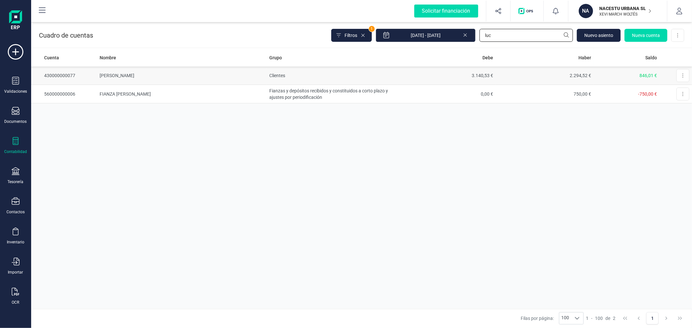
type input "luc"
click at [131, 74] on td "[PERSON_NAME]" at bounding box center [182, 76] width 170 height 18
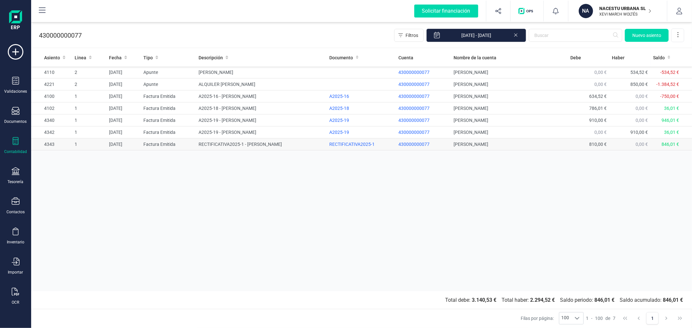
click at [252, 145] on td "RECTIFICATIVA2025-1 - LUCA MARCELO CARLONI" at bounding box center [261, 145] width 131 height 12
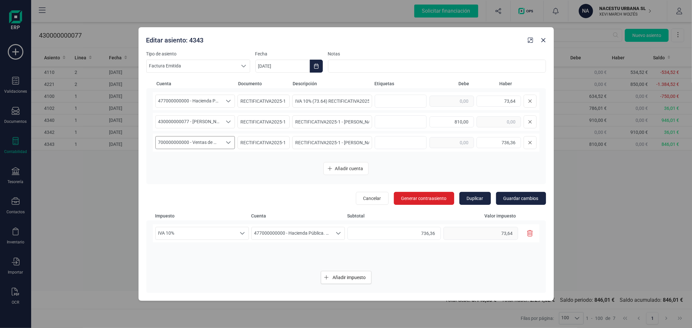
click at [208, 141] on span "700000000000 - Ventas de mercaderías" at bounding box center [189, 143] width 67 height 12
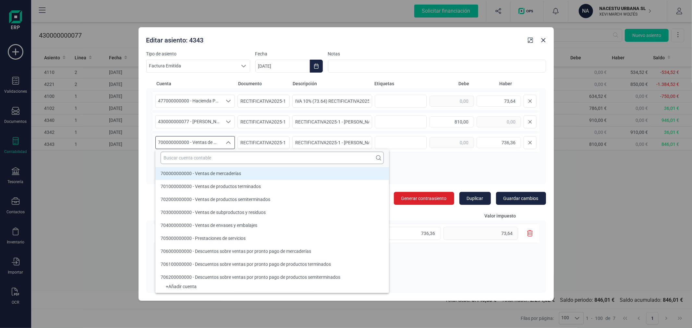
click at [219, 156] on input "text" at bounding box center [272, 158] width 223 height 12
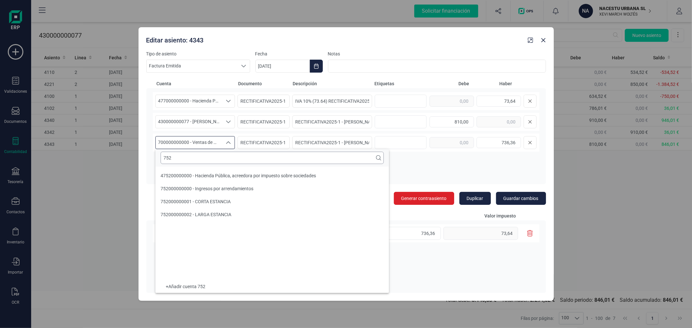
scroll to position [0, 0]
type input "752"
click at [240, 214] on li "752000000002 - LARGA ESTANCIA" at bounding box center [272, 214] width 234 height 13
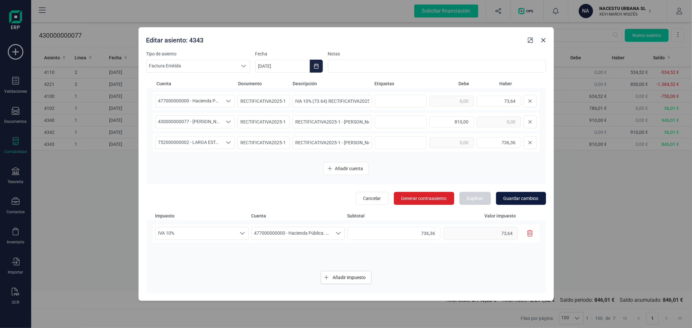
click at [522, 198] on span "Guardar cambios" at bounding box center [520, 198] width 35 height 6
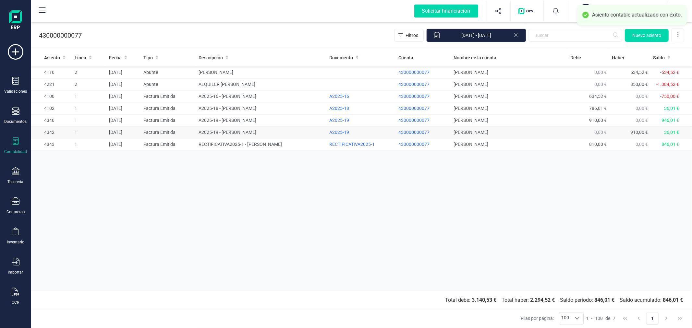
click at [237, 130] on td "A2025-19 - LUCA MARCELO CARLONI" at bounding box center [261, 133] width 131 height 12
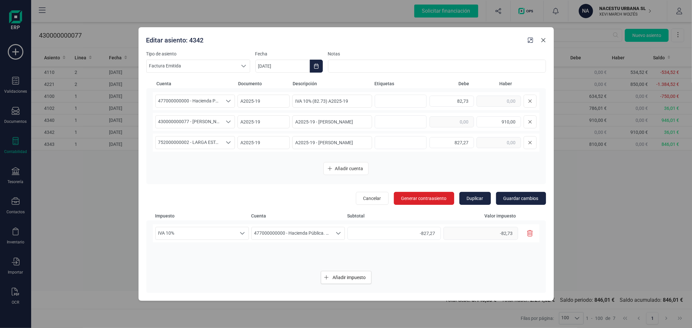
click at [544, 40] on icon "button" at bounding box center [543, 40] width 5 height 5
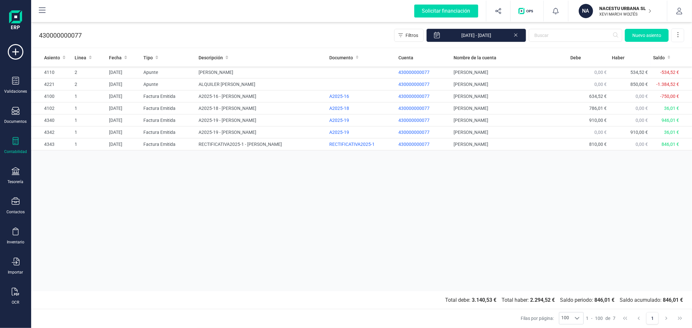
drag, startPoint x: 395, startPoint y: 203, endPoint x: 387, endPoint y: 202, distance: 7.5
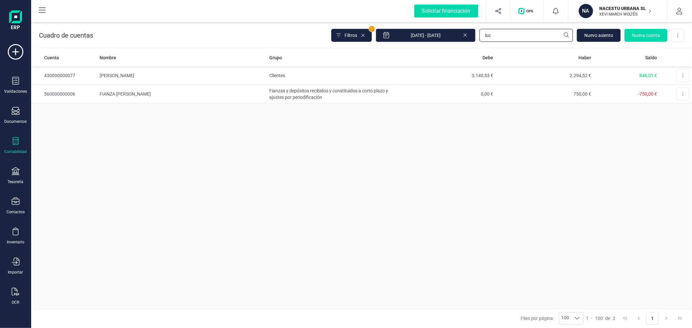
click at [527, 38] on input "luc" at bounding box center [525, 35] width 93 height 13
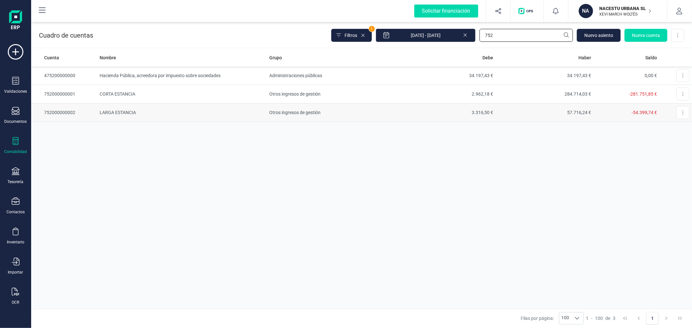
type input "752"
click at [291, 116] on td "Otros ingresos de gestión" at bounding box center [332, 112] width 131 height 18
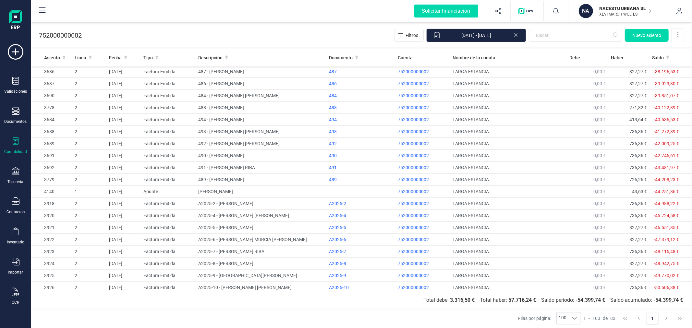
scroll to position [773, 0]
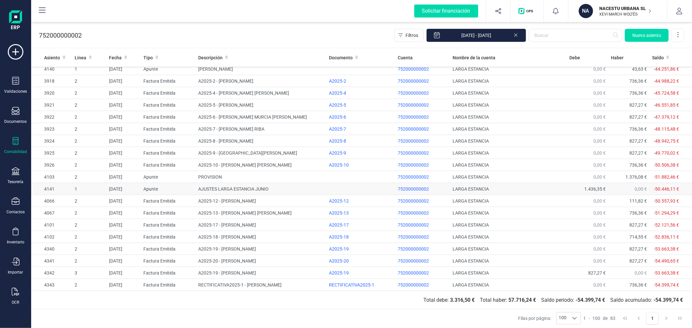
drag, startPoint x: 258, startPoint y: 203, endPoint x: 262, endPoint y: 190, distance: 13.4
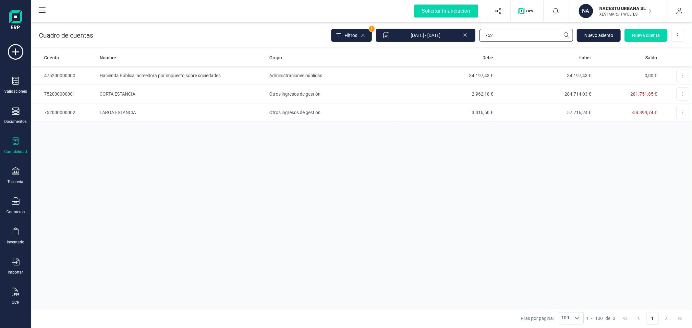
click at [513, 35] on input "752" at bounding box center [525, 35] width 93 height 13
type input "700"
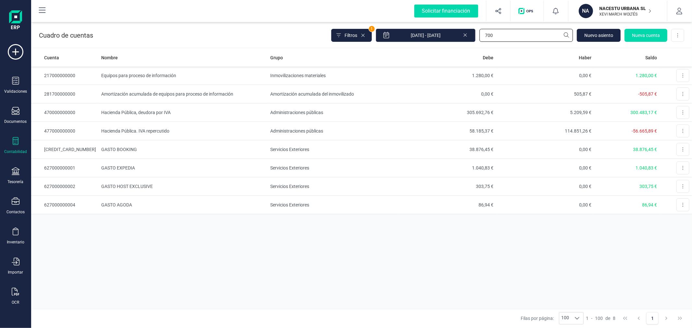
click at [516, 35] on input "700" at bounding box center [525, 35] width 93 height 13
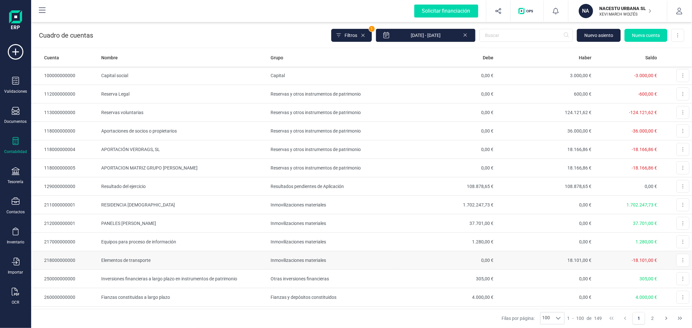
click at [99, 264] on td "Elementos de transporte" at bounding box center [183, 260] width 169 height 18
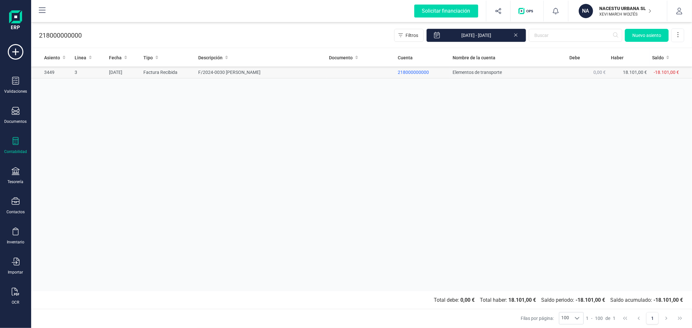
click at [252, 70] on td "F/2024-0030 MIGUEL ANDRES OVIEDO" at bounding box center [261, 73] width 131 height 12
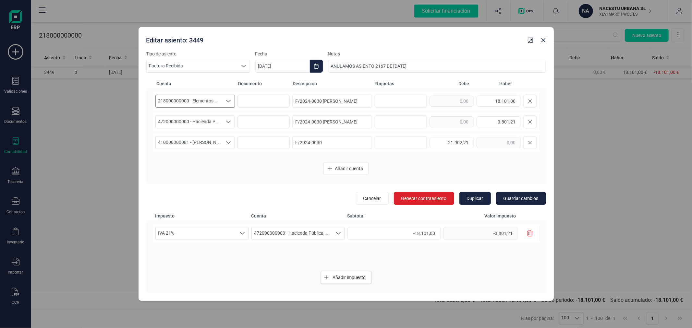
click at [206, 95] on span "218000000000 - Elementos de transporte" at bounding box center [189, 101] width 67 height 12
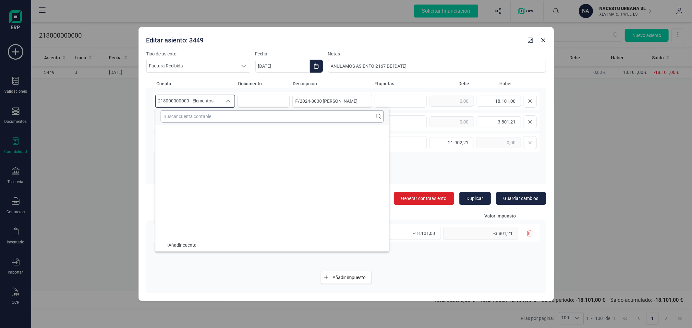
scroll to position [1378, 0]
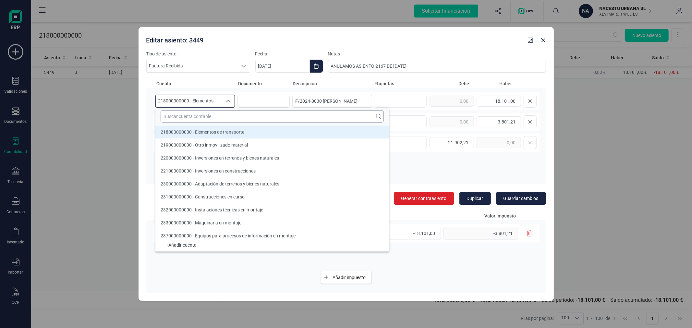
click at [217, 114] on input "text" at bounding box center [272, 116] width 223 height 12
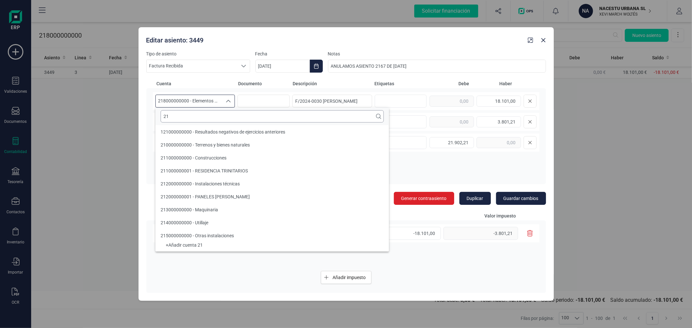
type input "217"
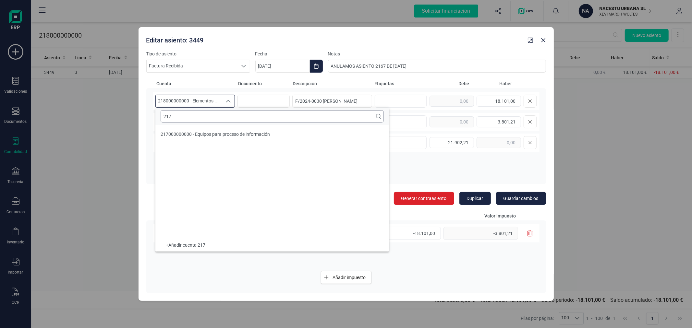
type input "[DATE]"
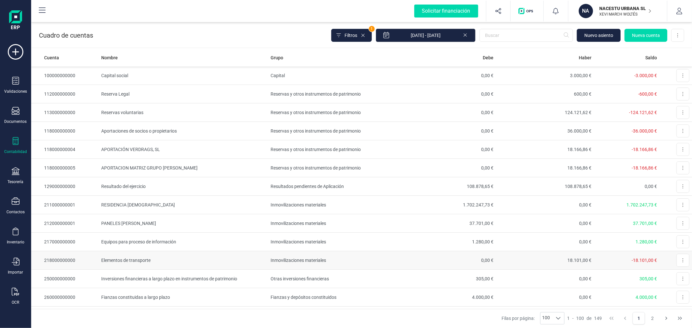
click at [142, 261] on td "Elementos de transporte" at bounding box center [183, 260] width 169 height 18
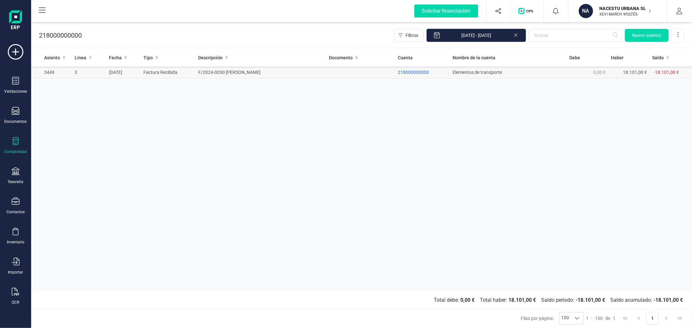
click at [249, 68] on td "F/2024-0030 MIGUEL ANDRES OVIEDO" at bounding box center [261, 73] width 131 height 12
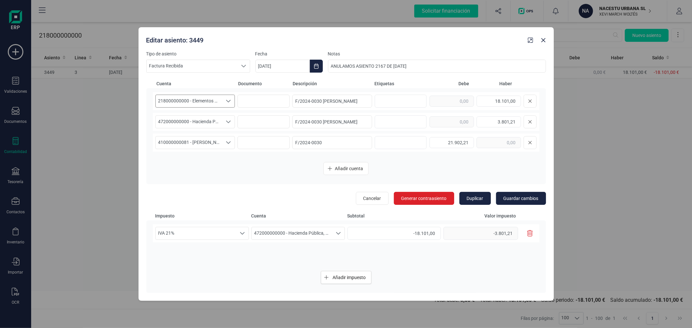
click at [201, 99] on span "218000000000 - Elementos de transporte" at bounding box center [189, 101] width 67 height 12
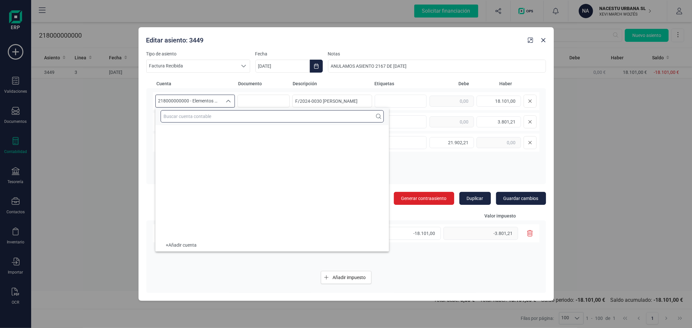
scroll to position [1378, 0]
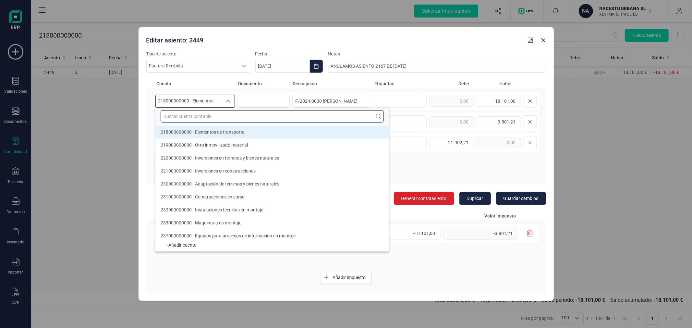
click at [205, 118] on input "text" at bounding box center [272, 116] width 223 height 12
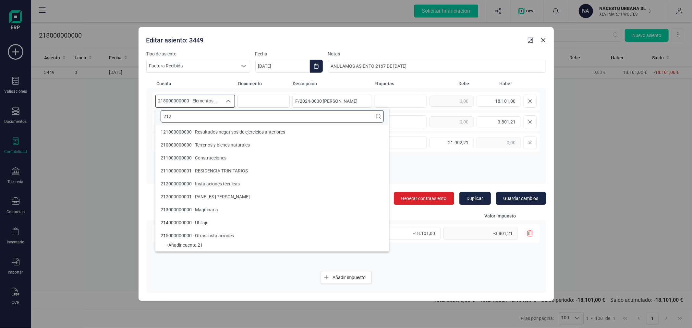
scroll to position [0, 0]
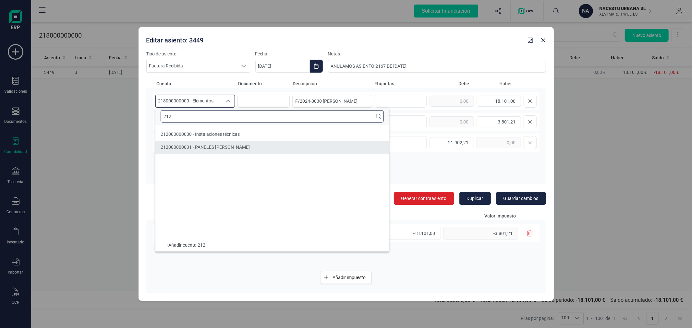
type input "212"
click at [210, 147] on span "212000000001 - PANELES SOLARES" at bounding box center [205, 147] width 89 height 5
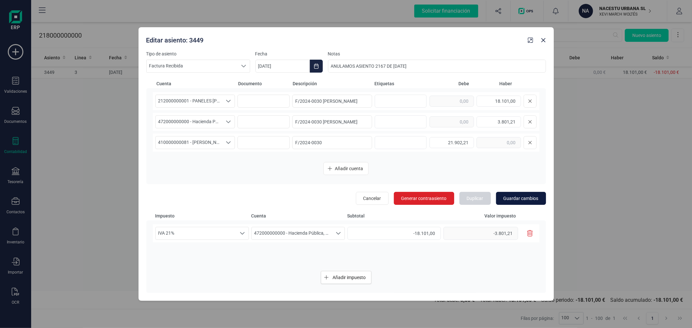
click at [521, 199] on span "Guardar cambios" at bounding box center [520, 198] width 35 height 6
type input "[DATE]"
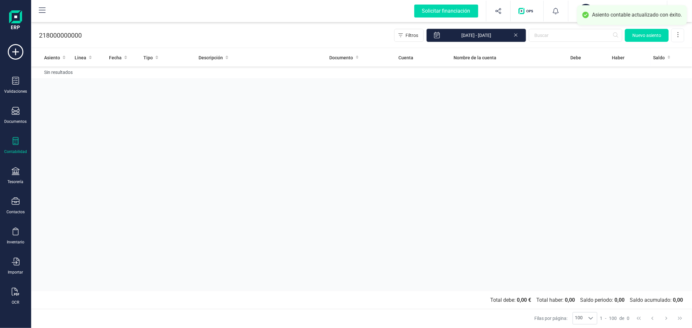
drag, startPoint x: 168, startPoint y: 74, endPoint x: 170, endPoint y: 79, distance: 5.1
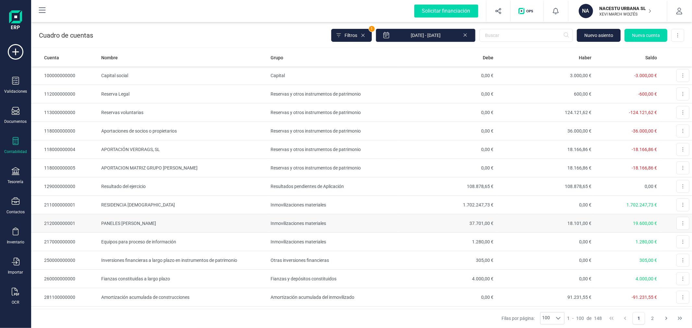
click at [85, 223] on td "212000000001" at bounding box center [64, 223] width 67 height 18
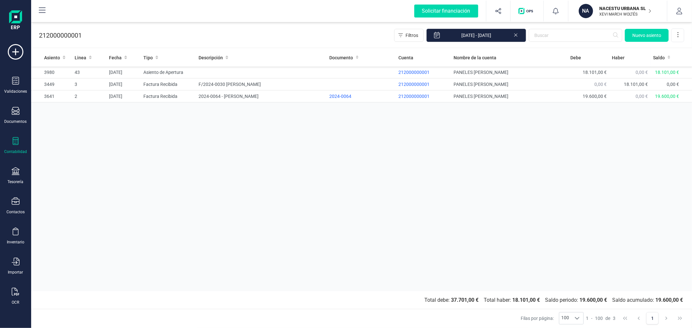
click at [516, 33] on icon at bounding box center [515, 34] width 5 height 6
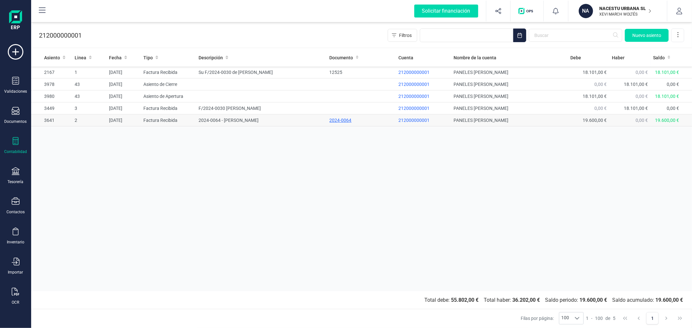
click at [345, 121] on div "2024-0064" at bounding box center [362, 120] width 64 height 6
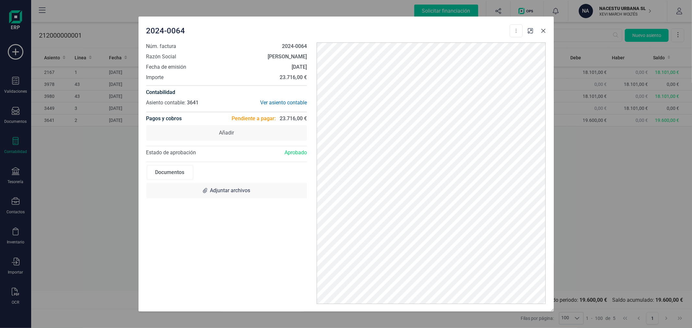
click at [542, 30] on icon "button" at bounding box center [543, 31] width 4 height 4
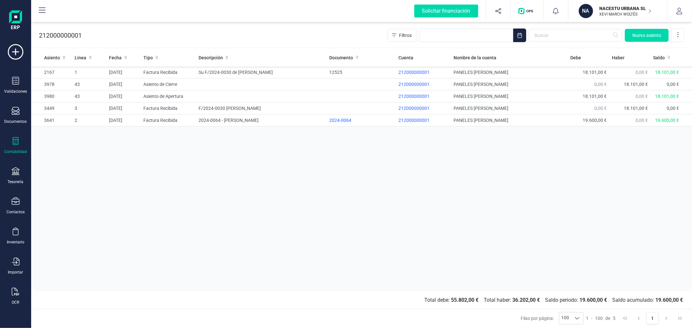
click at [339, 196] on div "Asiento Linea Fecha Tipo Descripción Documento Cuenta Nombre de la cuenta Debe …" at bounding box center [361, 170] width 661 height 243
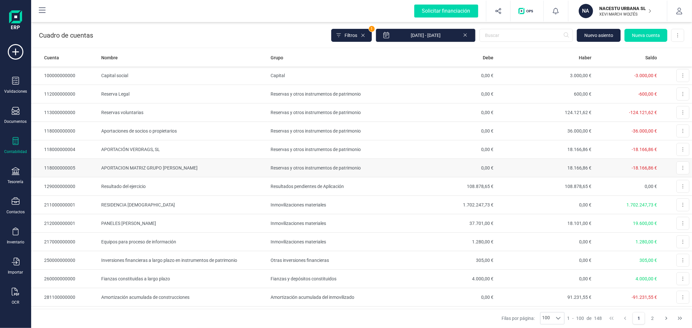
scroll to position [36, 0]
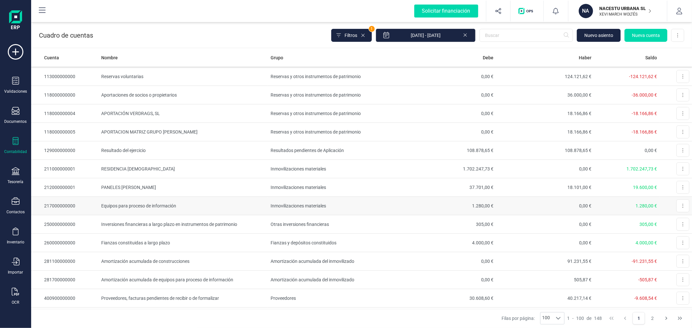
click at [140, 205] on td "Equipos para proceso de información" at bounding box center [183, 206] width 169 height 18
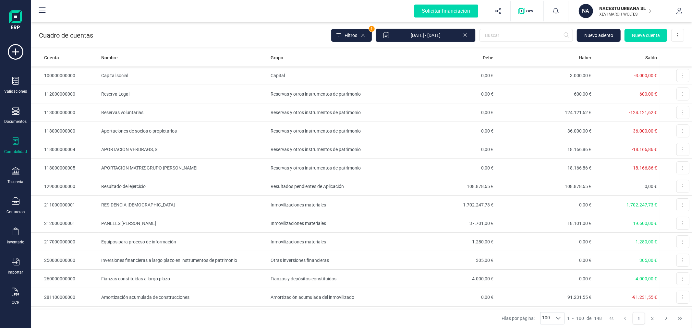
click at [10, 147] on div "Contabilidad" at bounding box center [16, 145] width 26 height 17
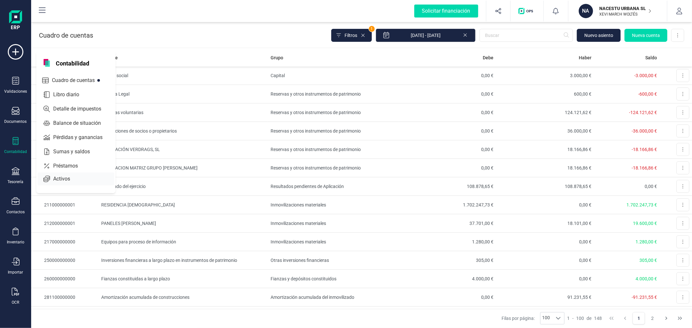
click at [61, 179] on span "Activos" at bounding box center [66, 179] width 31 height 8
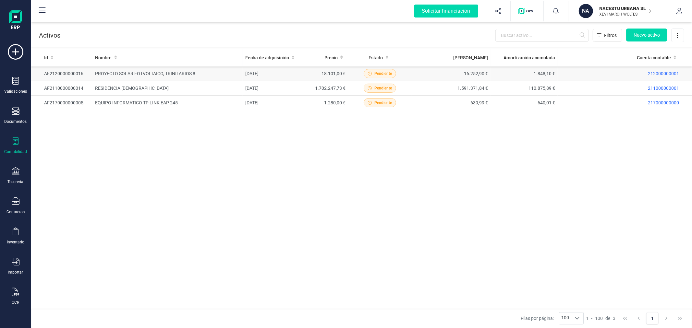
click at [168, 74] on td "PROYECTO SOLAR FOTVOLTAICO, TRINITARIOS 8" at bounding box center [167, 74] width 150 height 15
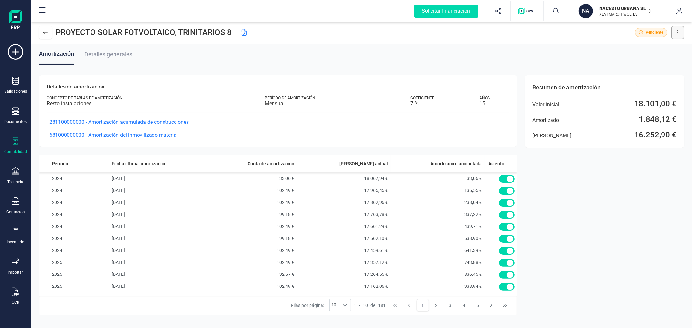
click at [680, 28] on button at bounding box center [677, 32] width 13 height 13
click at [660, 47] on span "Editar tabla de amortización" at bounding box center [650, 48] width 57 height 6
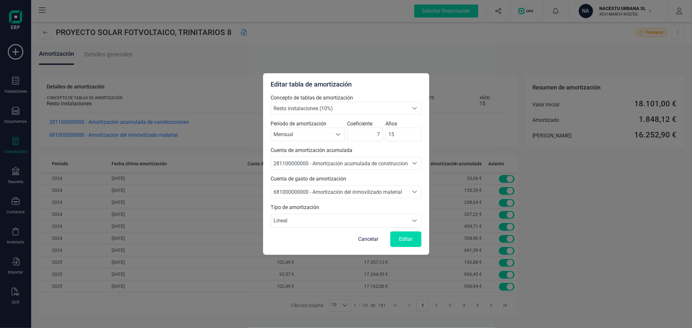
click at [363, 237] on span "Cancelar" at bounding box center [368, 240] width 20 height 8
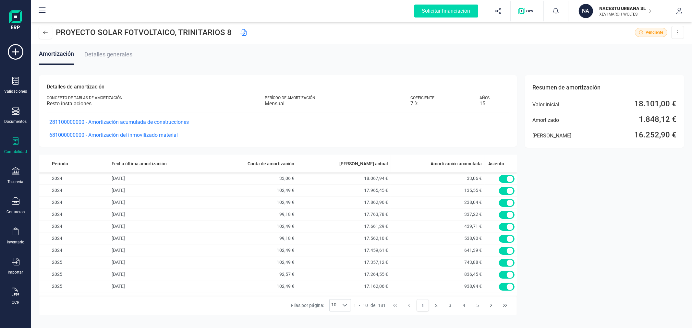
click at [119, 52] on span "Detalles generales" at bounding box center [108, 54] width 48 height 7
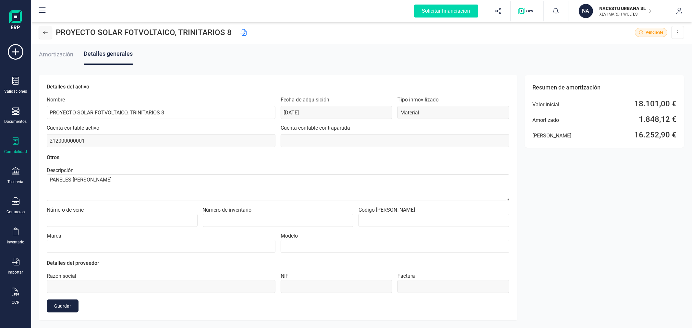
click at [44, 34] on icon at bounding box center [45, 32] width 5 height 5
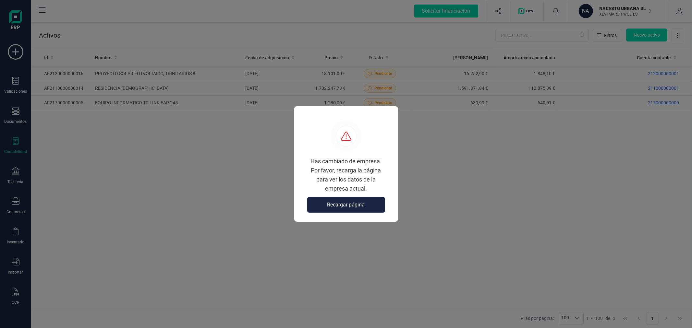
click at [335, 200] on button "Recargar página" at bounding box center [346, 205] width 78 height 16
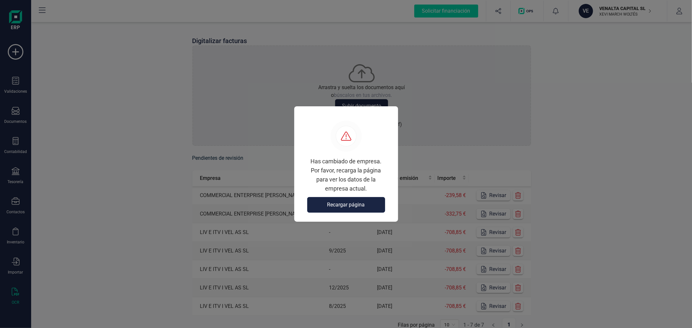
click at [363, 209] on button "Recargar página" at bounding box center [346, 205] width 78 height 16
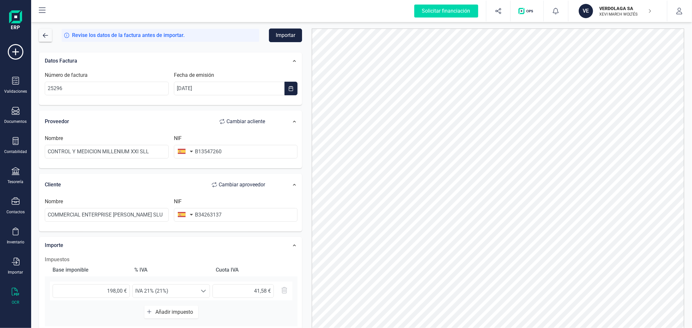
click at [278, 36] on button "Importar" at bounding box center [285, 36] width 33 height 14
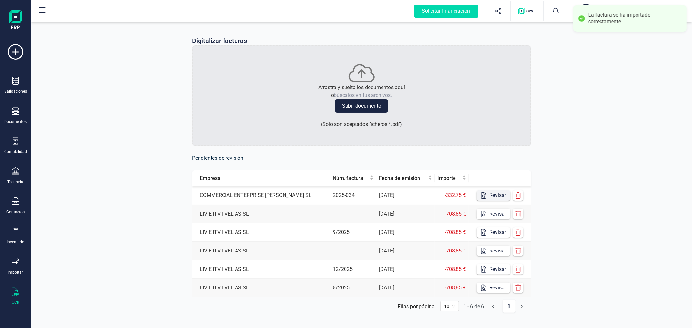
click at [488, 197] on button "Revisar" at bounding box center [494, 195] width 34 height 10
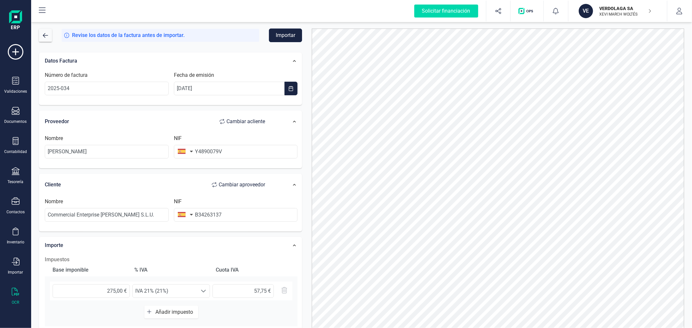
click at [284, 34] on button "Importar" at bounding box center [285, 36] width 33 height 14
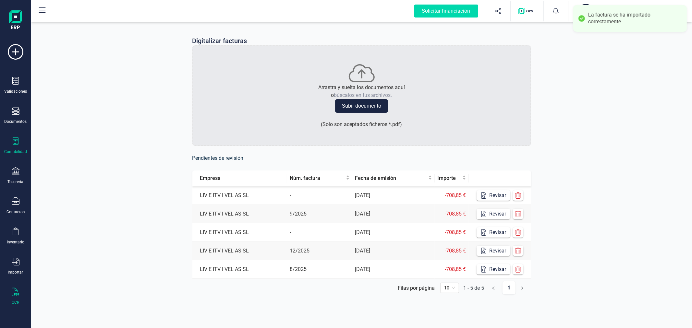
click at [15, 146] on div at bounding box center [16, 141] width 8 height 9
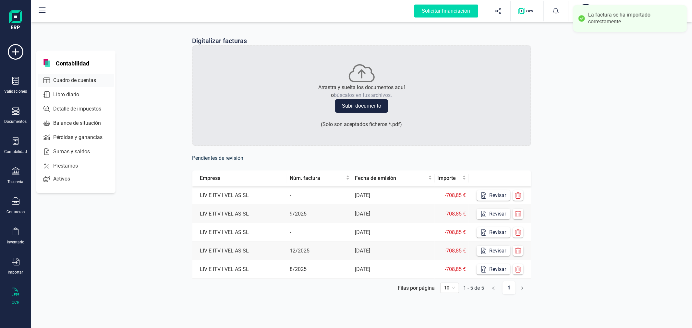
click at [66, 78] on span "Cuadro de cuentas" at bounding box center [79, 81] width 57 height 8
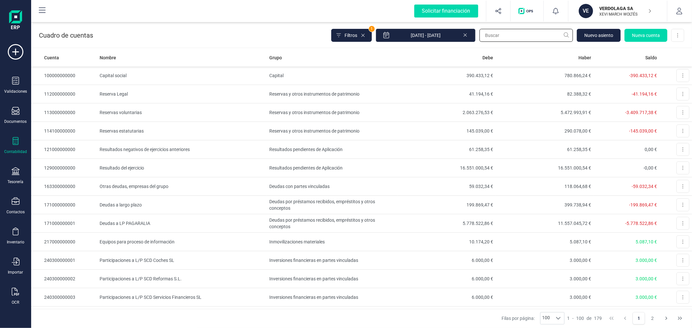
click at [514, 40] on input "text" at bounding box center [525, 35] width 93 height 13
click at [256, 169] on td "Resultado del ejercicio" at bounding box center [182, 168] width 170 height 18
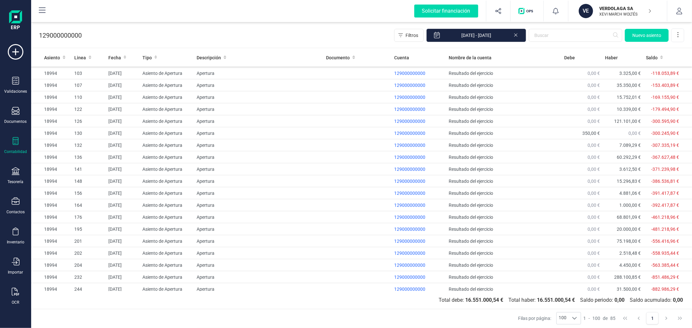
scroll to position [797, 0]
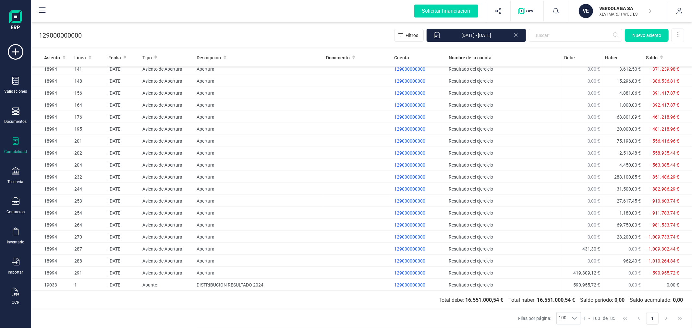
click at [11, 150] on div "Contabilidad" at bounding box center [15, 151] width 23 height 5
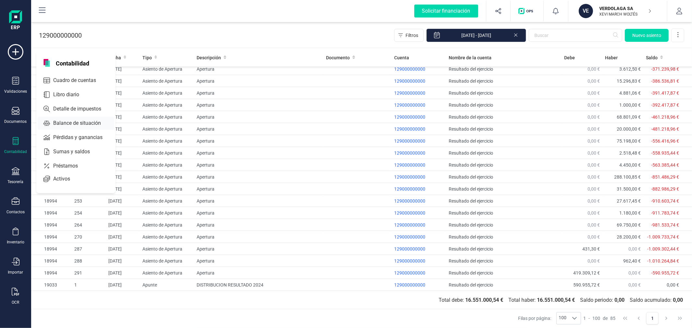
click at [56, 121] on span "Balance de situación" at bounding box center [82, 123] width 62 height 8
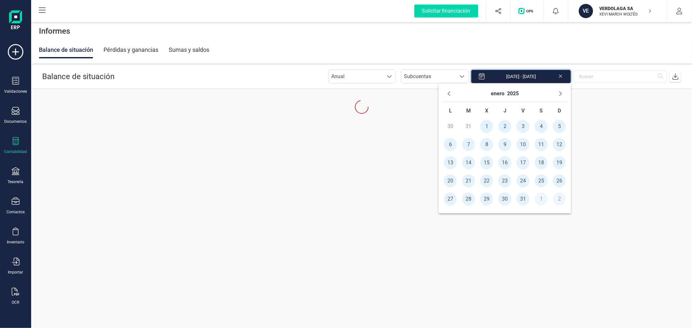
click at [533, 74] on input "[DATE] - [DATE]" at bounding box center [521, 77] width 100 height 14
click at [510, 92] on button "2025" at bounding box center [513, 94] width 12 height 10
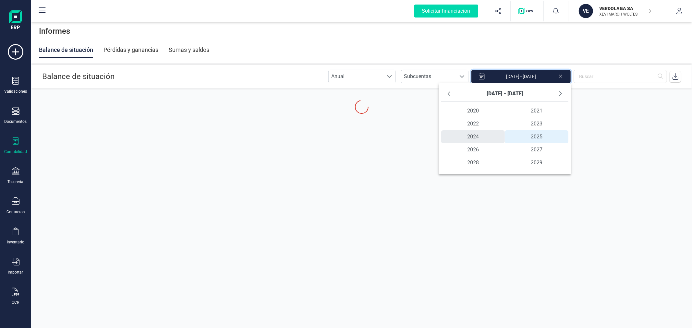
click at [472, 138] on span "2024" at bounding box center [473, 136] width 64 height 13
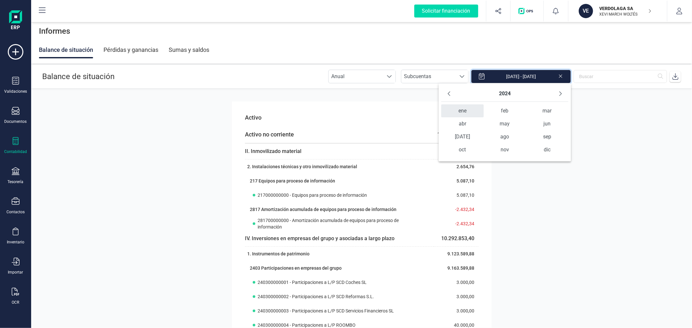
click at [462, 109] on span "ene" at bounding box center [462, 110] width 42 height 13
click at [452, 127] on span "1" at bounding box center [450, 126] width 13 height 13
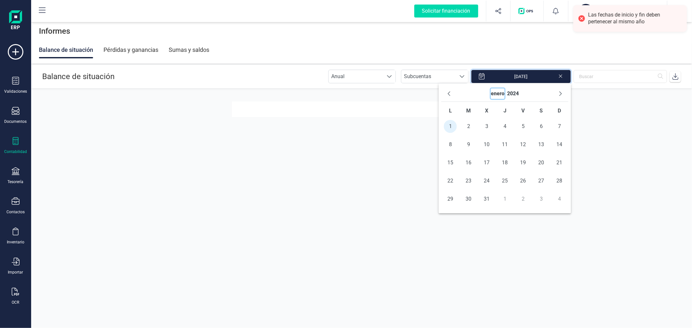
click at [502, 95] on button "enero" at bounding box center [498, 94] width 14 height 10
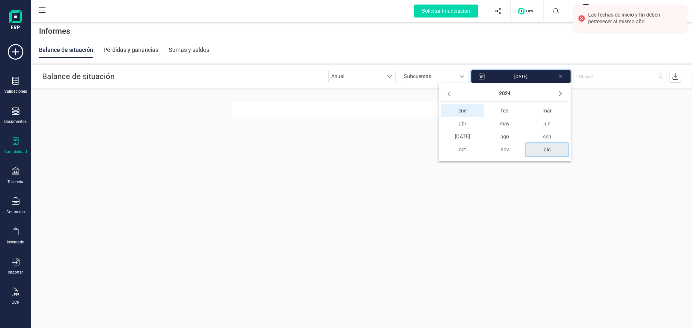
click at [550, 152] on span "dic" at bounding box center [547, 149] width 42 height 13
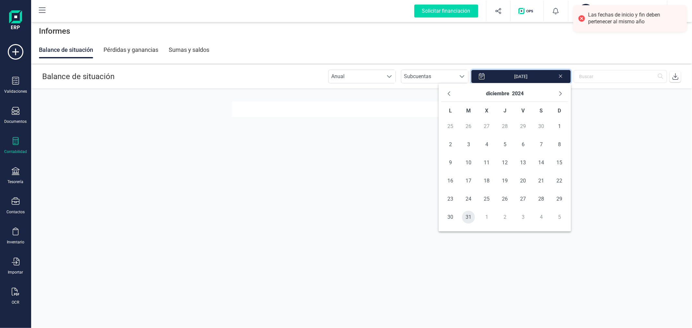
click at [469, 214] on span "31" at bounding box center [468, 217] width 13 height 13
type input "[DATE] - [DATE]"
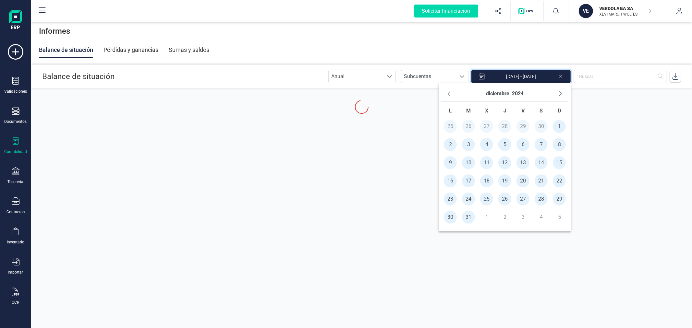
click at [276, 73] on header "Balance de situación Anual Anual Subcuentas Subcuentas 01/01/2024 - 31/12/2024" at bounding box center [361, 76] width 660 height 23
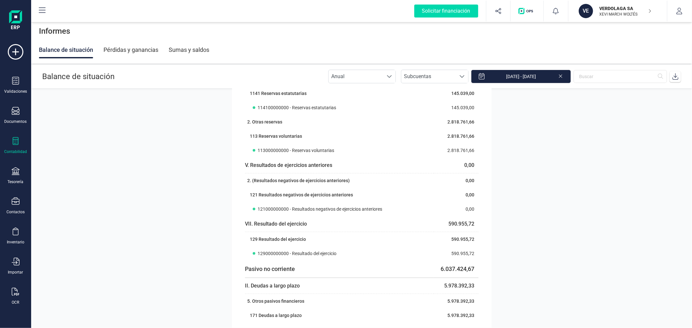
scroll to position [2307, 0]
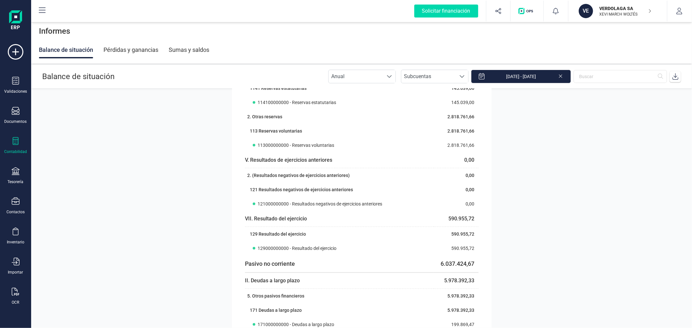
click at [130, 49] on div "Pérdidas y ganancias" at bounding box center [130, 50] width 55 height 17
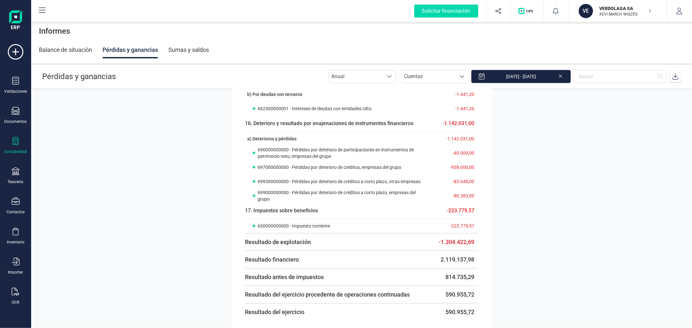
scroll to position [578, 0]
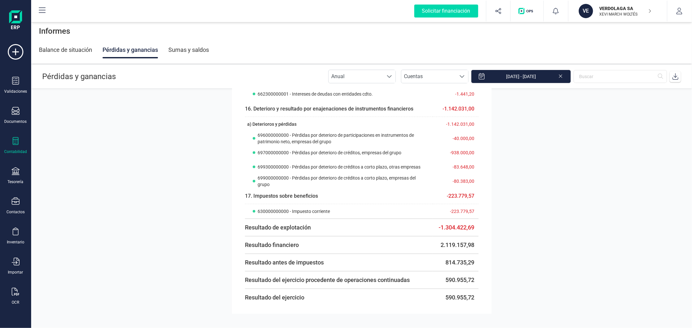
click at [198, 53] on div "Sumas y saldos" at bounding box center [188, 50] width 41 height 17
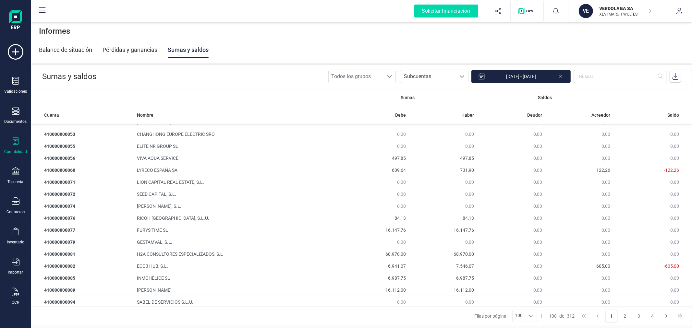
scroll to position [371, 0]
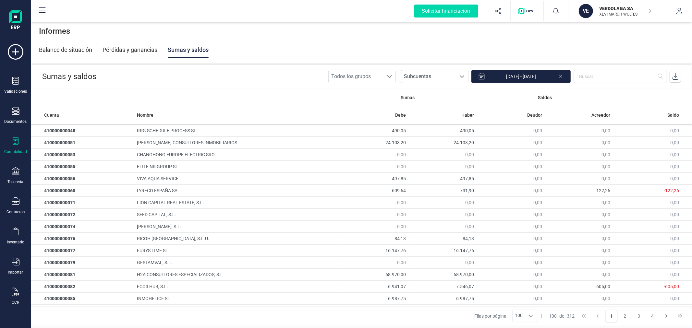
click at [14, 150] on div "Contabilidad" at bounding box center [15, 151] width 23 height 5
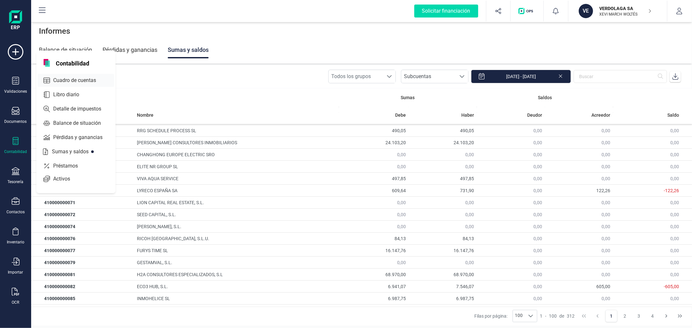
click at [72, 79] on span "Cuadro de cuentas" at bounding box center [79, 81] width 57 height 8
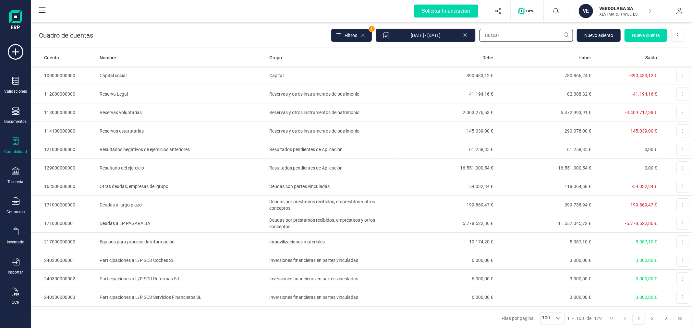
click at [501, 34] on input "text" at bounding box center [525, 35] width 93 height 13
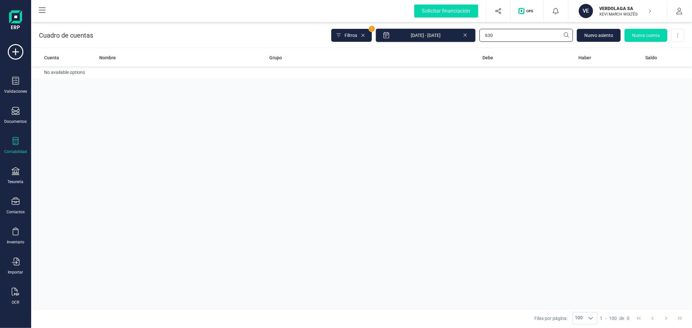
type input "630"
click at [443, 35] on input "[DATE] - [DATE]" at bounding box center [426, 36] width 100 height 14
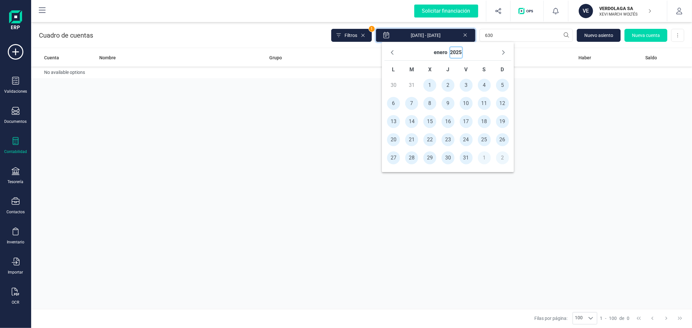
click at [460, 50] on button "2025" at bounding box center [456, 52] width 12 height 10
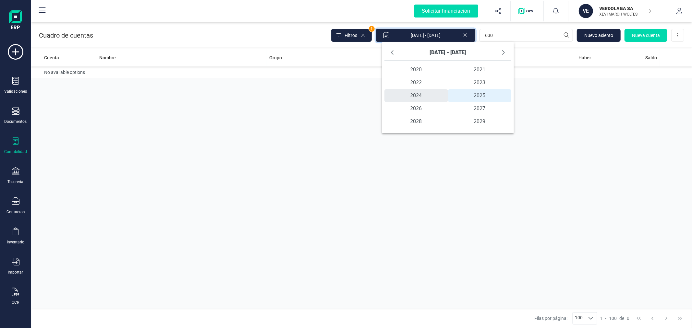
click at [419, 98] on span "2024" at bounding box center [416, 95] width 64 height 13
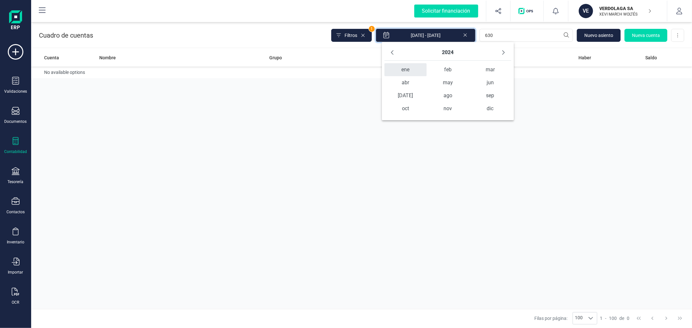
click at [411, 75] on span "ene" at bounding box center [405, 69] width 42 height 13
click at [391, 85] on span "1" at bounding box center [393, 85] width 13 height 13
type input "[DATE]"
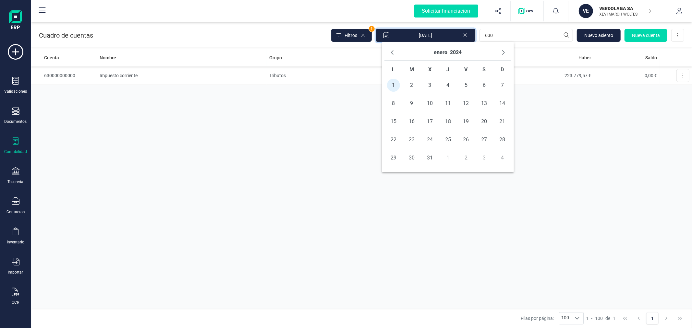
click at [250, 140] on div "Cuenta Nombre Grupo Debe Haber Saldo 630000000000 Impuesto corriente Tributos 2…" at bounding box center [361, 179] width 661 height 260
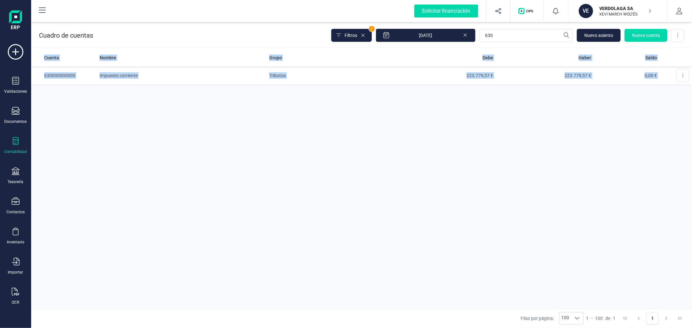
click at [250, 140] on div "Cuenta Nombre Grupo Debe Haber Saldo 630000000000 Impuesto corriente Tributos 2…" at bounding box center [361, 179] width 661 height 260
click at [255, 124] on div "Cuenta Nombre Grupo Debe Haber Saldo 630000000000 Impuesto corriente Tributos 2…" at bounding box center [361, 179] width 661 height 260
click at [139, 77] on td "Impuesto corriente" at bounding box center [182, 76] width 170 height 18
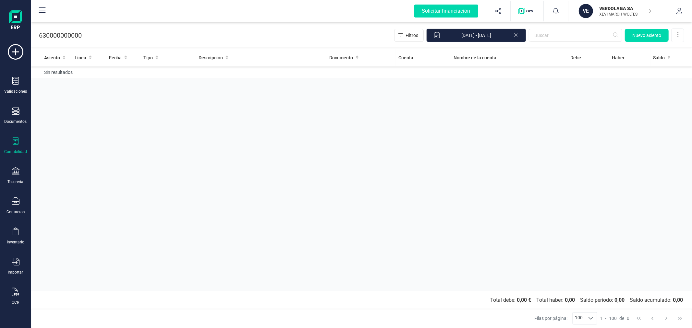
click at [516, 31] on icon at bounding box center [515, 34] width 5 height 6
